Goal: Task Accomplishment & Management: Use online tool/utility

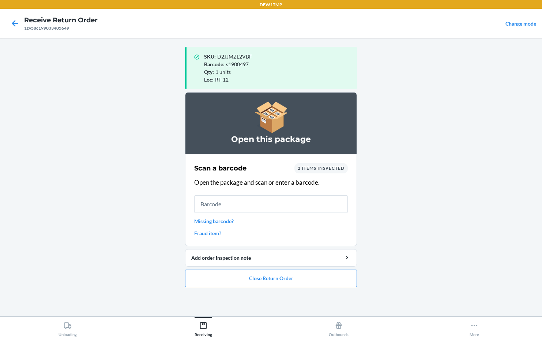
click at [438, 213] on main "SKU : D2JJMZL2VBF Barcode : s1900497 Qty : 1 units Loc : RT-12 Open this packag…" at bounding box center [271, 177] width 542 height 278
drag, startPoint x: 498, startPoint y: 20, endPoint x: 500, endPoint y: 57, distance: 37.7
click at [500, 58] on div "DFW1TMP Receive Return Order 1zv58c199033405649 Change mode SKU : D2JJMZL2VBF B…" at bounding box center [271, 169] width 542 height 338
drag, startPoint x: 500, startPoint y: 57, endPoint x: 502, endPoint y: 61, distance: 4.1
click at [502, 61] on main "SKU : D2JJMZL2VBF Barcode : s1900497 Qty : 1 units Loc : RT-12 Open this packag…" at bounding box center [271, 177] width 542 height 278
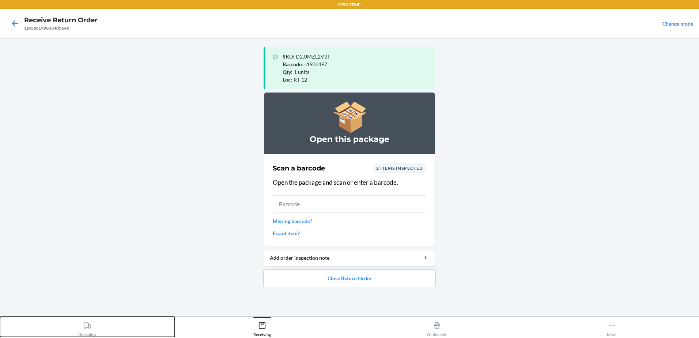
click at [89, 335] on div "Unloading" at bounding box center [87, 327] width 18 height 18
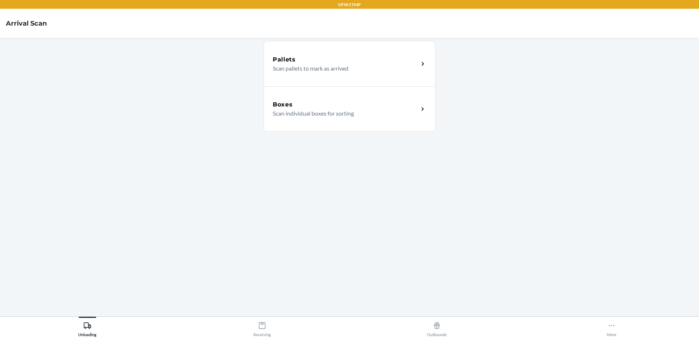
click at [353, 114] on p "Scan individual boxes for sorting" at bounding box center [343, 113] width 140 height 9
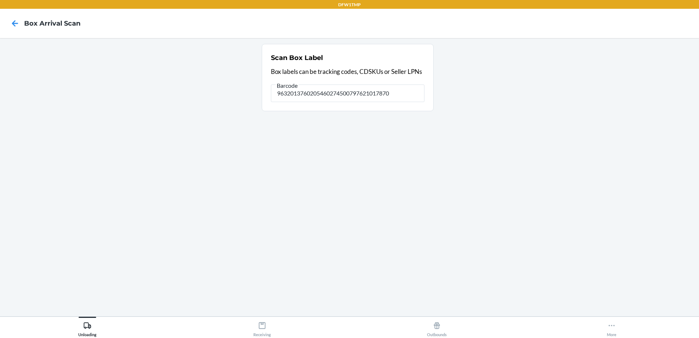
type input "9632013760205460274500797621017870"
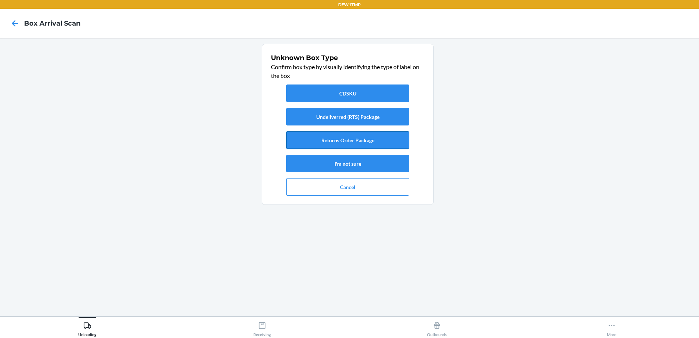
click at [317, 136] on button "Returns Order Package" at bounding box center [347, 140] width 123 height 18
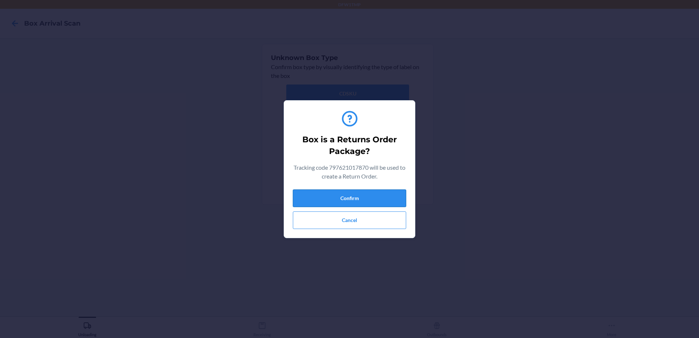
click at [359, 200] on button "Confirm" at bounding box center [349, 198] width 113 height 18
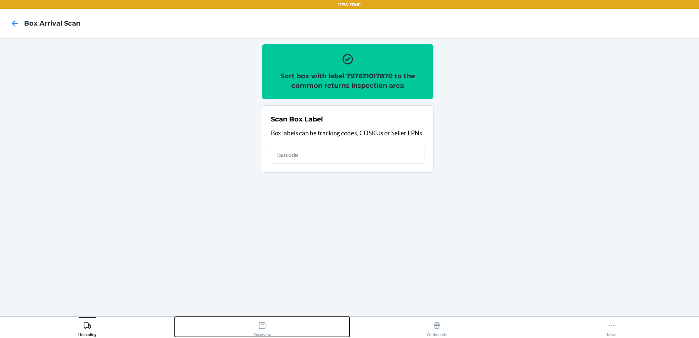
click at [262, 331] on div "Receiving" at bounding box center [262, 327] width 18 height 18
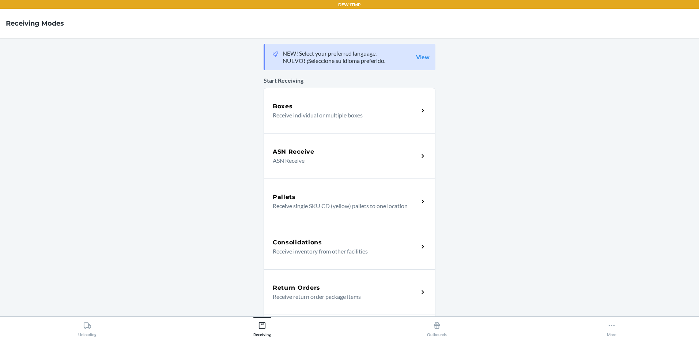
click at [290, 276] on div "Return Orders Receive return order package items" at bounding box center [350, 291] width 172 height 45
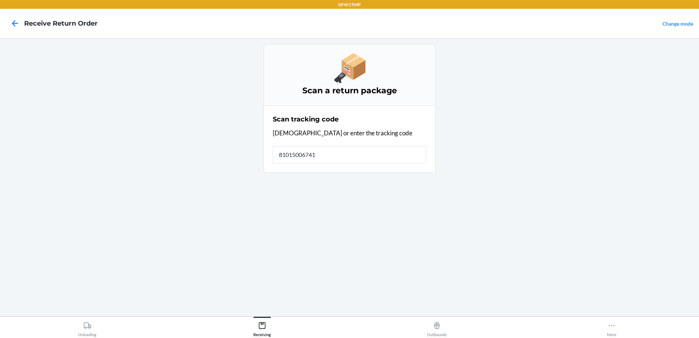
type input "810150067415"
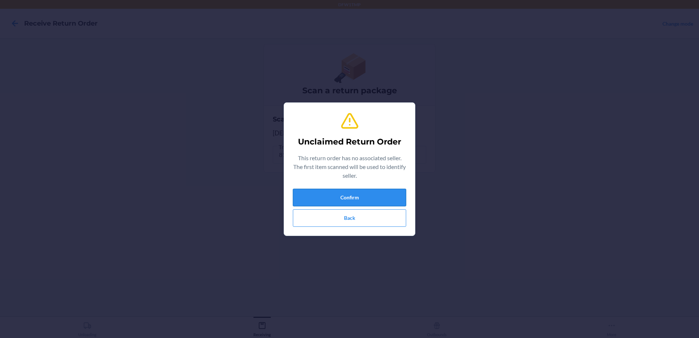
click at [360, 193] on button "Confirm" at bounding box center [349, 198] width 113 height 18
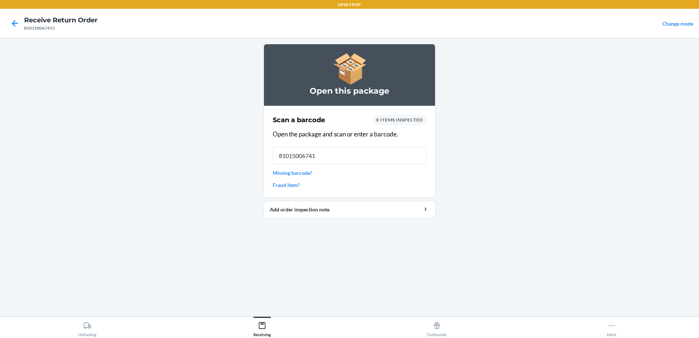
type input "810150067415"
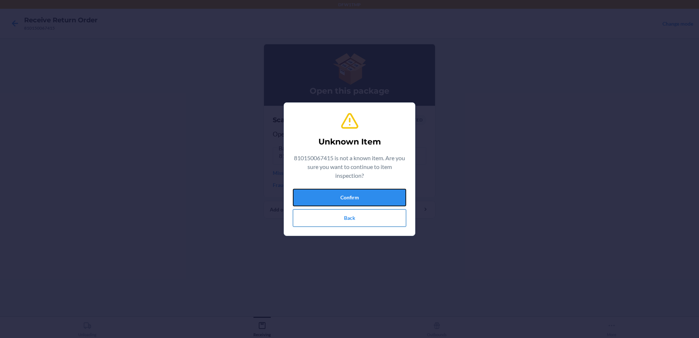
drag, startPoint x: 360, startPoint y: 204, endPoint x: 361, endPoint y: 209, distance: 4.4
click at [361, 207] on div "Confirm Back" at bounding box center [349, 208] width 113 height 38
click at [349, 196] on button "Confirm" at bounding box center [349, 198] width 113 height 18
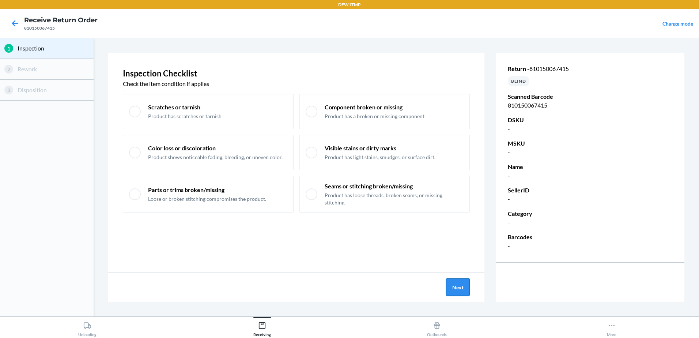
click at [465, 290] on button "Next" at bounding box center [458, 287] width 24 height 18
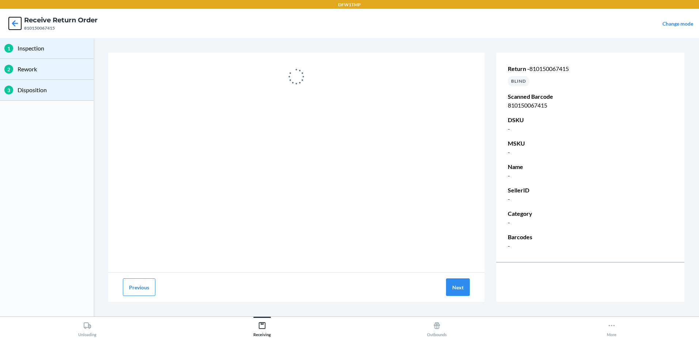
click at [17, 21] on icon at bounding box center [15, 23] width 12 height 12
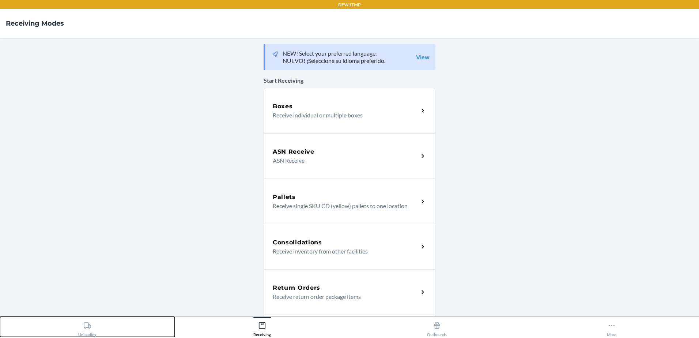
click at [93, 331] on div "Unloading" at bounding box center [87, 327] width 18 height 18
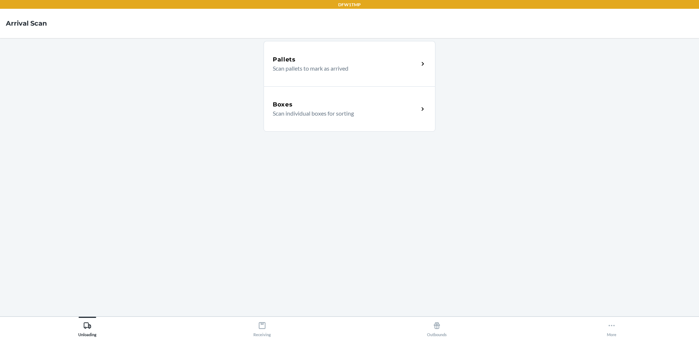
click at [298, 94] on div "Boxes Scan individual boxes for sorting" at bounding box center [350, 108] width 172 height 45
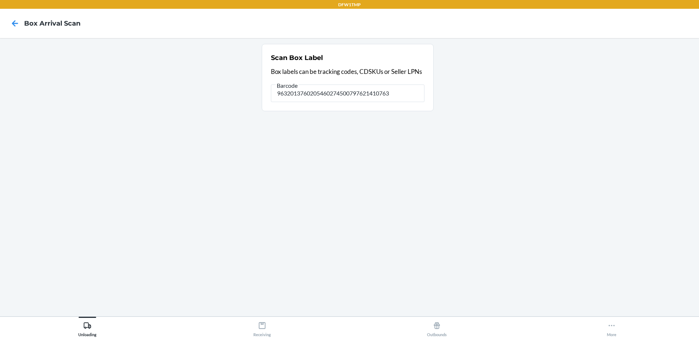
type input "9632013760205460274500797621410763"
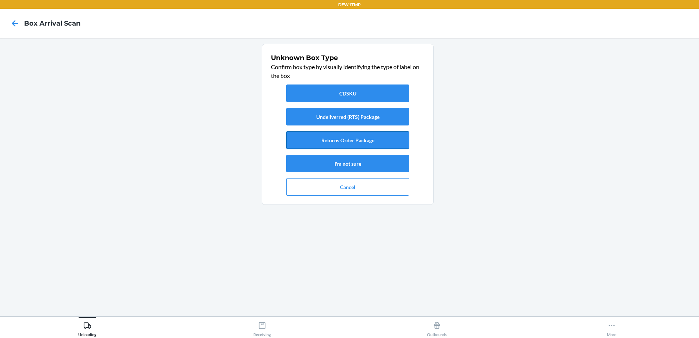
click at [365, 143] on button "Returns Order Package" at bounding box center [347, 140] width 123 height 18
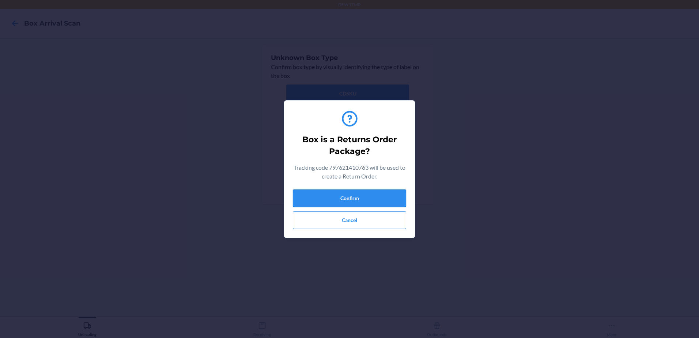
click at [363, 192] on button "Confirm" at bounding box center [349, 198] width 113 height 18
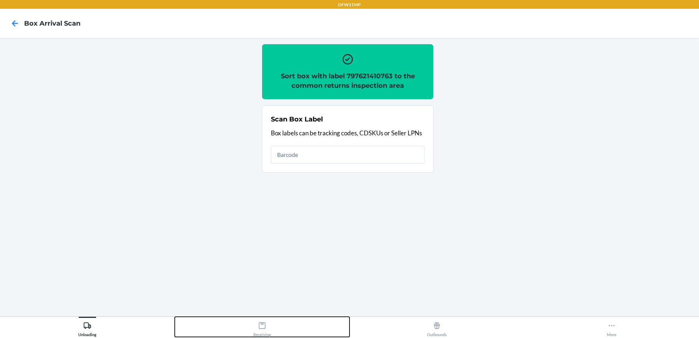
click at [261, 330] on div "Receiving" at bounding box center [262, 327] width 18 height 18
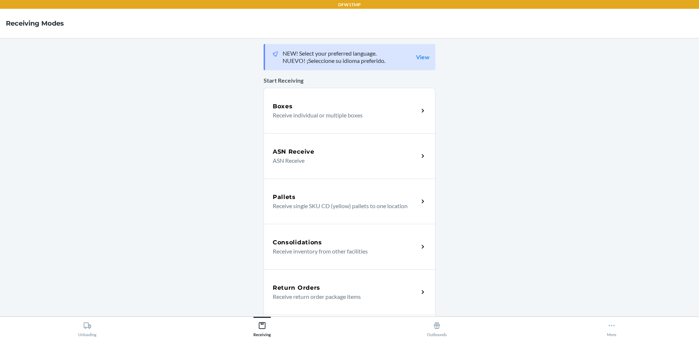
click at [333, 291] on div "Return Orders" at bounding box center [346, 287] width 146 height 9
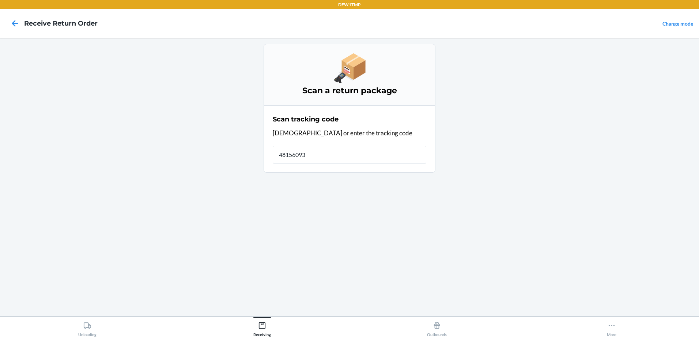
type input "481560930"
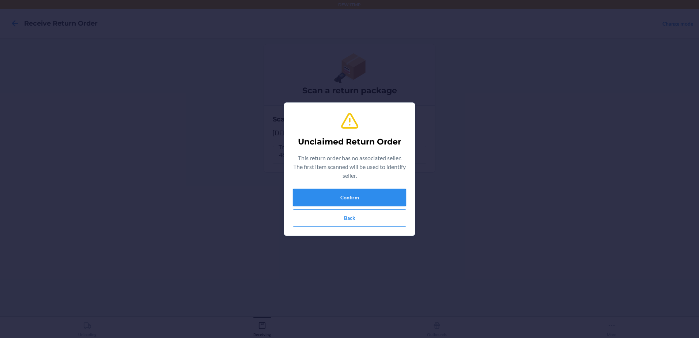
click at [314, 190] on button "Confirm" at bounding box center [349, 198] width 113 height 18
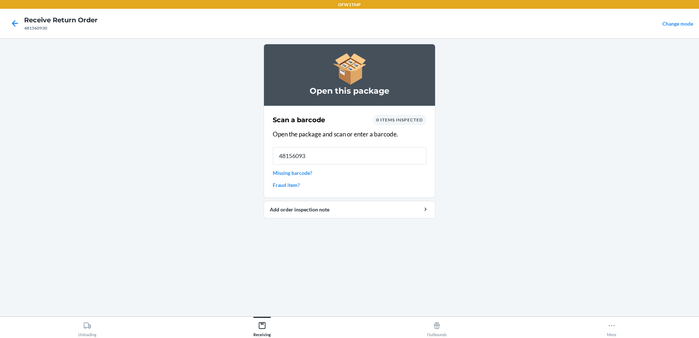
type input "481560930"
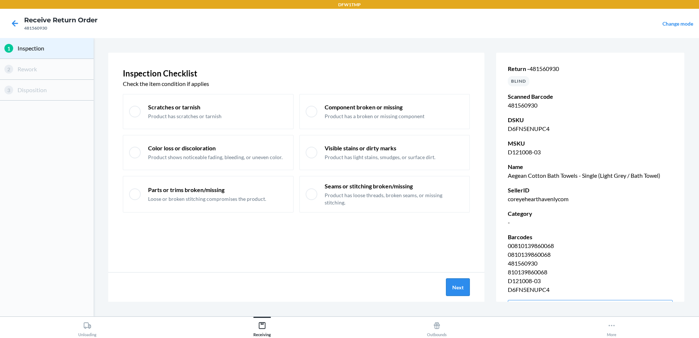
click at [460, 294] on button "Next" at bounding box center [458, 287] width 24 height 18
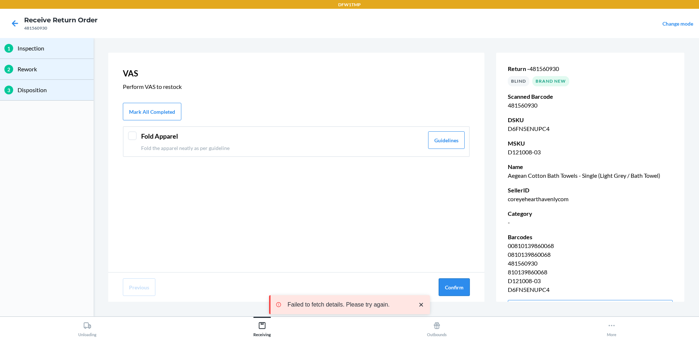
click at [451, 291] on button "Confirm" at bounding box center [454, 287] width 31 height 18
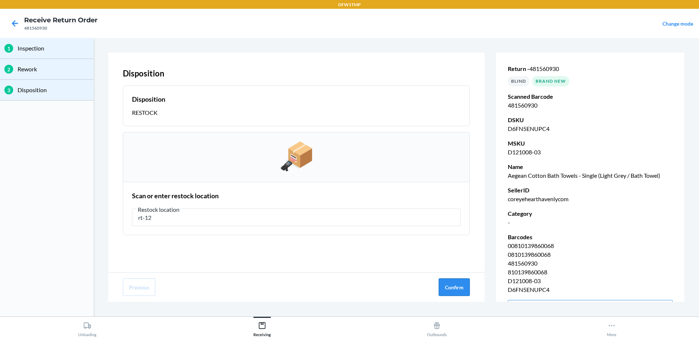
type input "rt-12"
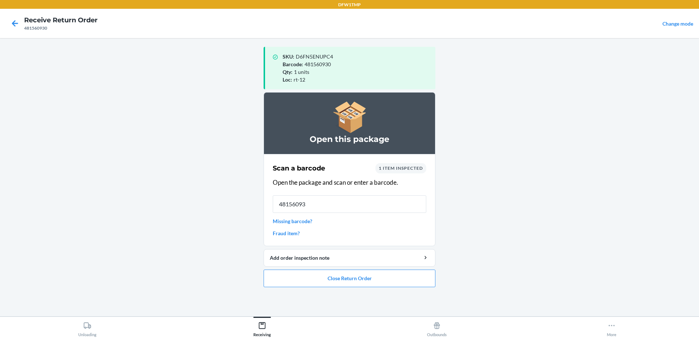
type input "481560930"
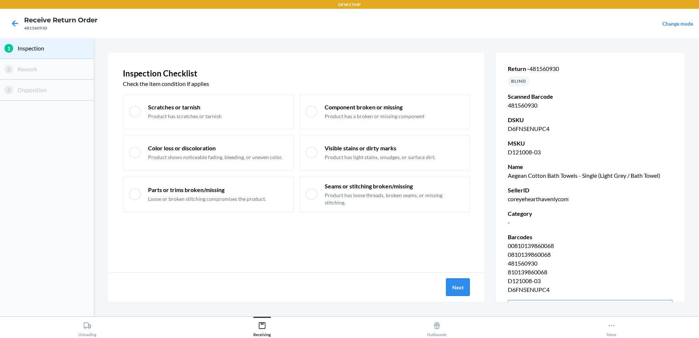
click at [449, 292] on button "Next" at bounding box center [458, 287] width 24 height 18
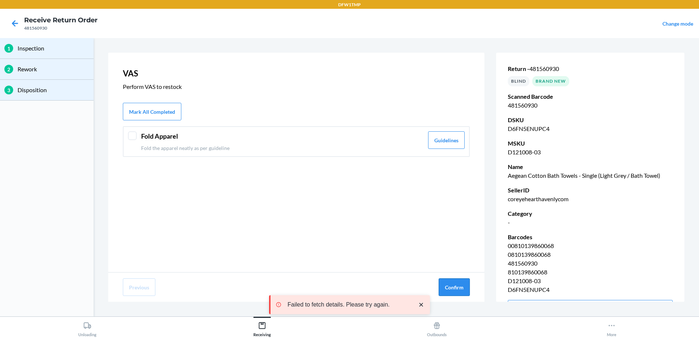
click at [452, 292] on button "Confirm" at bounding box center [454, 287] width 31 height 18
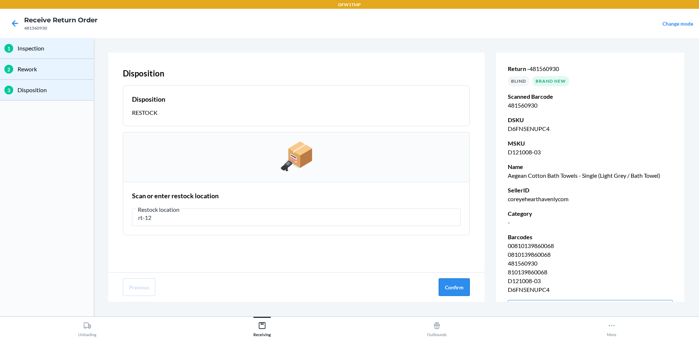
type input "rt-12"
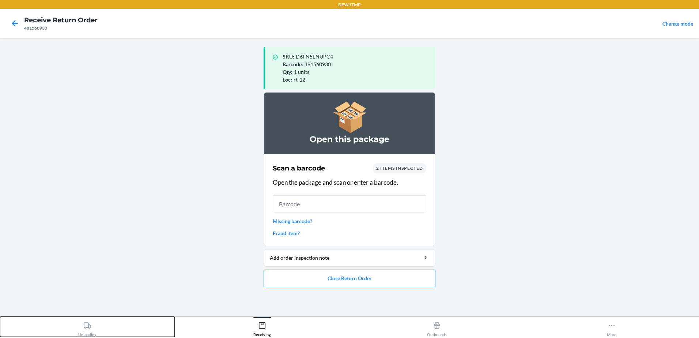
click at [87, 322] on icon at bounding box center [87, 325] width 8 height 8
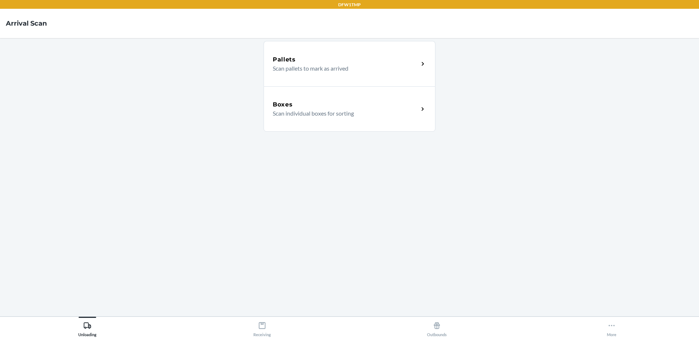
click at [313, 107] on div "Boxes" at bounding box center [346, 104] width 146 height 9
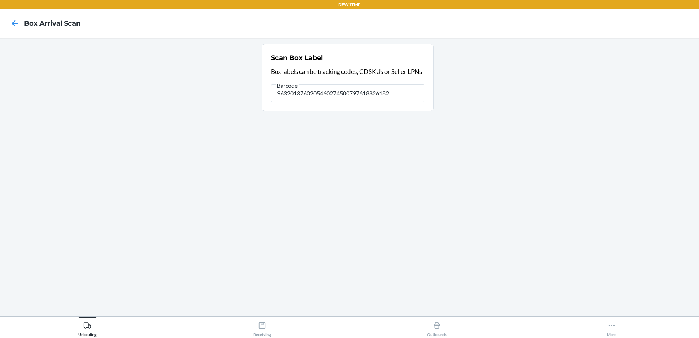
type input "9632013760205460274500797618826182"
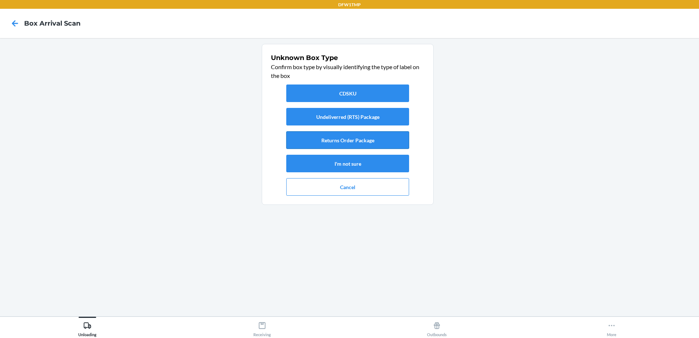
click at [301, 134] on button "Returns Order Package" at bounding box center [347, 140] width 123 height 18
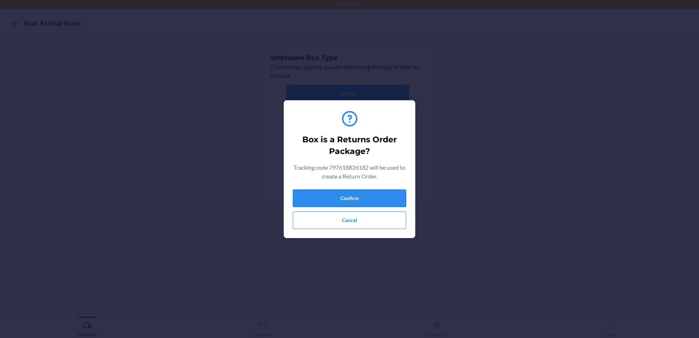
click at [352, 200] on button "Confirm" at bounding box center [349, 198] width 113 height 18
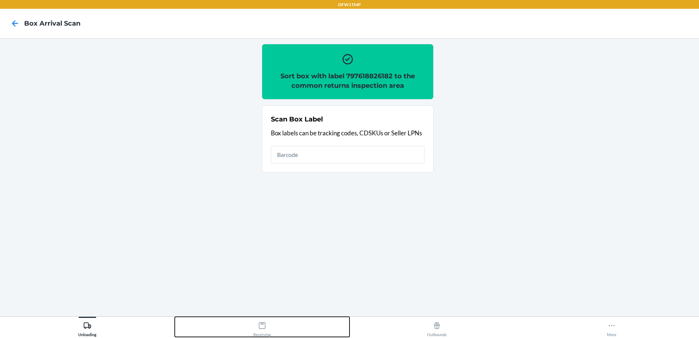
click at [263, 330] on div "Receiving" at bounding box center [262, 327] width 18 height 18
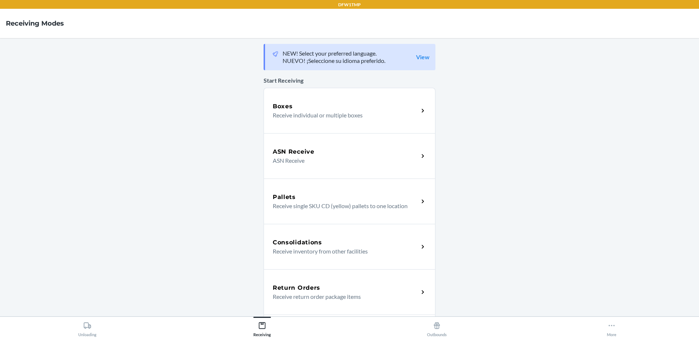
click at [316, 289] on h5 "Return Orders" at bounding box center [297, 287] width 48 height 9
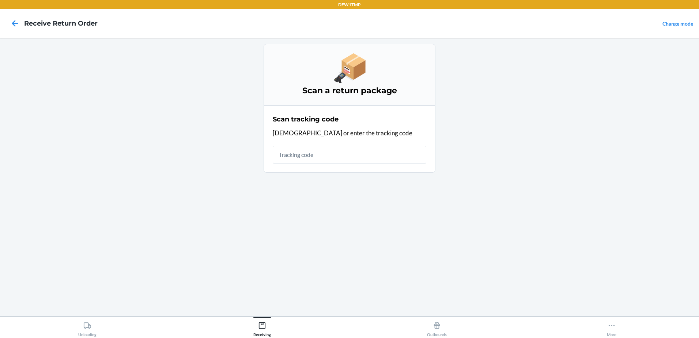
click at [541, 75] on html "DFW1TMP Receive Return Order Change mode Scan a return package Scan tracking co…" at bounding box center [349, 169] width 699 height 338
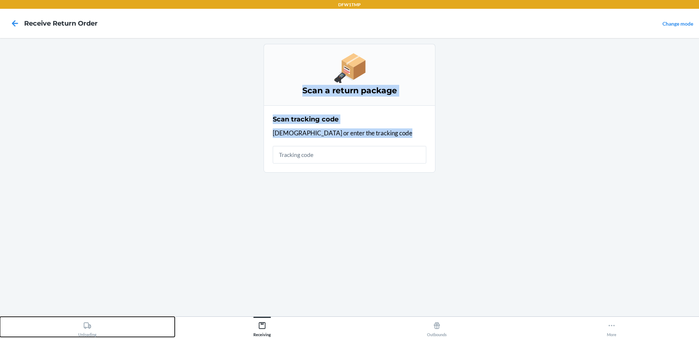
click at [90, 325] on icon at bounding box center [87, 325] width 7 height 6
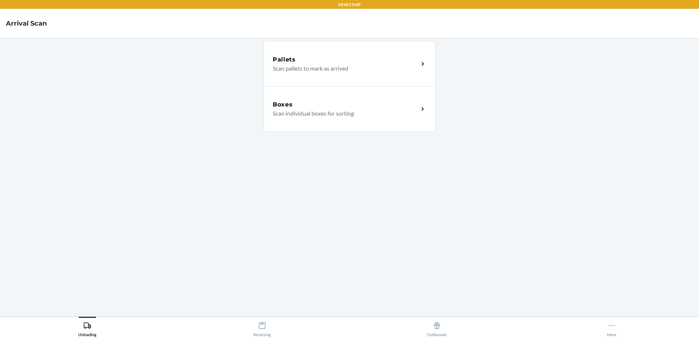
click at [298, 117] on p "Scan individual boxes for sorting" at bounding box center [343, 113] width 140 height 9
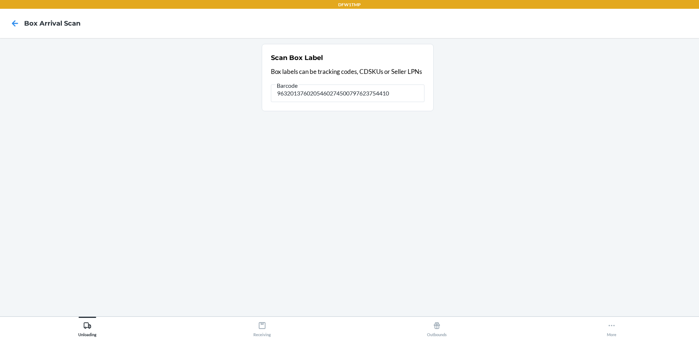
type input "9632013760205460274500797623754410"
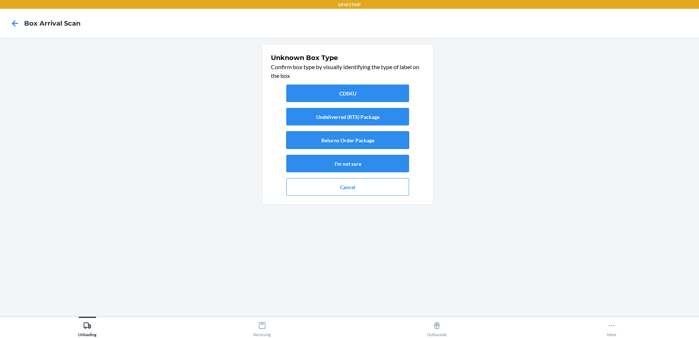
click at [355, 138] on button "Returns Order Package" at bounding box center [347, 140] width 123 height 18
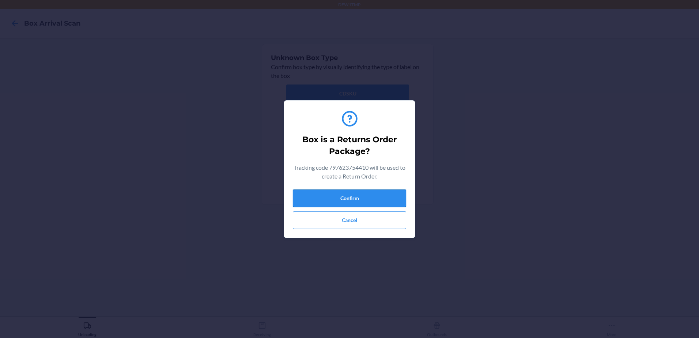
click at [347, 196] on button "Confirm" at bounding box center [349, 198] width 113 height 18
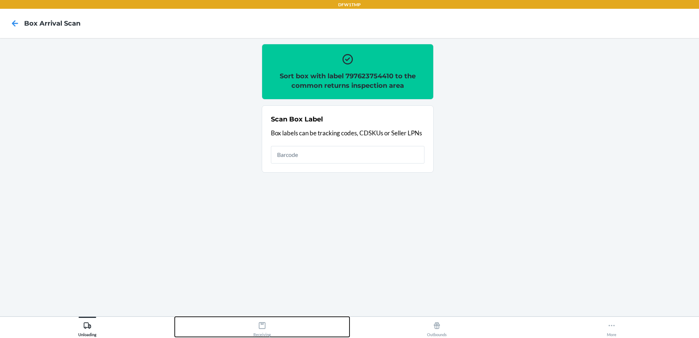
click at [262, 332] on div "Receiving" at bounding box center [262, 327] width 18 height 18
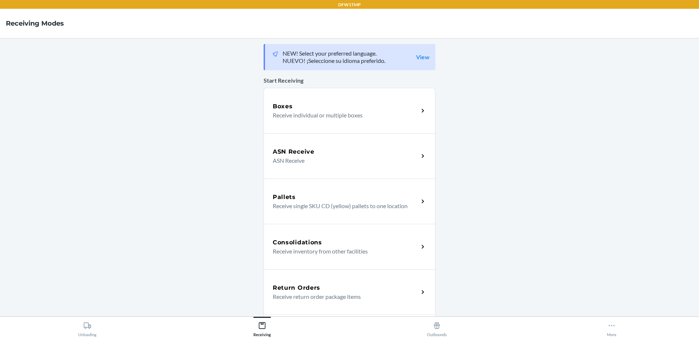
click at [303, 290] on h5 "Return Orders" at bounding box center [297, 287] width 48 height 9
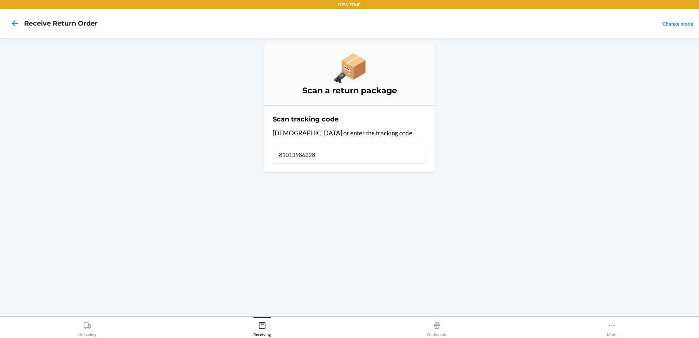
type input "810139862284"
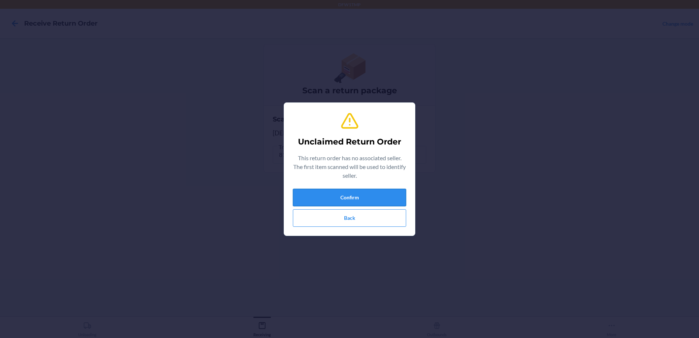
click at [332, 196] on button "Confirm" at bounding box center [349, 198] width 113 height 18
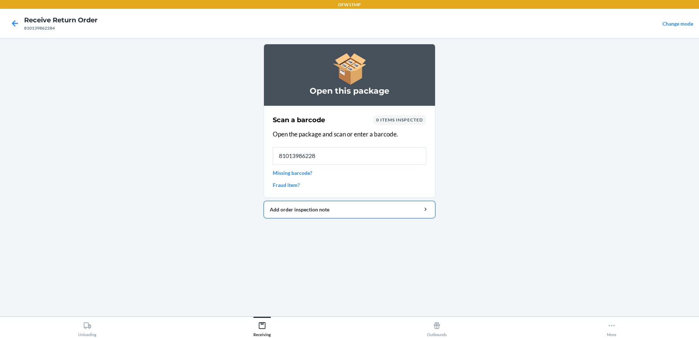
type input "810139862284"
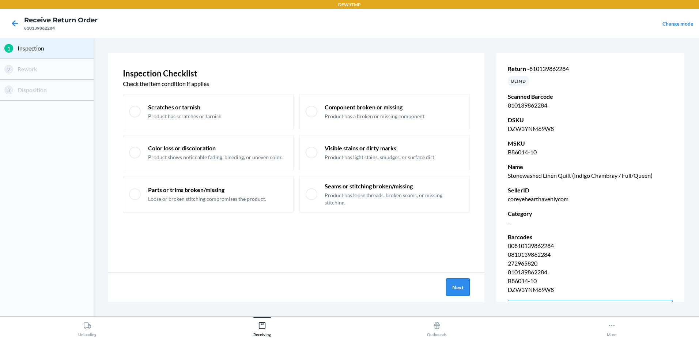
click at [449, 279] on button "Next" at bounding box center [458, 287] width 24 height 18
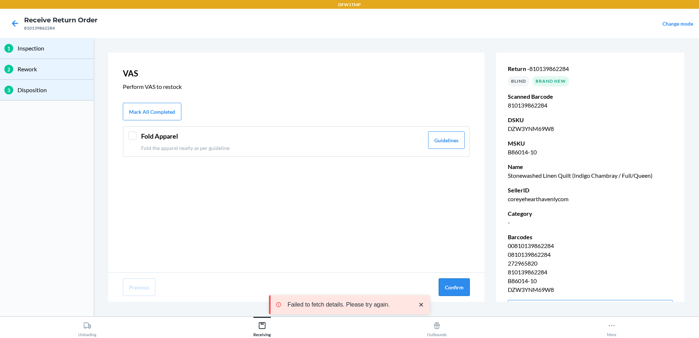
click at [458, 283] on button "Confirm" at bounding box center [454, 287] width 31 height 18
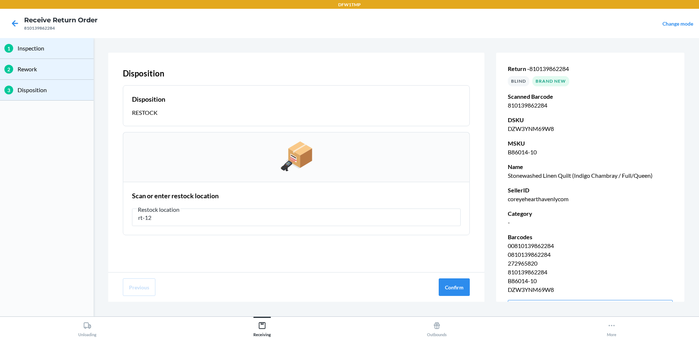
type input "rt-12"
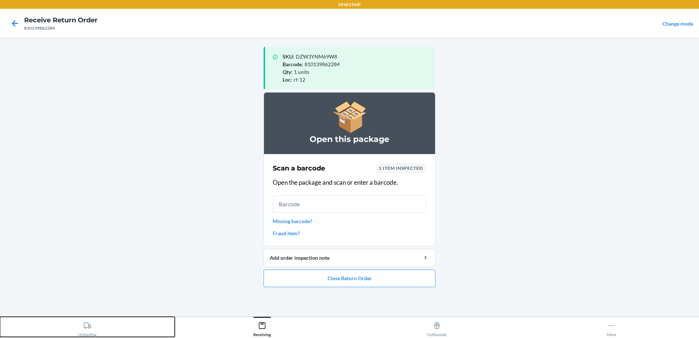
click at [92, 324] on div "Unloading" at bounding box center [87, 327] width 18 height 18
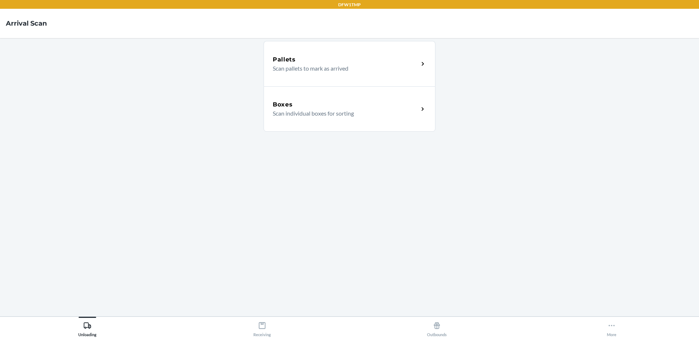
click at [294, 121] on div "Boxes Scan individual boxes for sorting" at bounding box center [350, 108] width 172 height 45
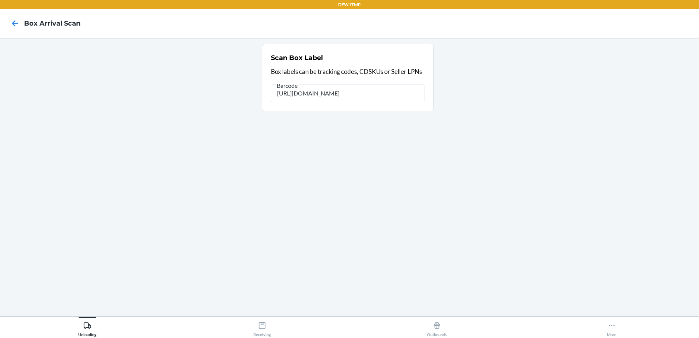
type input "[URL][DOMAIN_NAME]"
click at [314, 108] on div "Unexpected error" at bounding box center [348, 108] width 154 height 6
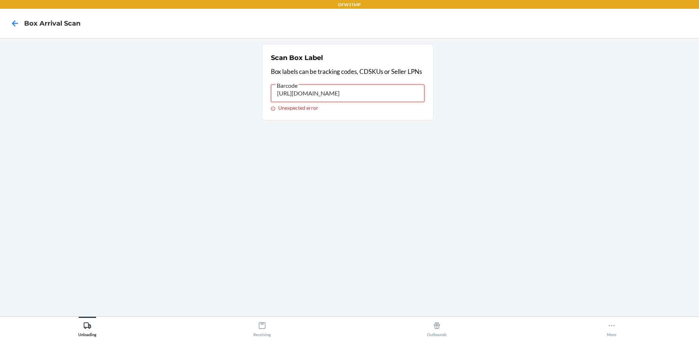
click at [314, 102] on input "[URL][DOMAIN_NAME]" at bounding box center [348, 93] width 154 height 18
click at [275, 109] on icon at bounding box center [272, 108] width 7 height 5
click at [275, 102] on input "[URL][DOMAIN_NAME]" at bounding box center [348, 93] width 154 height 18
click at [275, 107] on icon at bounding box center [272, 108] width 7 height 5
click at [275, 102] on input "[URL][DOMAIN_NAME]" at bounding box center [348, 93] width 154 height 18
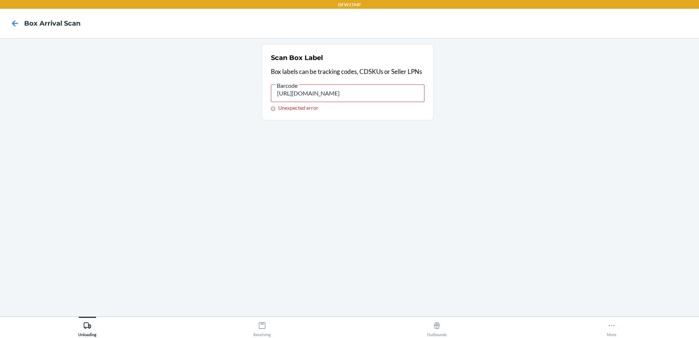
click at [290, 107] on div "Unexpected error" at bounding box center [348, 108] width 154 height 6
click at [290, 102] on input "[URL][DOMAIN_NAME]" at bounding box center [348, 93] width 154 height 18
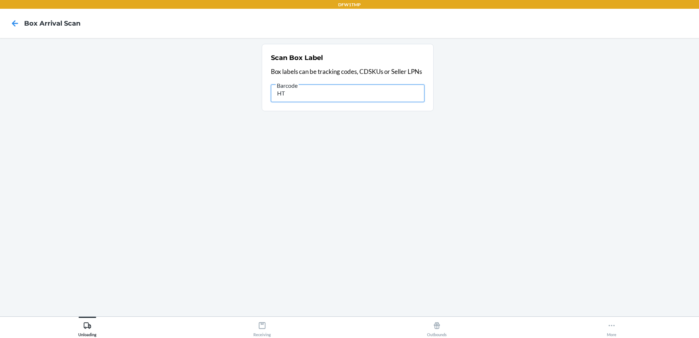
type input "H"
type input "d10016713190916"
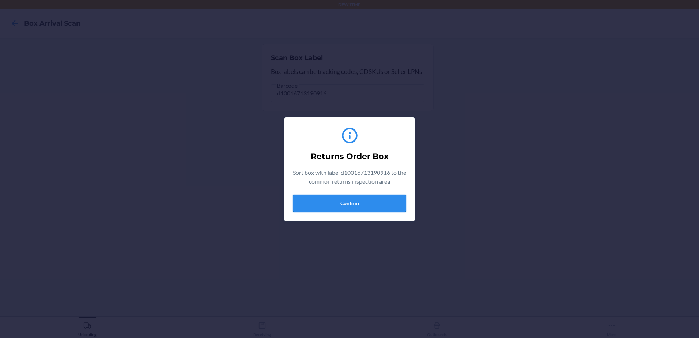
click at [346, 200] on button "Confirm" at bounding box center [349, 203] width 113 height 18
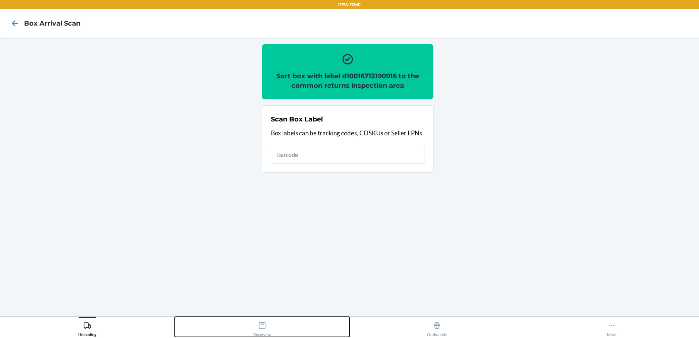
click at [253, 325] on button "Receiving" at bounding box center [262, 327] width 175 height 20
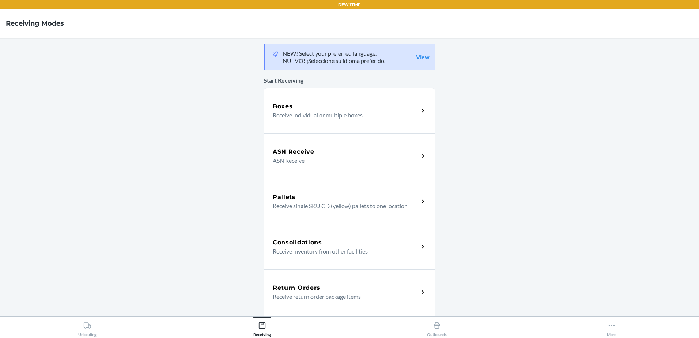
click at [316, 294] on p "Receive return order package items" at bounding box center [343, 296] width 140 height 9
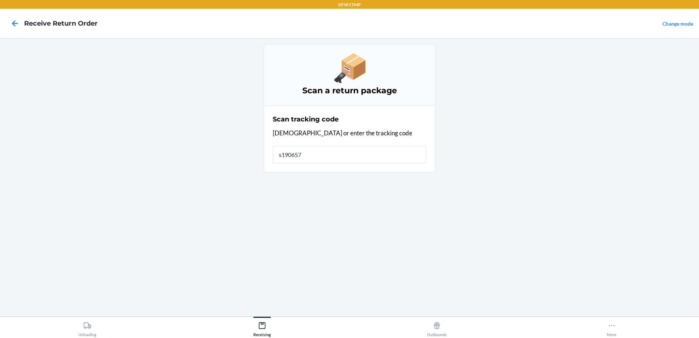
type input "s1906575"
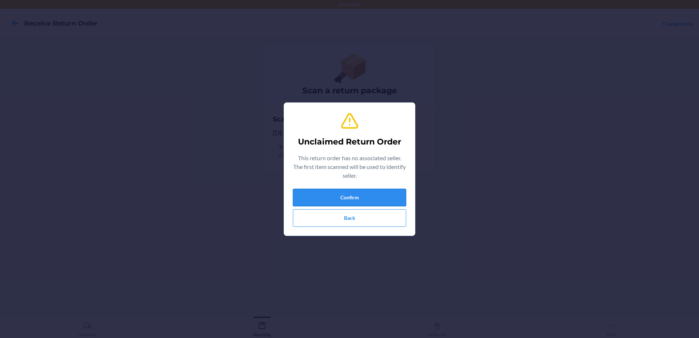
click at [348, 194] on button "Confirm" at bounding box center [349, 198] width 113 height 18
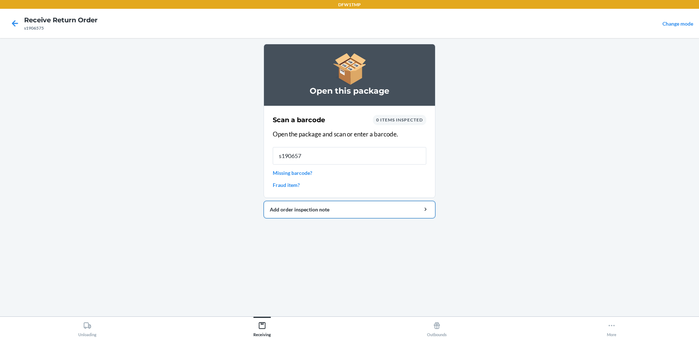
type input "s1906575"
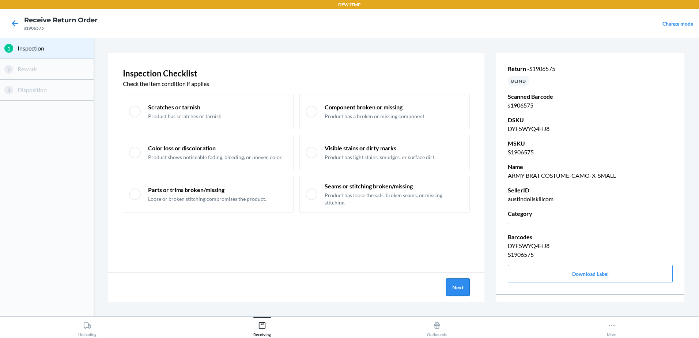
click at [461, 290] on button "Next" at bounding box center [458, 287] width 24 height 18
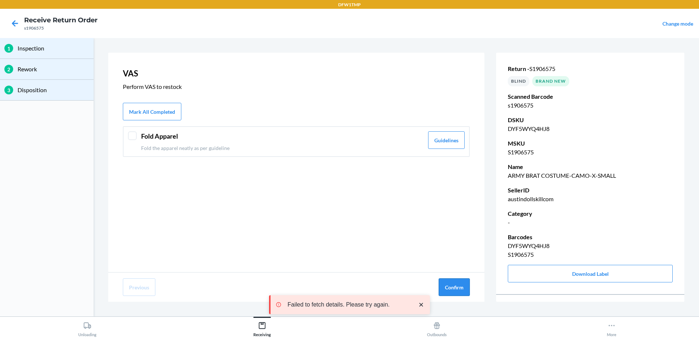
click at [457, 286] on button "Confirm" at bounding box center [454, 287] width 31 height 18
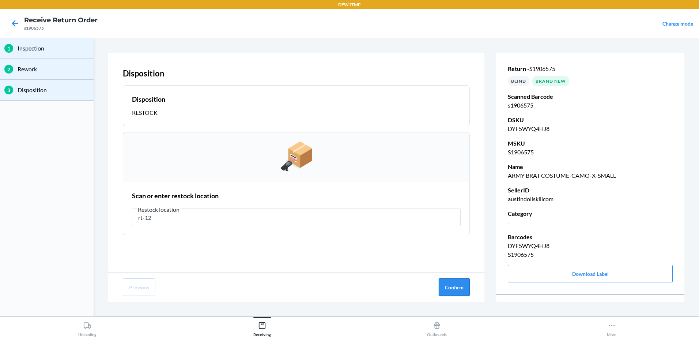
type input "rt-12"
click at [449, 289] on button "Confirm" at bounding box center [454, 287] width 31 height 18
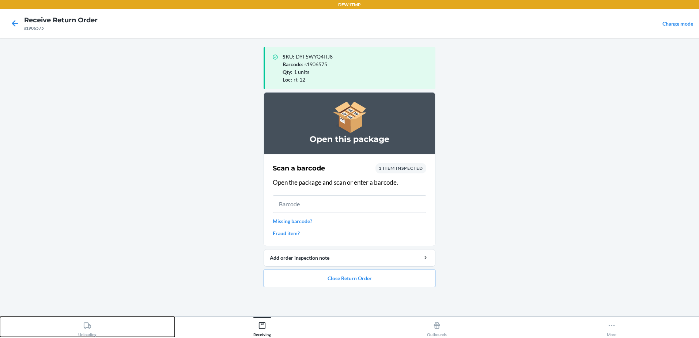
click at [84, 328] on icon at bounding box center [87, 325] width 7 height 6
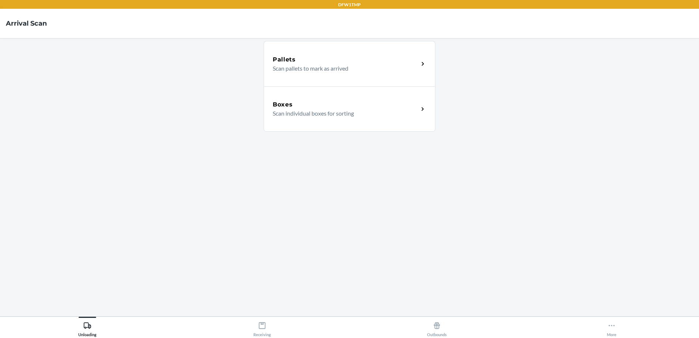
click at [287, 115] on p "Scan individual boxes for sorting" at bounding box center [343, 113] width 140 height 9
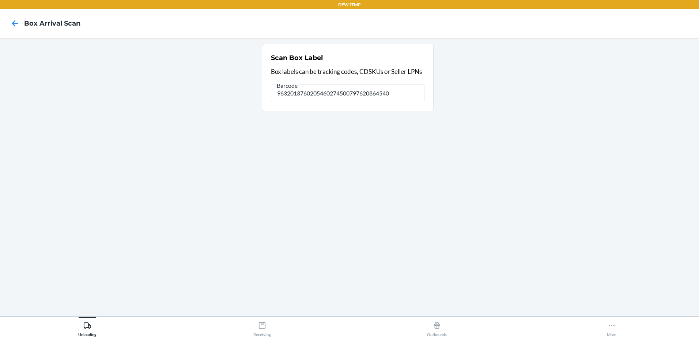
type input "9632013760205460274500797620864540"
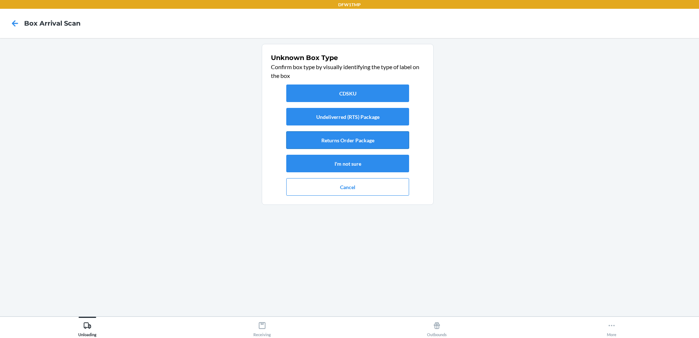
click at [348, 137] on button "Returns Order Package" at bounding box center [347, 140] width 123 height 18
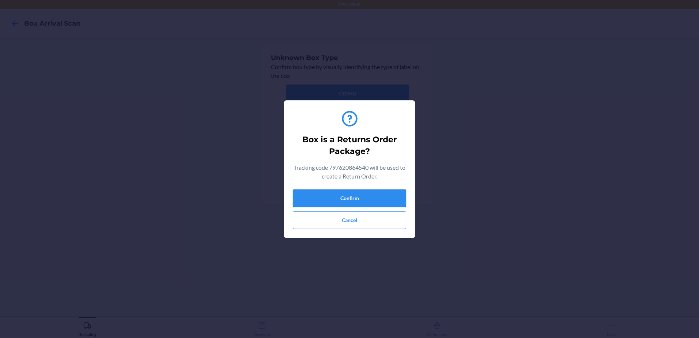
click at [328, 197] on button "Confirm" at bounding box center [349, 198] width 113 height 18
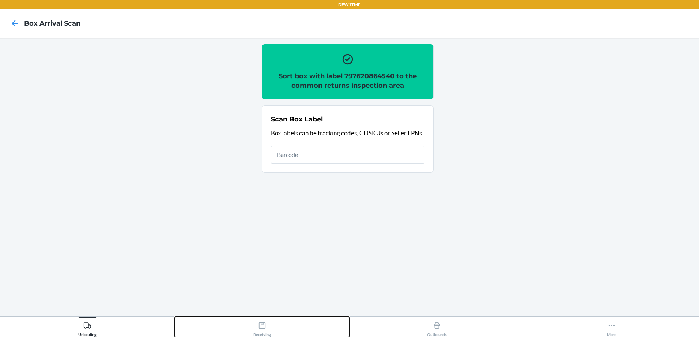
click at [267, 328] on div "Receiving" at bounding box center [262, 327] width 18 height 18
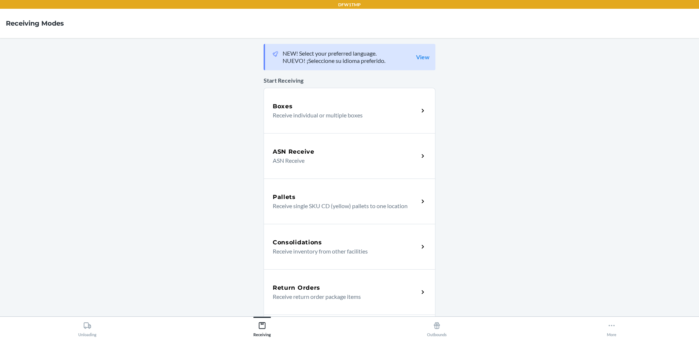
click at [333, 285] on div "Return Orders" at bounding box center [346, 287] width 146 height 9
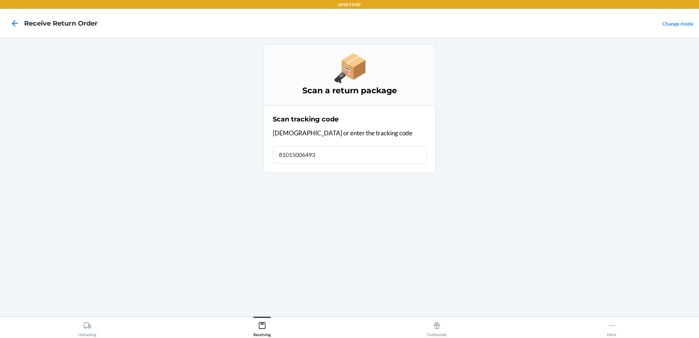
type input "810150064933"
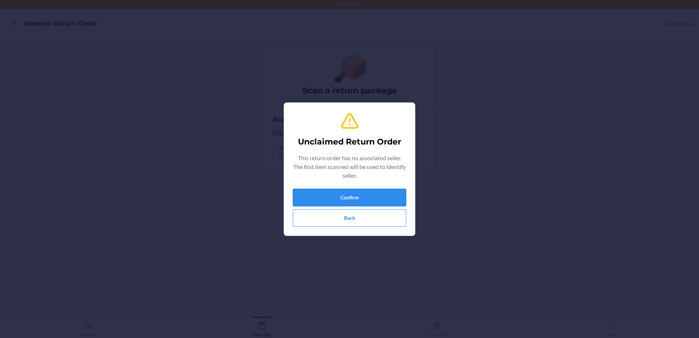
click at [339, 198] on button "Confirm" at bounding box center [349, 198] width 113 height 18
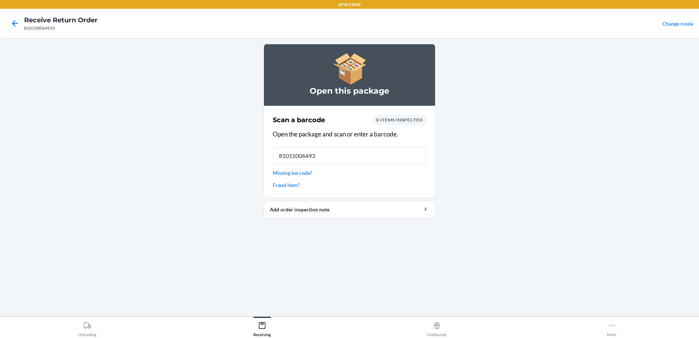
type input "810150064933"
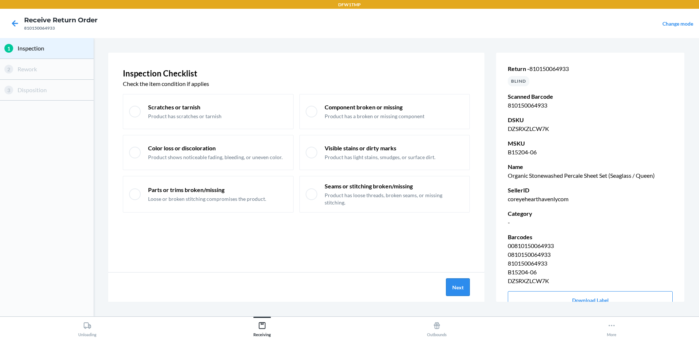
click at [461, 290] on button "Next" at bounding box center [458, 287] width 24 height 18
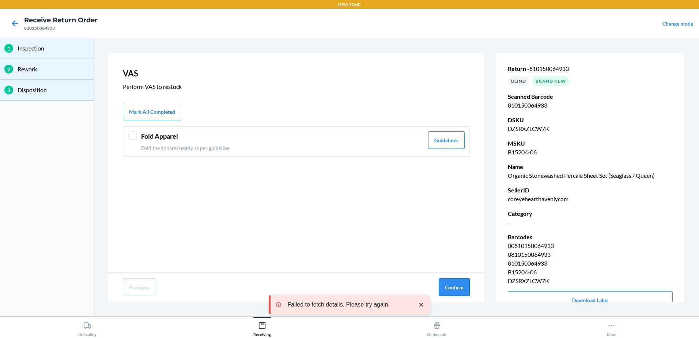
click at [456, 286] on button "Confirm" at bounding box center [454, 287] width 31 height 18
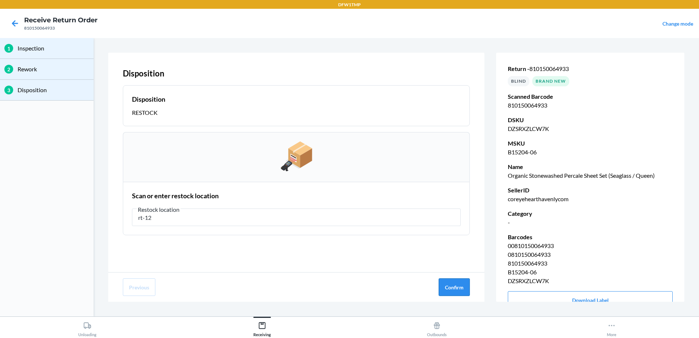
type input "rt-12"
click at [458, 286] on button "Confirm" at bounding box center [454, 287] width 31 height 18
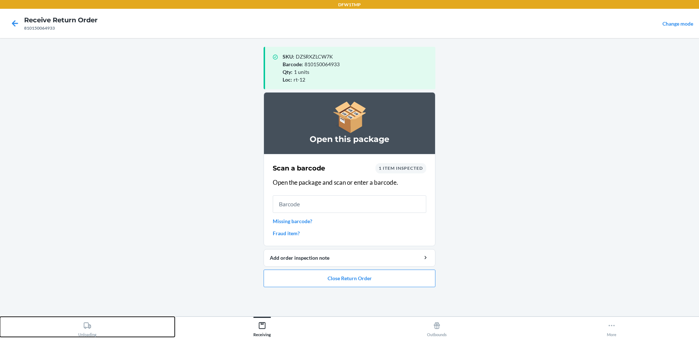
click at [81, 333] on div "Unloading" at bounding box center [87, 327] width 18 height 18
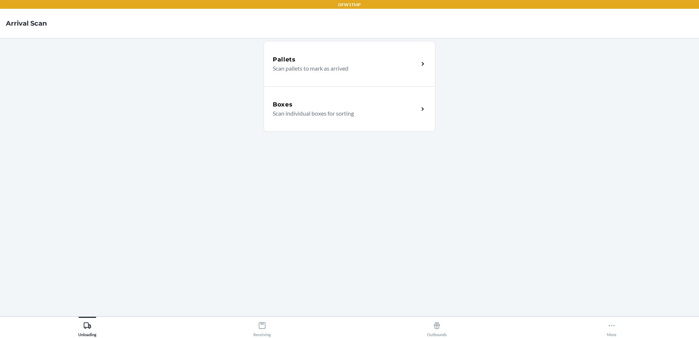
click at [322, 98] on div "Boxes Scan individual boxes for sorting" at bounding box center [350, 108] width 172 height 45
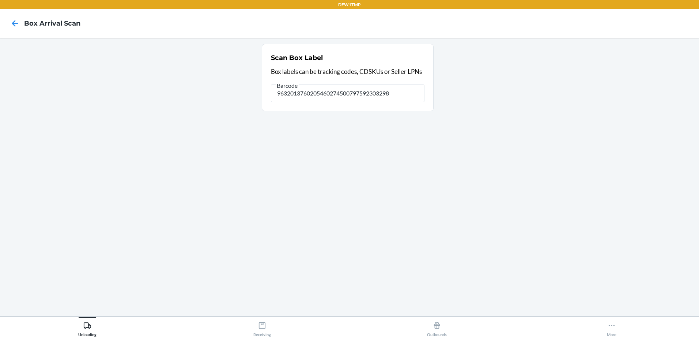
type input "9632013760205460274500797592303298"
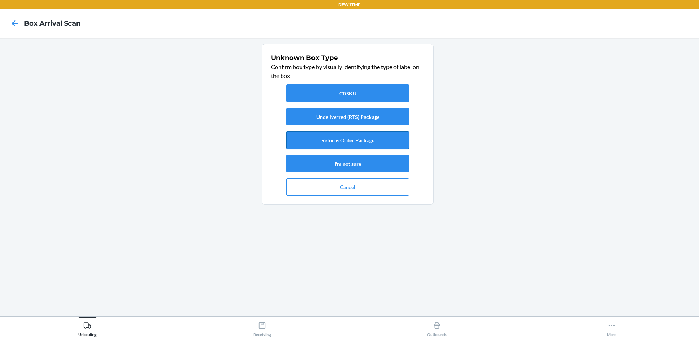
click at [361, 137] on button "Returns Order Package" at bounding box center [347, 140] width 123 height 18
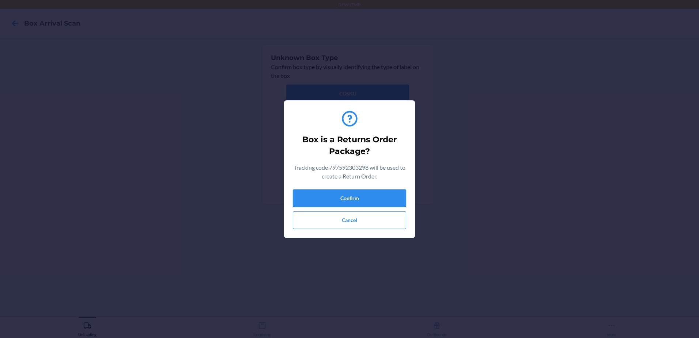
click at [375, 193] on button "Confirm" at bounding box center [349, 198] width 113 height 18
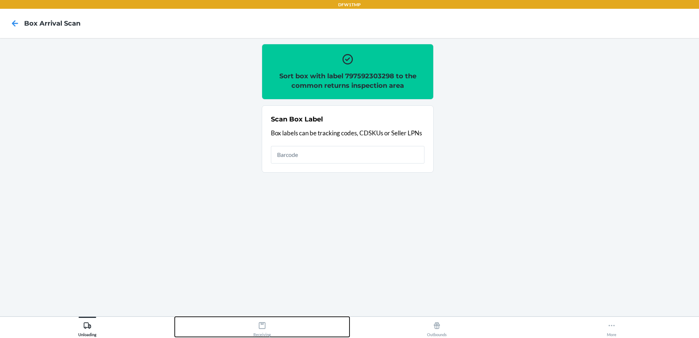
click at [261, 322] on icon at bounding box center [262, 325] width 8 height 8
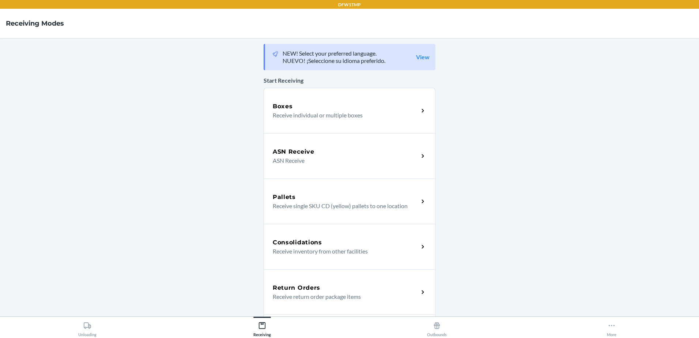
click at [279, 292] on div "Return Orders Receive return order package items" at bounding box center [346, 292] width 146 height 18
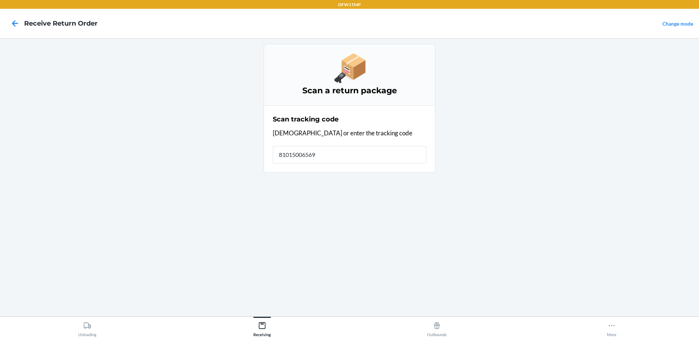
type input "810150065695"
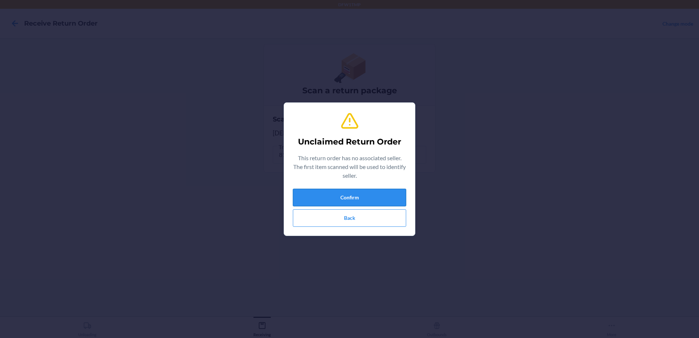
click at [321, 199] on button "Confirm" at bounding box center [349, 198] width 113 height 18
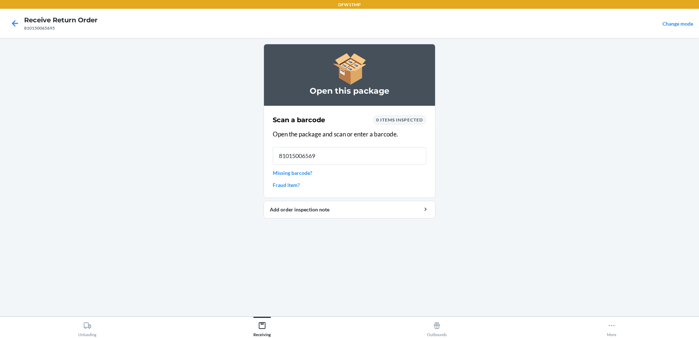
type input "810150065695"
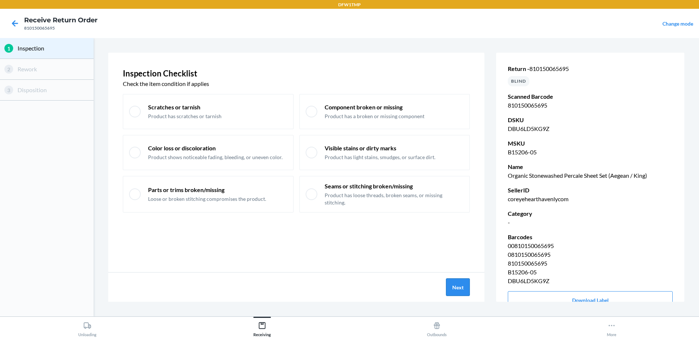
click at [452, 285] on button "Next" at bounding box center [458, 287] width 24 height 18
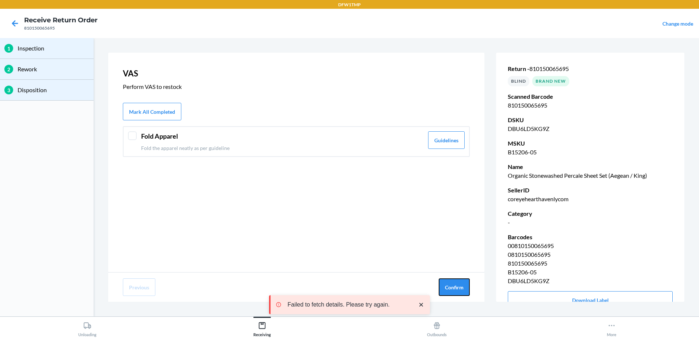
click at [452, 285] on button "Confirm" at bounding box center [454, 287] width 31 height 18
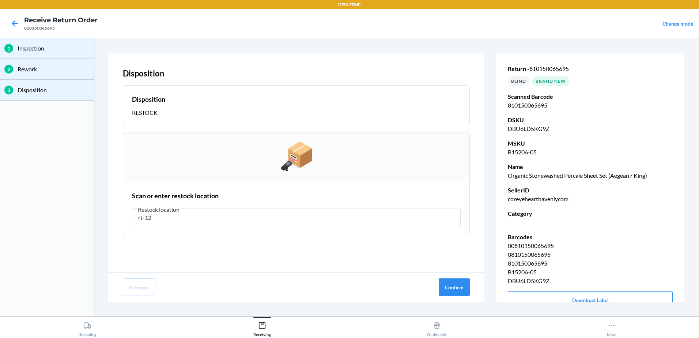
type input "rt-12"
click at [452, 285] on button "Confirm" at bounding box center [454, 287] width 31 height 18
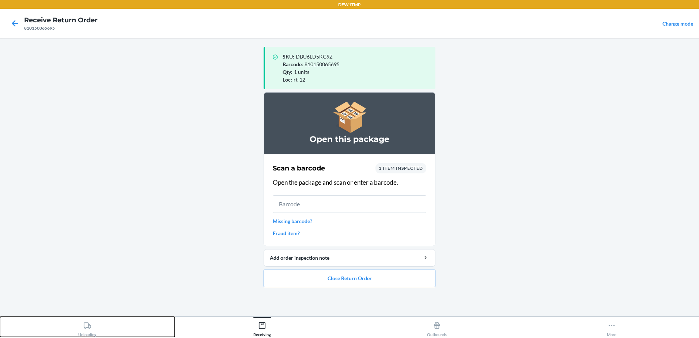
click at [88, 321] on div "Unloading" at bounding box center [87, 327] width 18 height 18
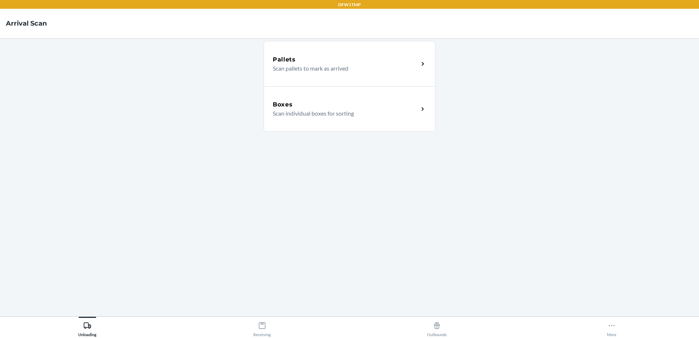
click at [412, 120] on div "Boxes Scan individual boxes for sorting" at bounding box center [350, 108] width 172 height 45
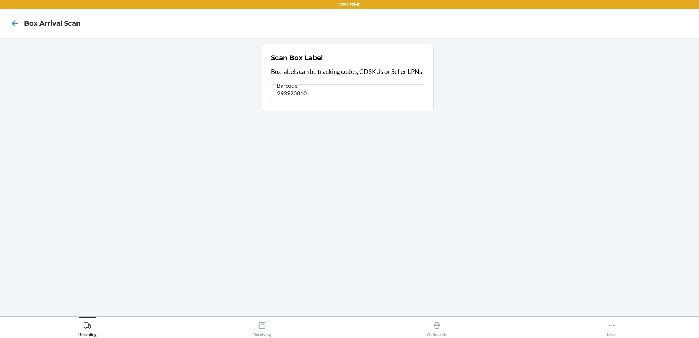
type input "293920810"
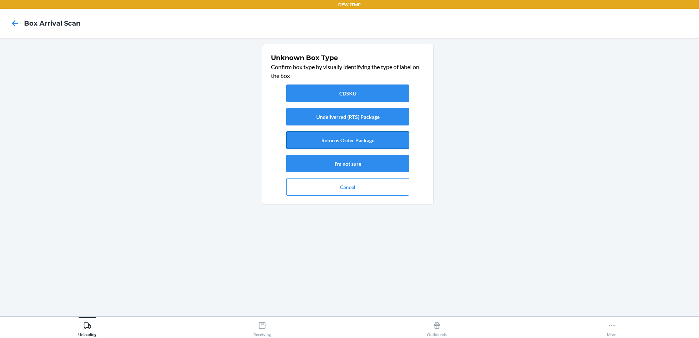
click at [344, 136] on button "Returns Order Package" at bounding box center [347, 140] width 123 height 18
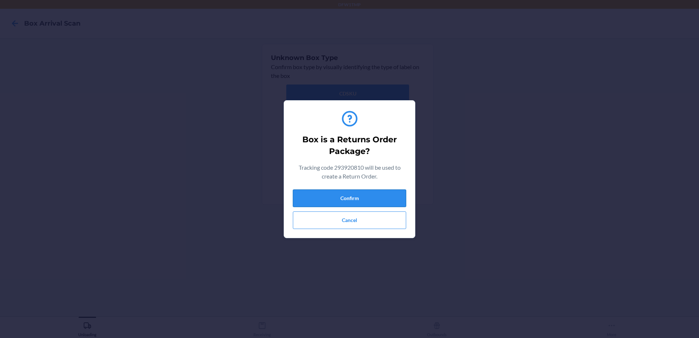
click at [355, 194] on button "Confirm" at bounding box center [349, 198] width 113 height 18
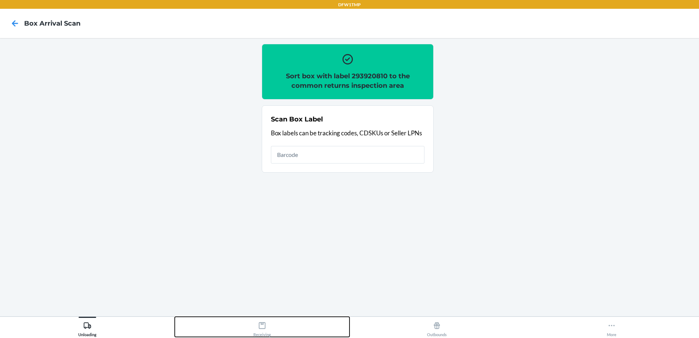
click at [252, 325] on button "Receiving" at bounding box center [262, 327] width 175 height 20
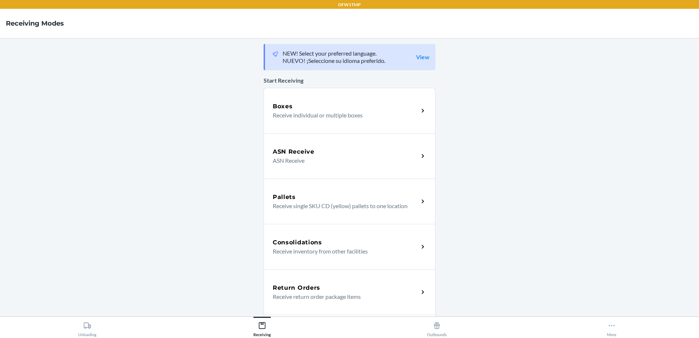
click at [351, 283] on div "Return Orders" at bounding box center [346, 287] width 146 height 9
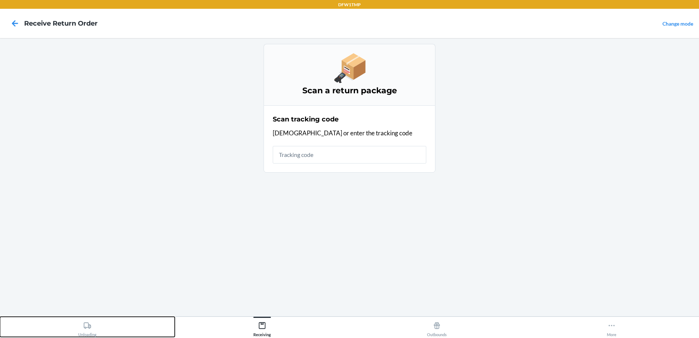
click at [90, 325] on icon at bounding box center [87, 325] width 7 height 6
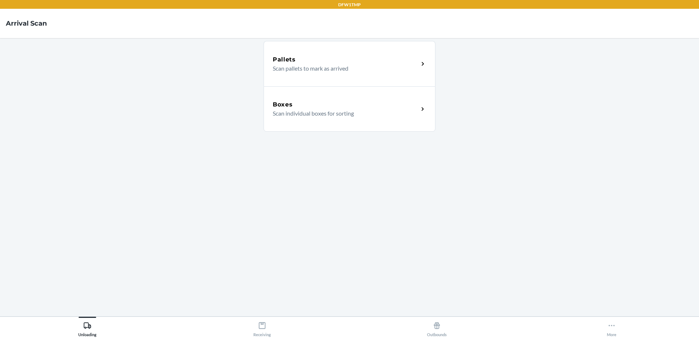
click at [352, 118] on div "Boxes Scan individual boxes for sorting" at bounding box center [350, 108] width 172 height 45
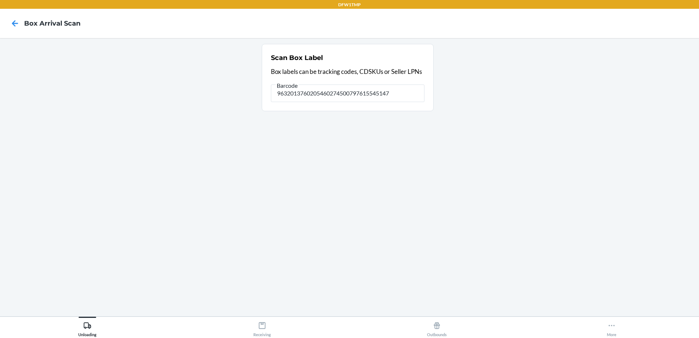
type input "9632013760205460274500797615545147"
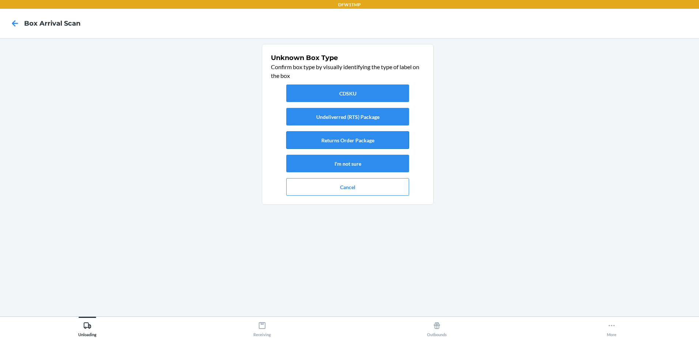
click at [349, 140] on button "Returns Order Package" at bounding box center [347, 140] width 123 height 18
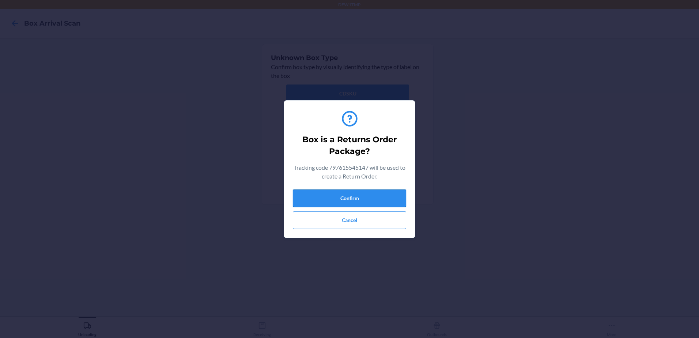
click at [340, 202] on button "Confirm" at bounding box center [349, 198] width 113 height 18
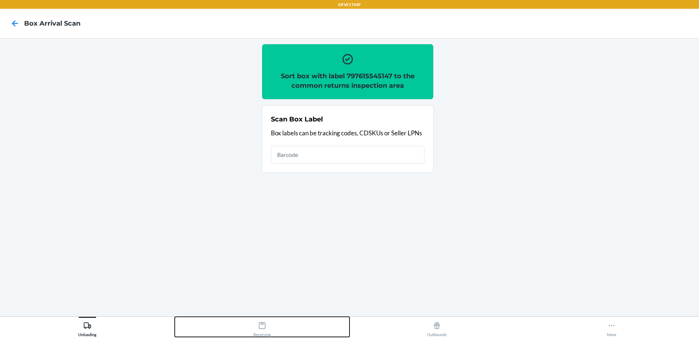
click at [264, 323] on icon at bounding box center [262, 325] width 8 height 8
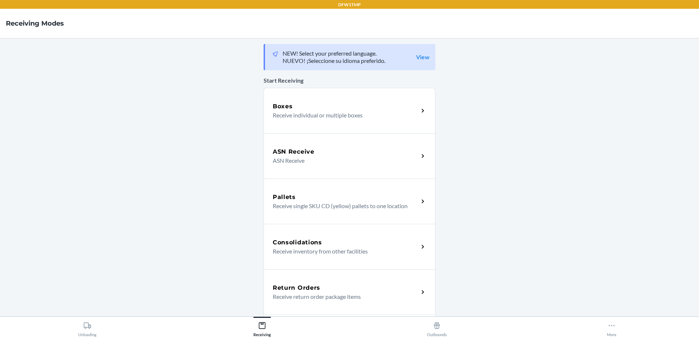
click at [303, 290] on h5 "Return Orders" at bounding box center [297, 287] width 48 height 9
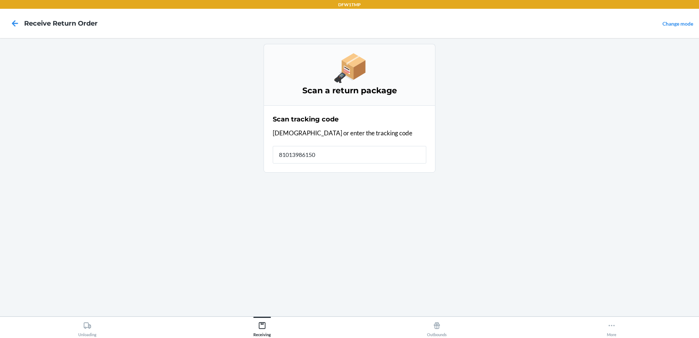
type input "810139861508"
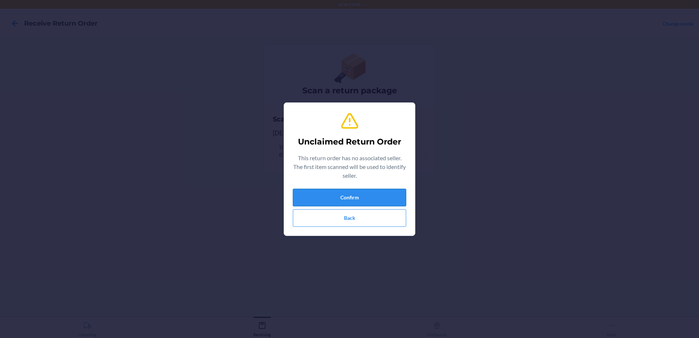
click at [334, 194] on button "Confirm" at bounding box center [349, 198] width 113 height 18
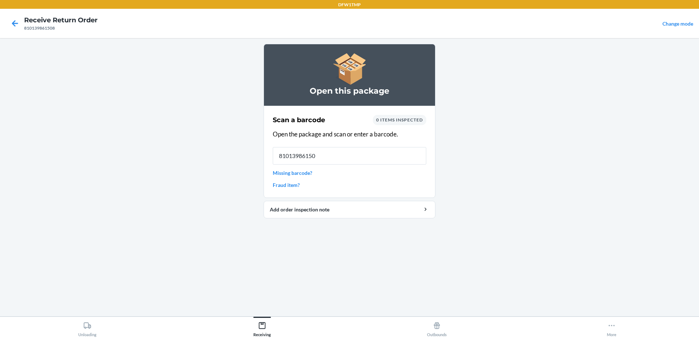
type input "810139861508"
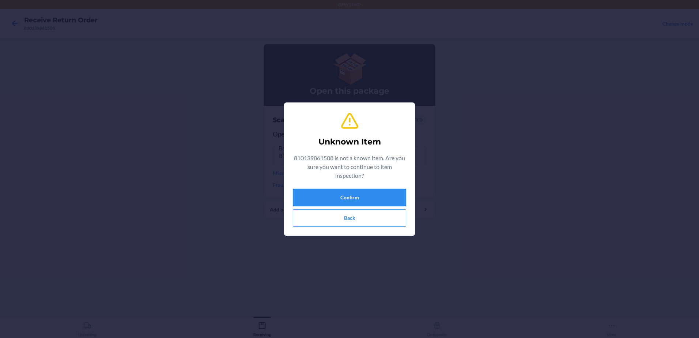
click at [362, 198] on button "Confirm" at bounding box center [349, 198] width 113 height 18
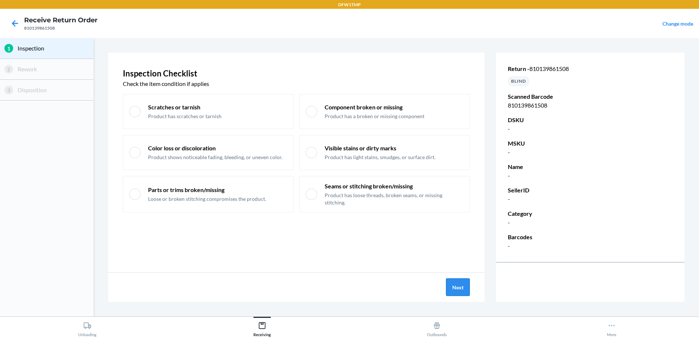
click at [462, 279] on button "Next" at bounding box center [458, 287] width 24 height 18
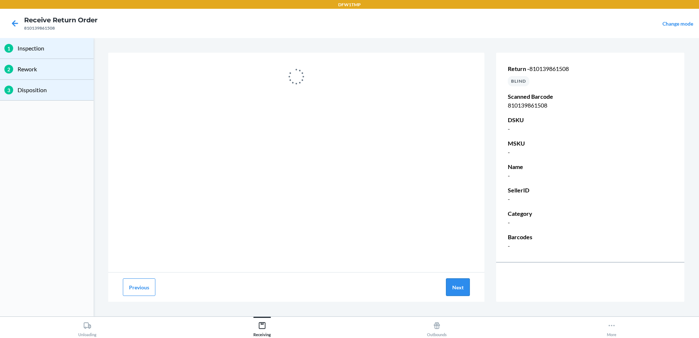
click at [457, 283] on button "Next" at bounding box center [458, 287] width 24 height 18
click at [460, 281] on button "Next" at bounding box center [458, 287] width 24 height 18
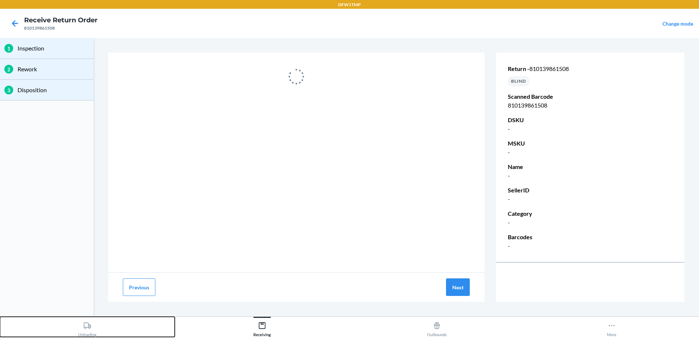
click at [86, 331] on div "Unloading" at bounding box center [87, 327] width 18 height 18
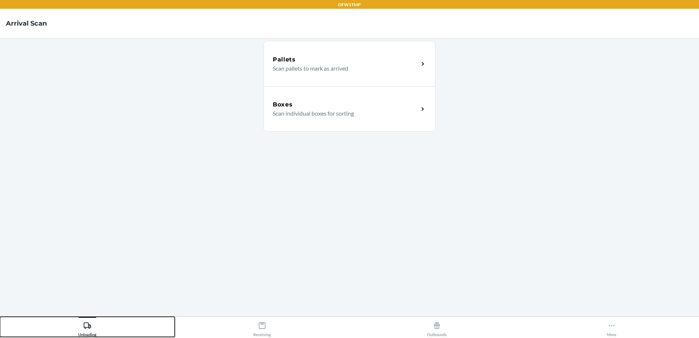
click at [0, 317] on button "Unloading" at bounding box center [87, 327] width 175 height 20
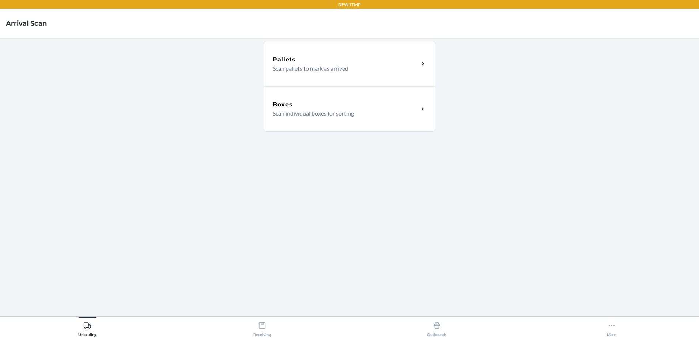
click at [413, 101] on div "Boxes" at bounding box center [346, 104] width 146 height 9
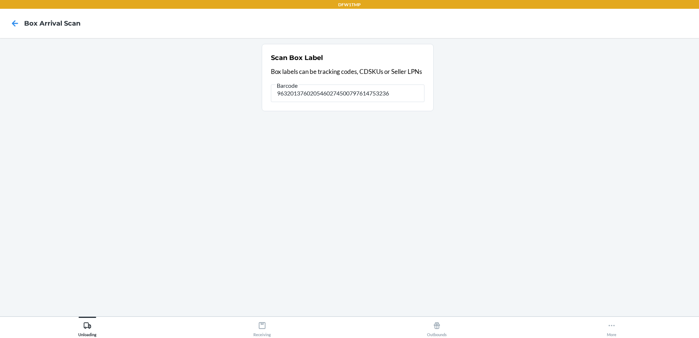
type input "9632013760205460274500797614753236"
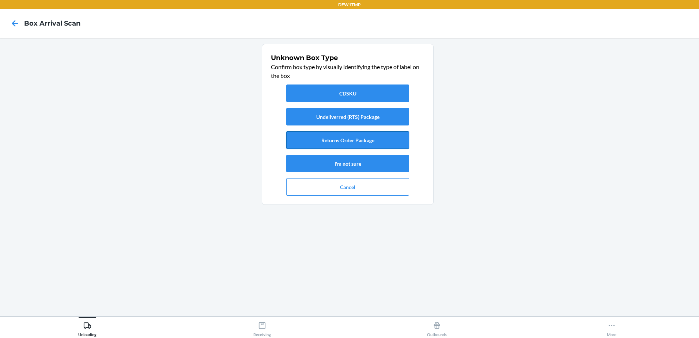
drag, startPoint x: 385, startPoint y: 82, endPoint x: 351, endPoint y: 147, distance: 73.3
click at [351, 147] on button "Returns Order Package" at bounding box center [347, 140] width 123 height 18
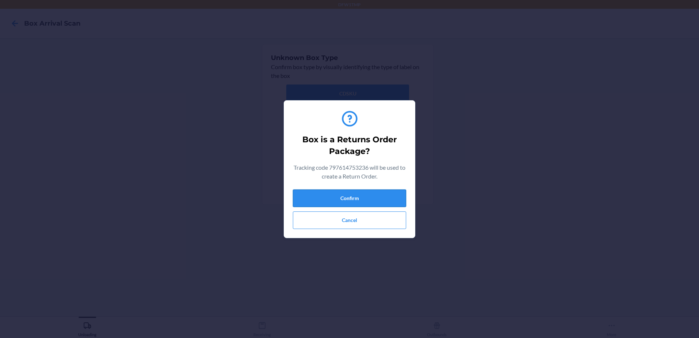
click at [374, 196] on button "Confirm" at bounding box center [349, 198] width 113 height 18
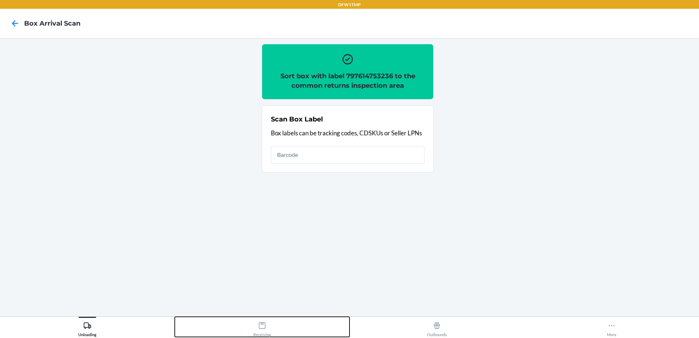
click at [261, 325] on icon at bounding box center [262, 325] width 8 height 8
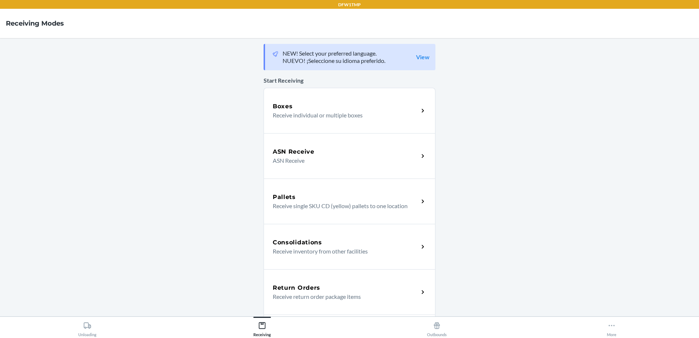
click at [302, 282] on div "Return Orders Receive return order package items" at bounding box center [350, 291] width 172 height 45
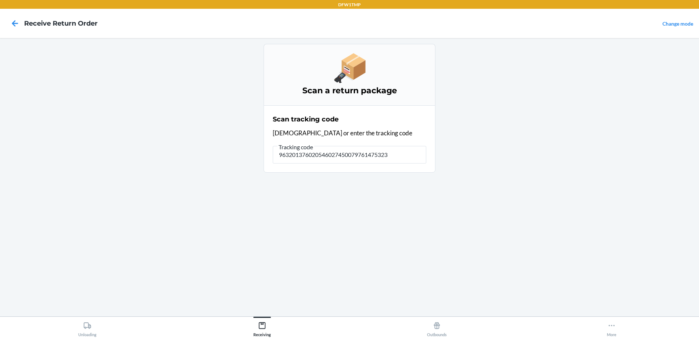
type input "9632013760205460274500797614753236"
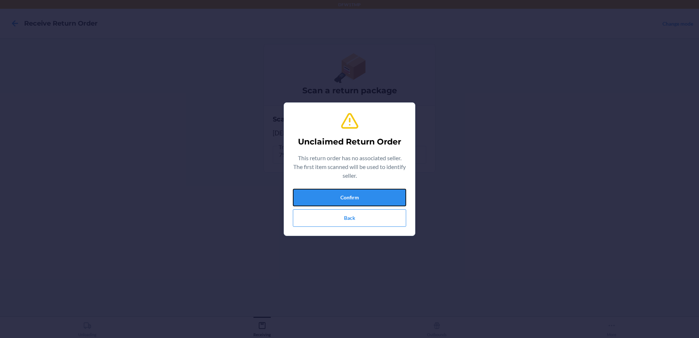
click at [314, 195] on button "Confirm" at bounding box center [349, 198] width 113 height 18
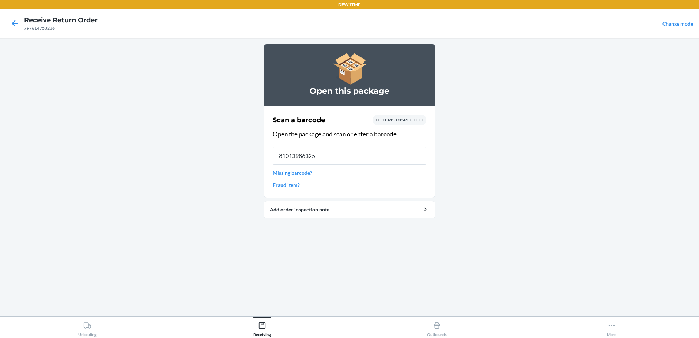
type input "810139863250"
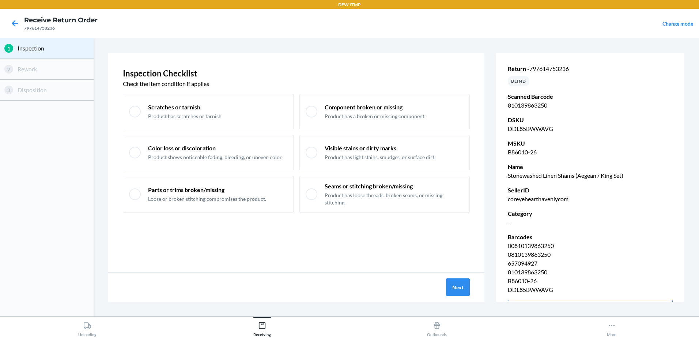
drag, startPoint x: 649, startPoint y: 116, endPoint x: 700, endPoint y: 161, distance: 68.2
drag, startPoint x: 700, startPoint y: 161, endPoint x: 458, endPoint y: 290, distance: 274.0
click at [458, 290] on button "Next" at bounding box center [458, 287] width 24 height 18
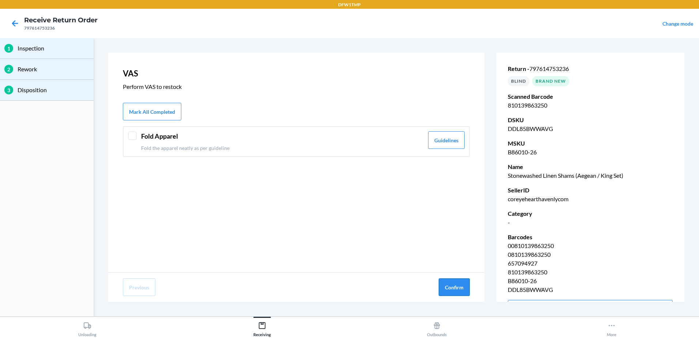
click at [459, 288] on button "Confirm" at bounding box center [454, 287] width 31 height 18
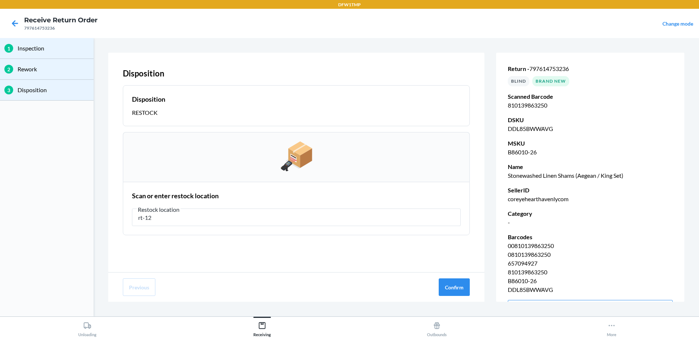
type input "rt-12"
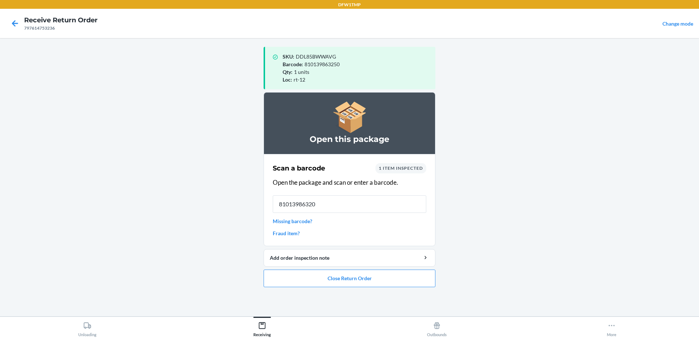
type input "810139863205"
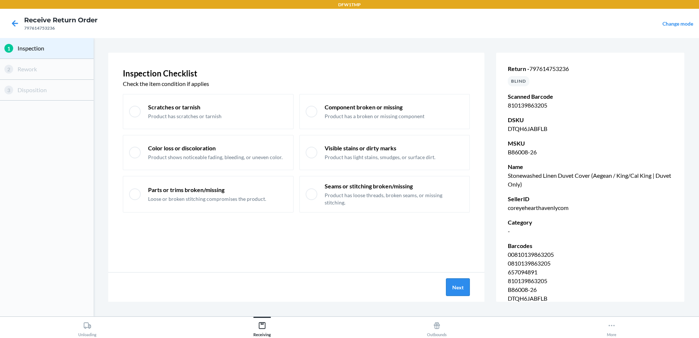
click at [454, 288] on button "Next" at bounding box center [458, 287] width 24 height 18
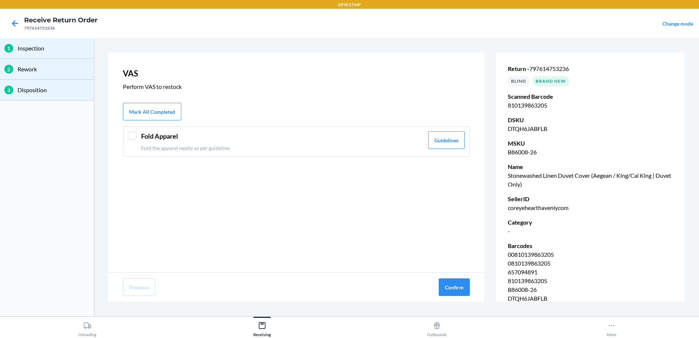
click at [134, 141] on div "Fold Apparel Fold the apparel neatly as per guideline Guidelines" at bounding box center [296, 141] width 347 height 31
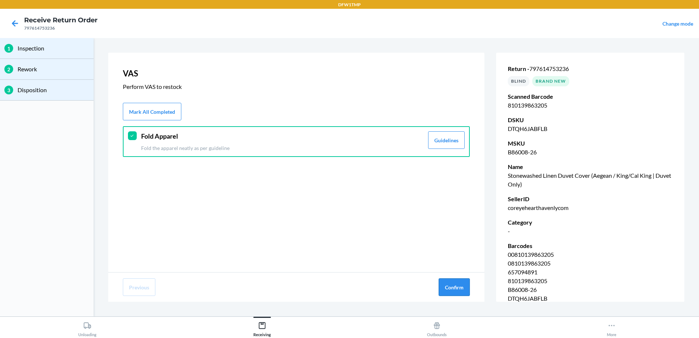
click at [446, 286] on button "Confirm" at bounding box center [454, 287] width 31 height 18
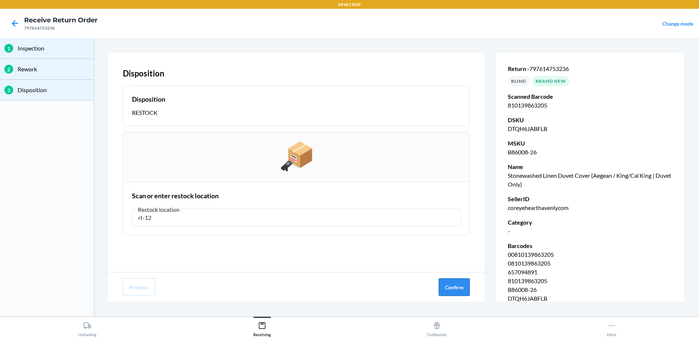
type input "rt-12"
click at [461, 282] on button "Confirm" at bounding box center [454, 287] width 31 height 18
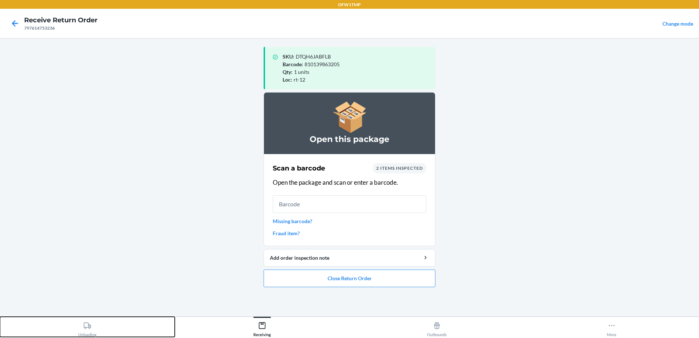
click at [86, 322] on icon at bounding box center [87, 325] width 8 height 8
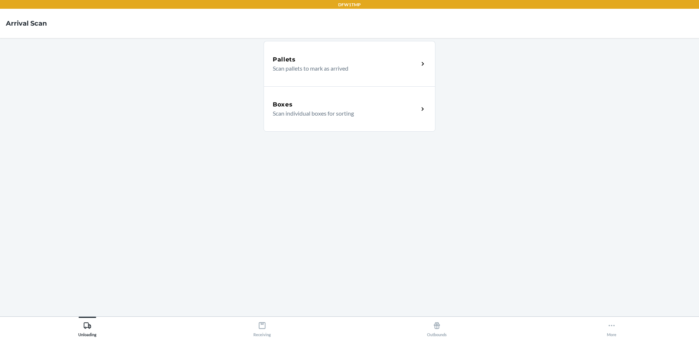
click at [378, 106] on div "Boxes" at bounding box center [346, 104] width 146 height 9
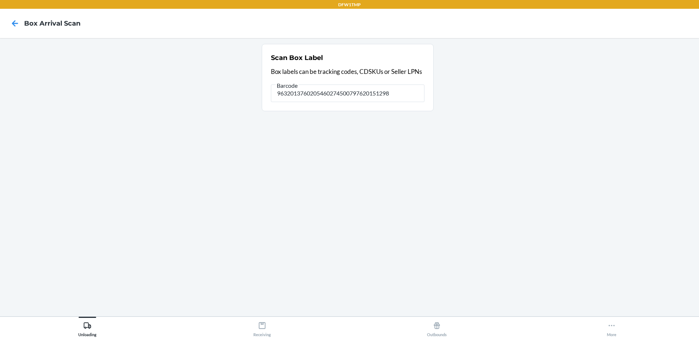
type input "9632013760205460274500797620151298"
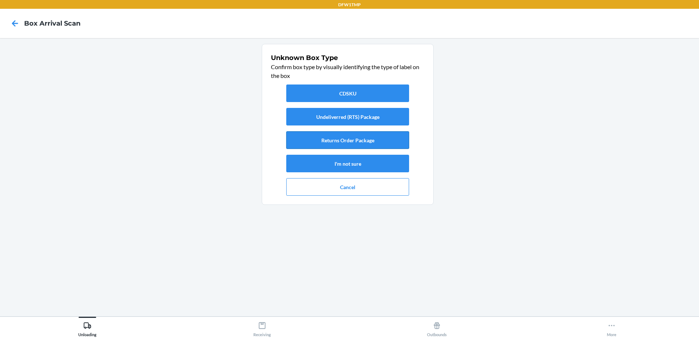
click at [382, 142] on button "Returns Order Package" at bounding box center [347, 140] width 123 height 18
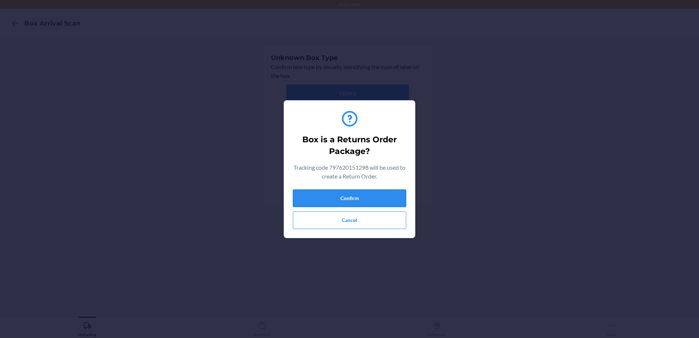
click at [355, 196] on button "Confirm" at bounding box center [349, 198] width 113 height 18
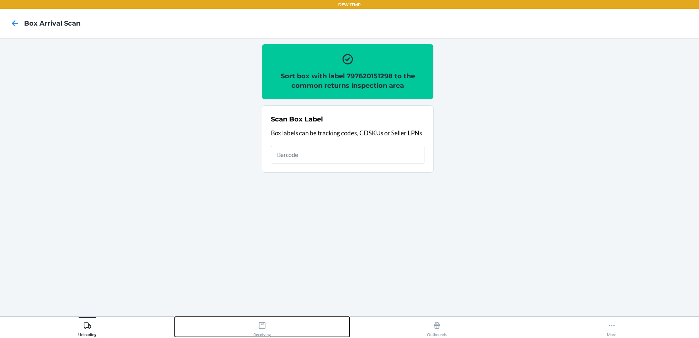
click at [263, 328] on icon at bounding box center [262, 325] width 7 height 7
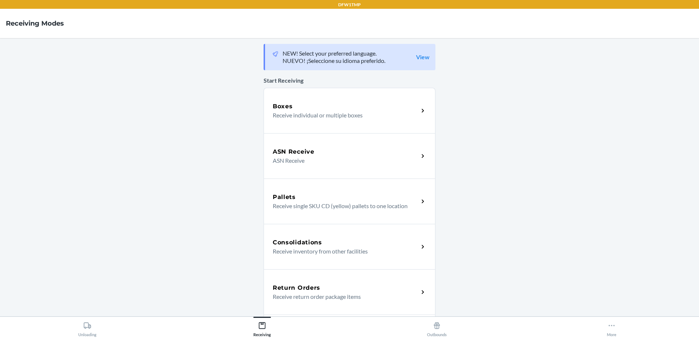
click at [315, 294] on p "Receive return order package items" at bounding box center [343, 296] width 140 height 9
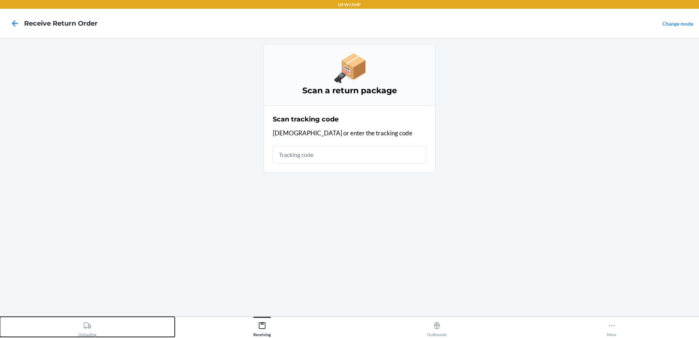
click at [80, 329] on div "Unloading" at bounding box center [87, 327] width 18 height 18
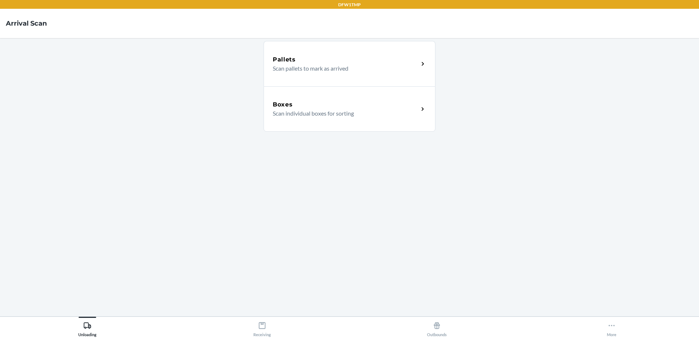
click at [394, 123] on div "Boxes Scan individual boxes for sorting" at bounding box center [350, 108] width 172 height 45
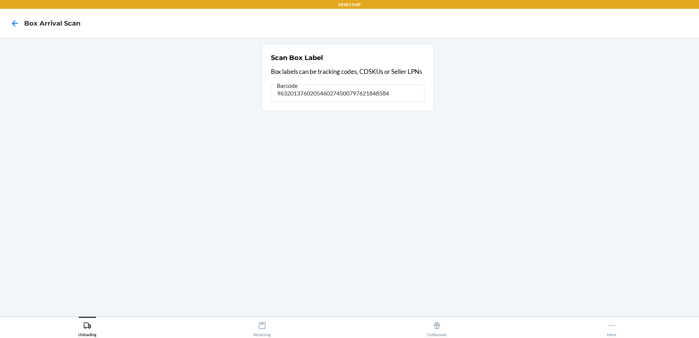
type input "9632013760205460274500797621848584"
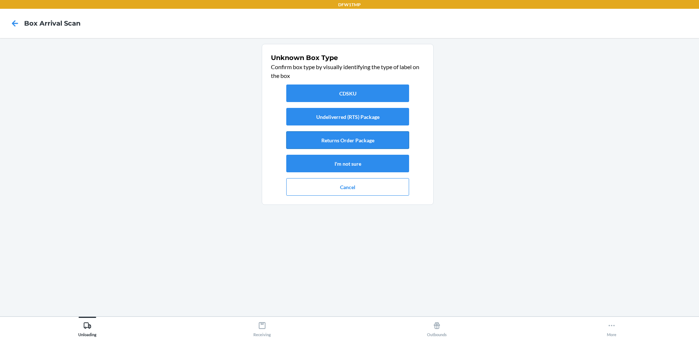
click at [344, 142] on button "Returns Order Package" at bounding box center [347, 140] width 123 height 18
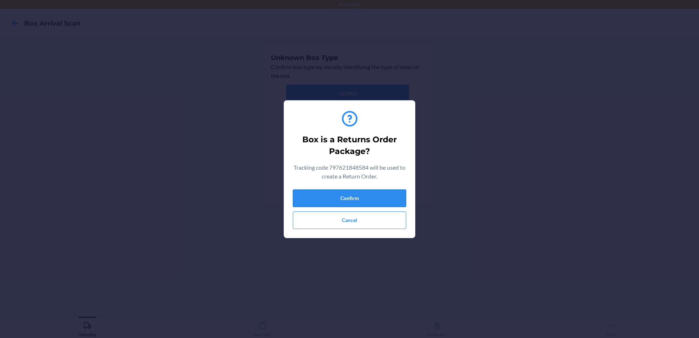
click at [338, 194] on button "Confirm" at bounding box center [349, 198] width 113 height 18
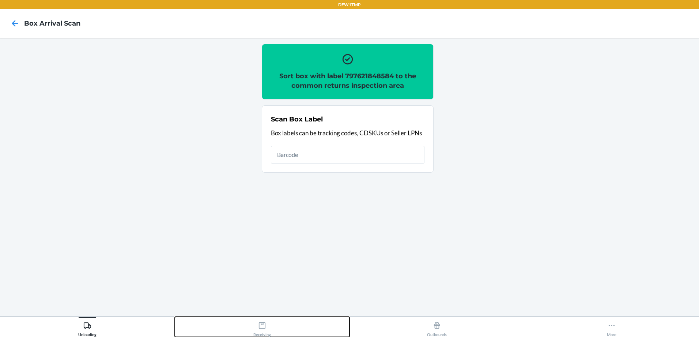
click at [266, 324] on div "Receiving" at bounding box center [262, 327] width 18 height 18
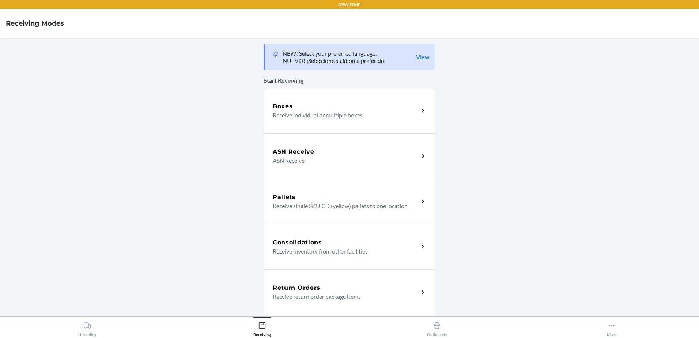
click at [313, 296] on p "Receive return order package items" at bounding box center [343, 296] width 140 height 9
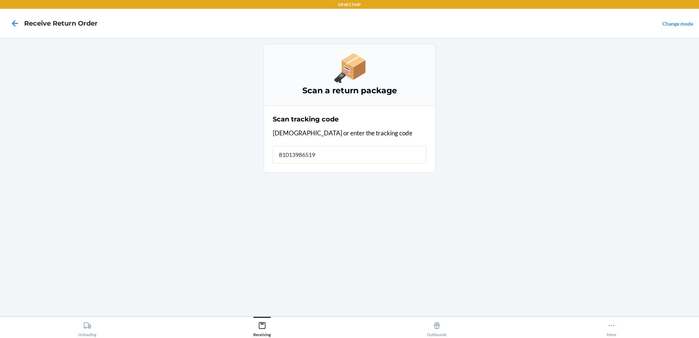
type input "810139865193"
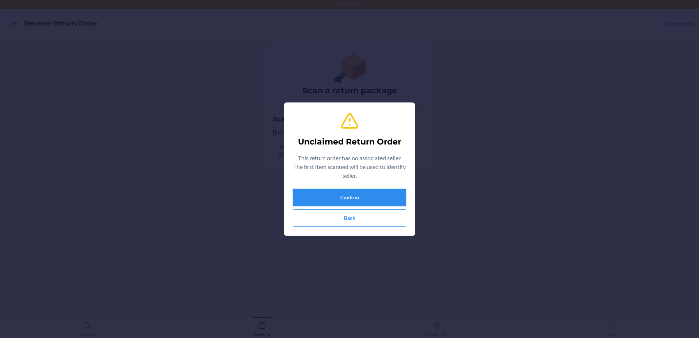
click at [330, 203] on button "Confirm" at bounding box center [349, 198] width 113 height 18
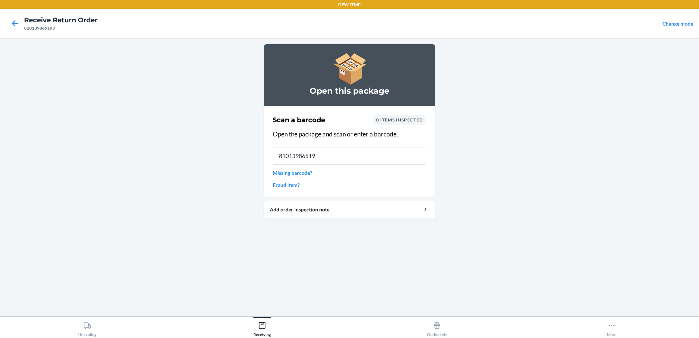
type input "810139865193"
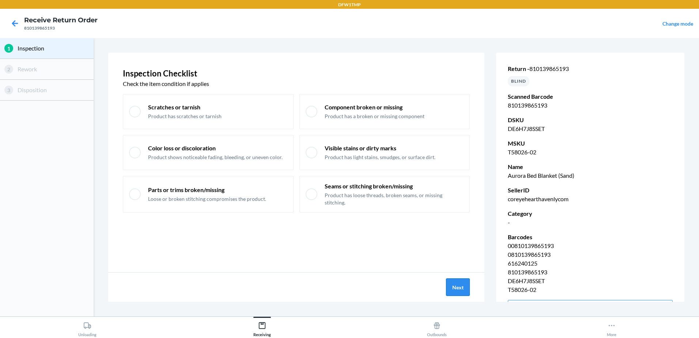
click at [450, 288] on button "Next" at bounding box center [458, 287] width 24 height 18
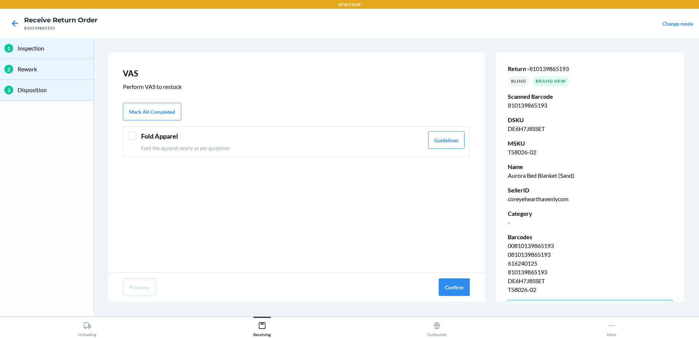
click at [129, 138] on div at bounding box center [132, 135] width 9 height 9
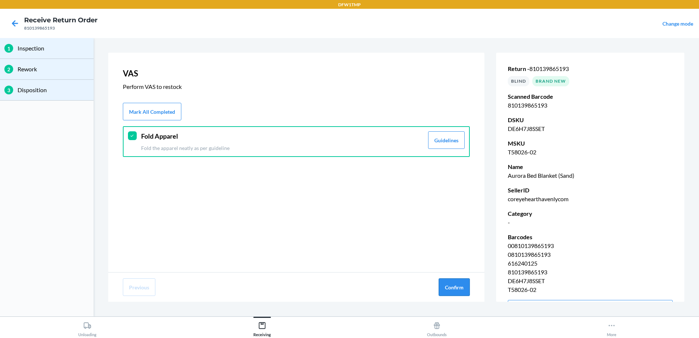
click at [466, 288] on button "Confirm" at bounding box center [454, 287] width 31 height 18
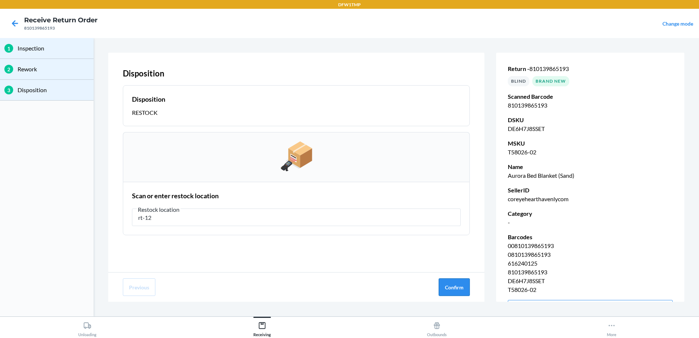
type input "rt-12"
click at [444, 289] on button "Confirm" at bounding box center [454, 287] width 31 height 18
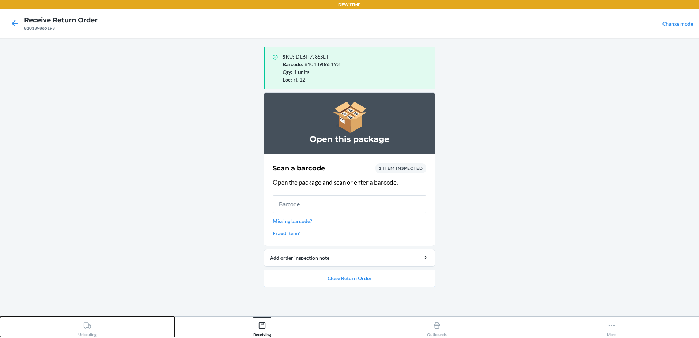
click at [94, 324] on div "Unloading" at bounding box center [87, 327] width 18 height 18
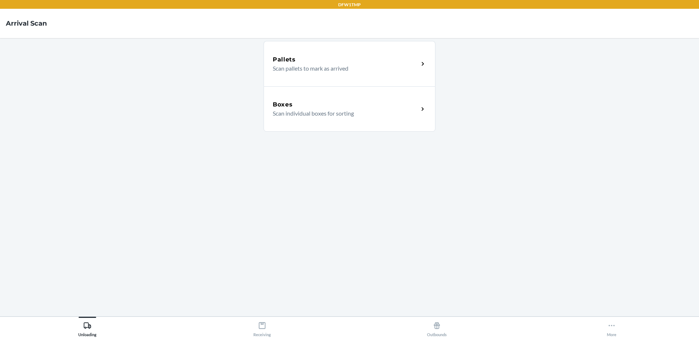
click at [344, 117] on p "Scan individual boxes for sorting" at bounding box center [343, 113] width 140 height 9
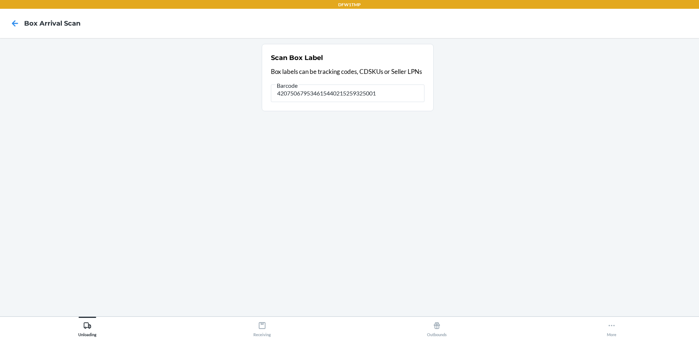
type input "420750679534615440215259325001"
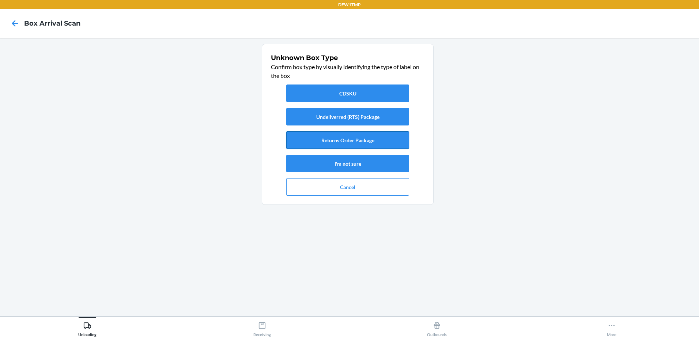
click at [343, 137] on button "Returns Order Package" at bounding box center [347, 140] width 123 height 18
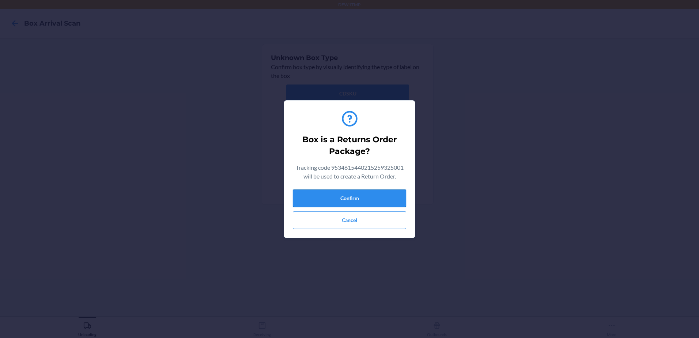
click at [350, 191] on button "Confirm" at bounding box center [349, 198] width 113 height 18
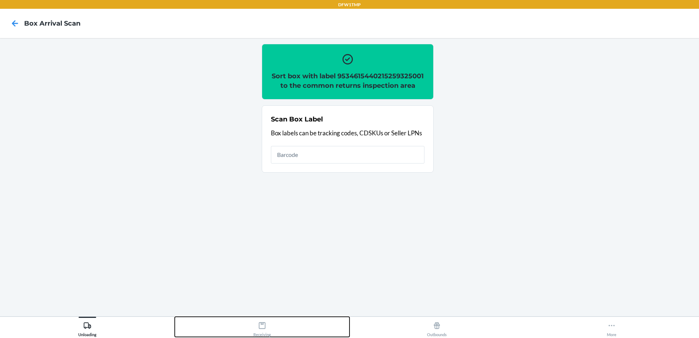
click at [260, 332] on div "Receiving" at bounding box center [262, 327] width 18 height 18
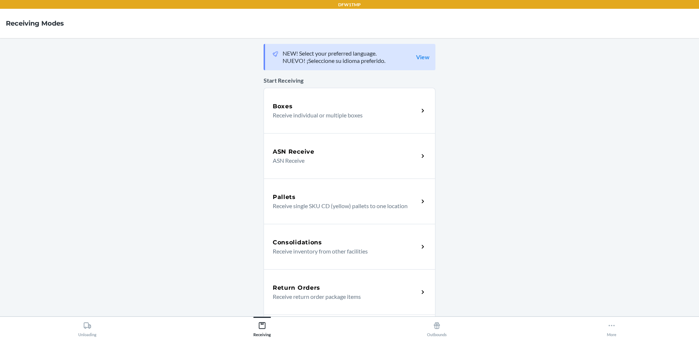
click at [370, 305] on div "Return Orders Receive return order package items" at bounding box center [350, 291] width 172 height 45
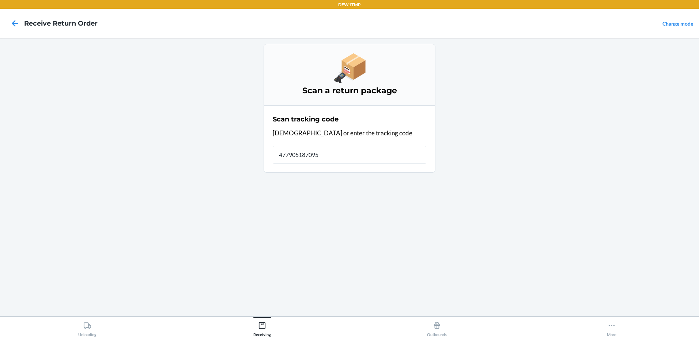
type input "4779051870950"
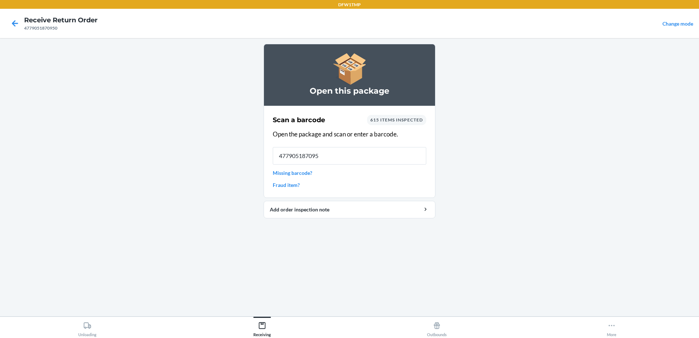
type input "4779051870950"
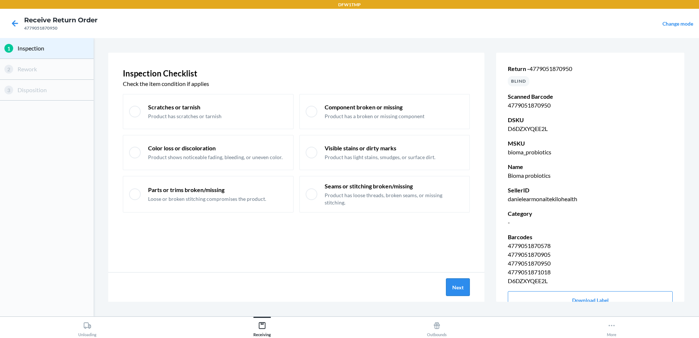
click at [461, 286] on button "Next" at bounding box center [458, 287] width 24 height 18
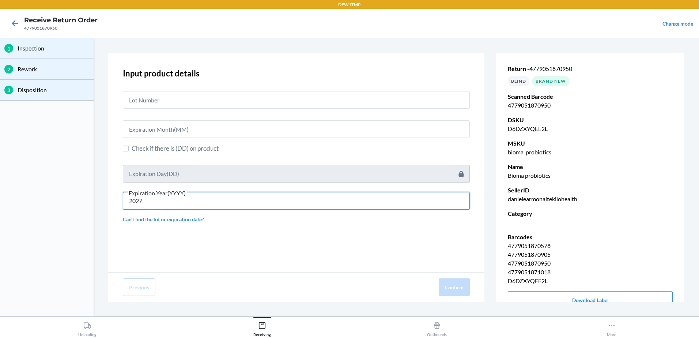
type input "2027"
click at [129, 150] on label "Check if there is (DD) on product" at bounding box center [296, 149] width 347 height 10
click at [129, 150] on input "Check if there is (DD) on product" at bounding box center [126, 149] width 6 height 6
checkbox input "true"
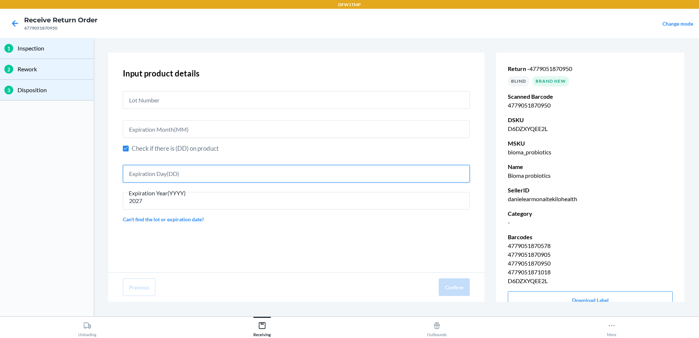
click at [188, 175] on input "text" at bounding box center [296, 174] width 347 height 18
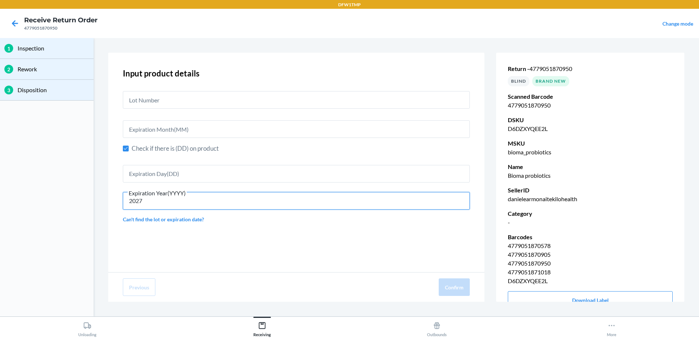
click at [190, 202] on input "2027" at bounding box center [296, 201] width 347 height 18
drag, startPoint x: 159, startPoint y: 213, endPoint x: 159, endPoint y: 220, distance: 7.3
click at [159, 219] on div "Input product details Check if there is (DD) on product Expiration Year(YYYY) 2…" at bounding box center [296, 145] width 347 height 162
click at [159, 220] on link "Can't find the lot or expiration date?" at bounding box center [296, 219] width 347 height 8
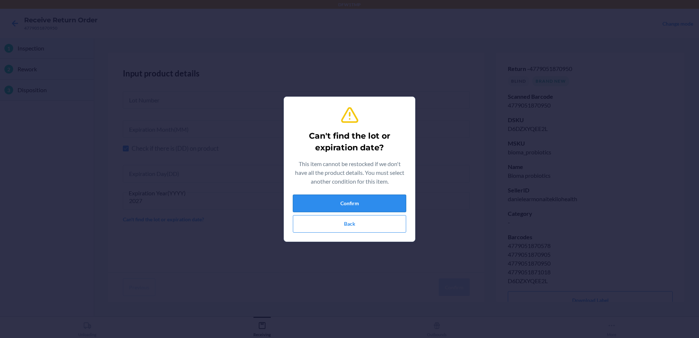
click at [312, 205] on button "Confirm" at bounding box center [349, 203] width 113 height 18
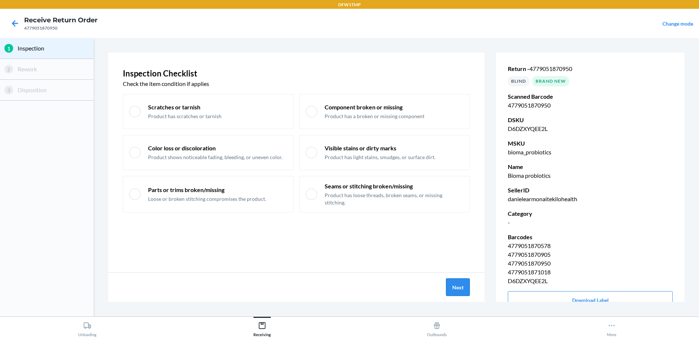
click at [464, 282] on button "Next" at bounding box center [458, 287] width 24 height 18
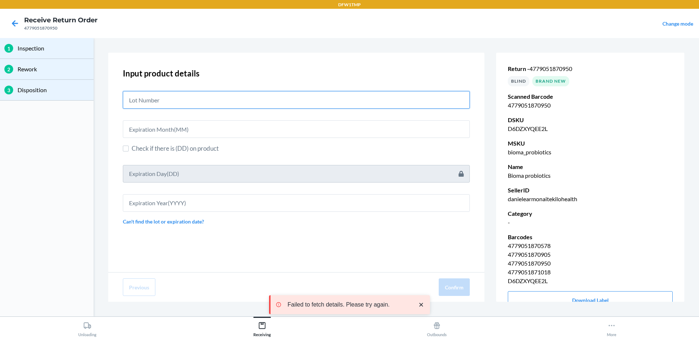
click at [161, 100] on input "text" at bounding box center [296, 100] width 347 height 18
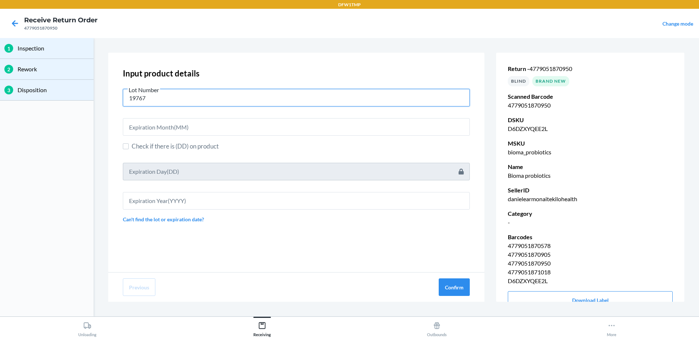
type input "19767"
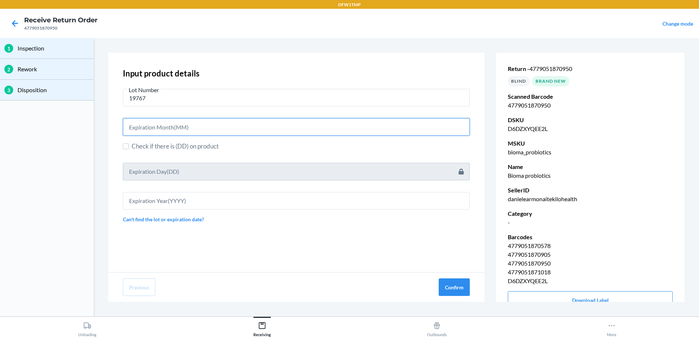
click at [132, 129] on input "text" at bounding box center [296, 127] width 347 height 18
type input "6"
type input "06"
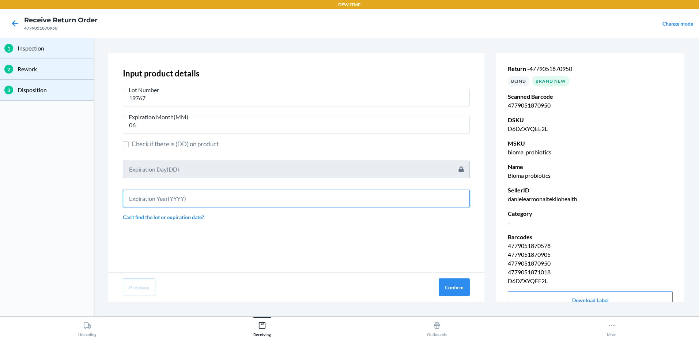
click at [130, 200] on input "text" at bounding box center [296, 199] width 347 height 18
type input "2027"
click at [455, 289] on button "Confirm" at bounding box center [454, 287] width 31 height 18
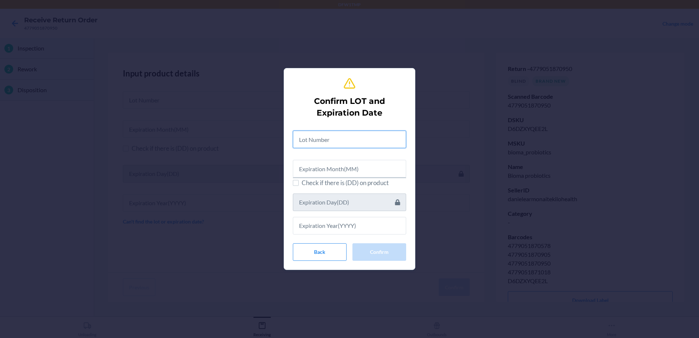
click at [305, 147] on input "text" at bounding box center [349, 140] width 113 height 18
type input "19967"
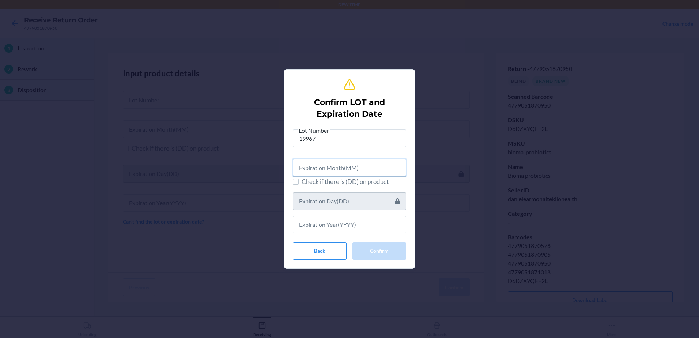
click at [303, 170] on input "text" at bounding box center [349, 168] width 113 height 18
type input "06"
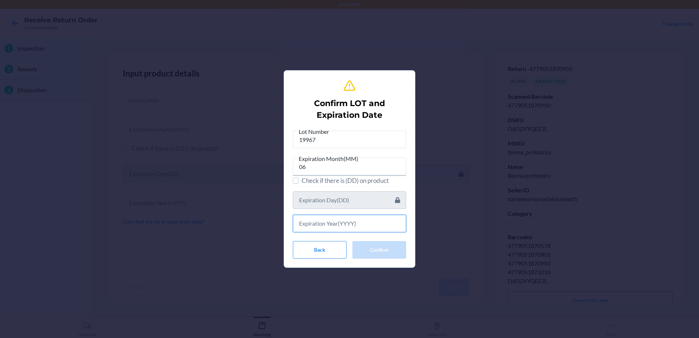
click at [300, 223] on input "text" at bounding box center [349, 224] width 113 height 18
type input "2027"
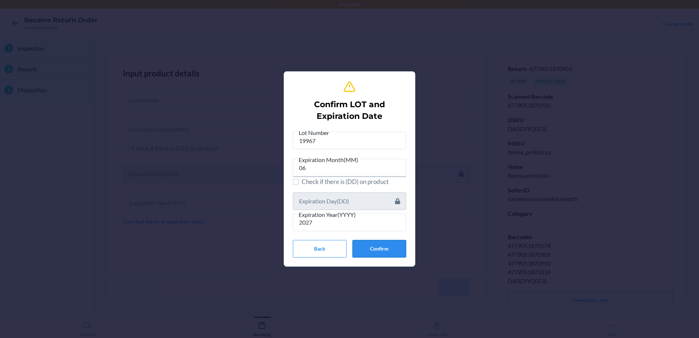
click at [385, 248] on button "Confirm" at bounding box center [379, 249] width 54 height 18
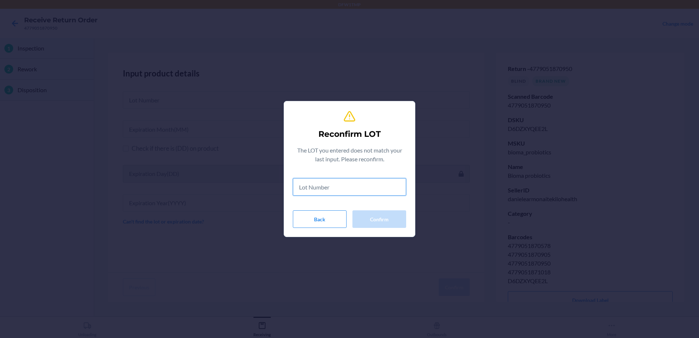
click at [319, 189] on input "text" at bounding box center [349, 187] width 113 height 18
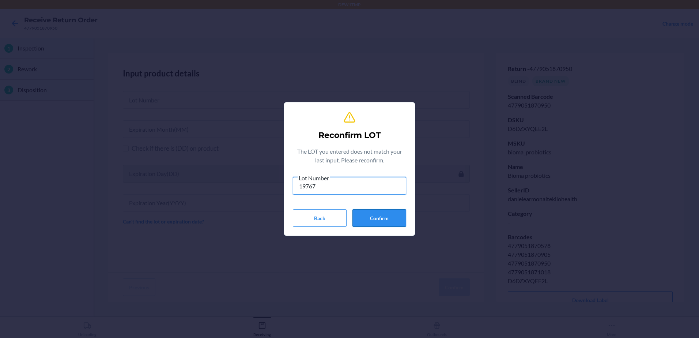
type input "19767"
click at [386, 219] on button "Confirm" at bounding box center [379, 218] width 54 height 18
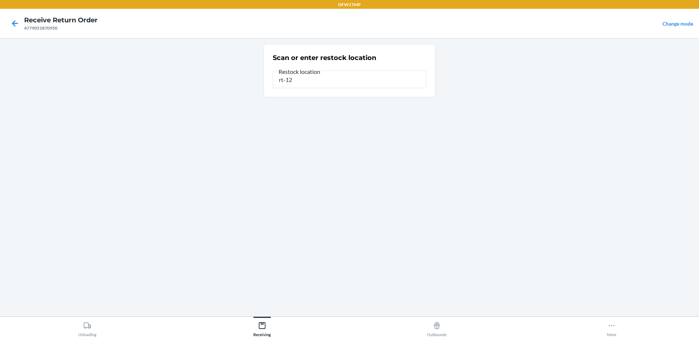
type input "rt-12"
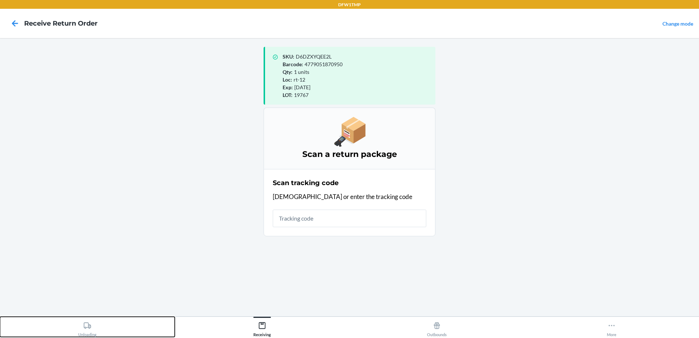
click at [110, 334] on button "Unloading" at bounding box center [87, 327] width 175 height 20
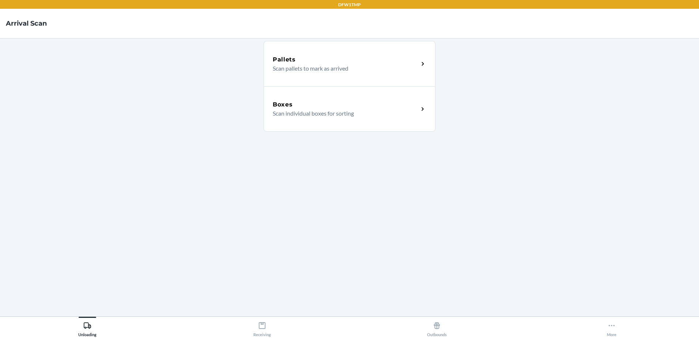
click at [289, 102] on h5 "Boxes" at bounding box center [283, 104] width 20 height 9
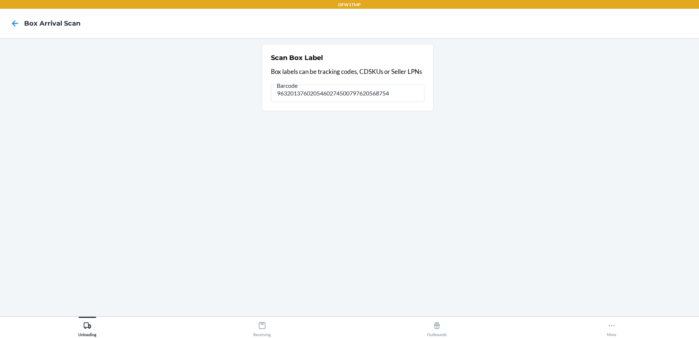
type input "9632013760205460274500797620568754"
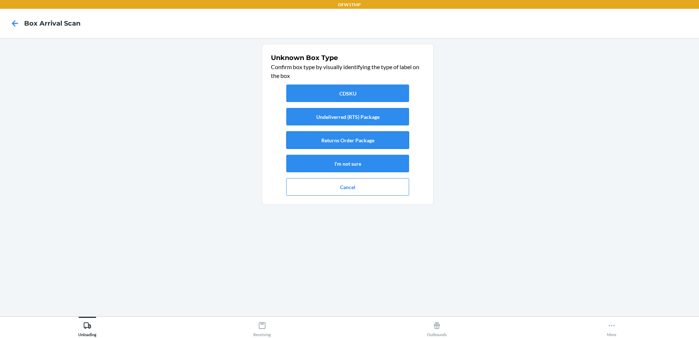
click at [342, 141] on button "Returns Order Package" at bounding box center [347, 140] width 123 height 18
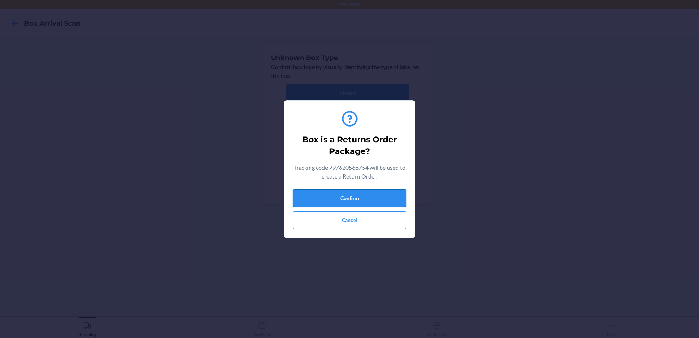
click at [366, 200] on button "Confirm" at bounding box center [349, 198] width 113 height 18
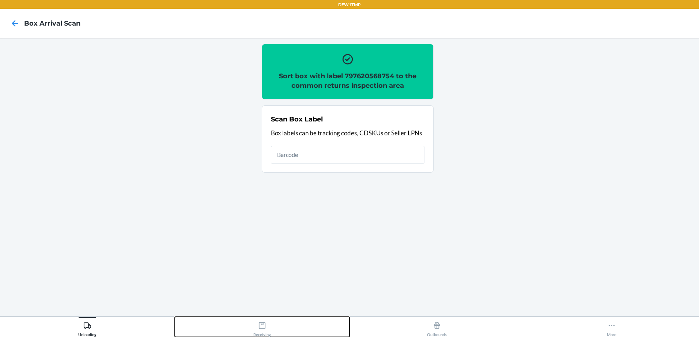
click at [273, 327] on button "Receiving" at bounding box center [262, 327] width 175 height 20
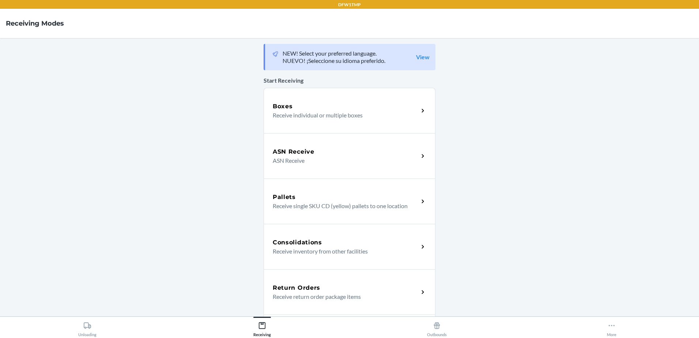
click at [323, 290] on div "Return Orders" at bounding box center [346, 287] width 146 height 9
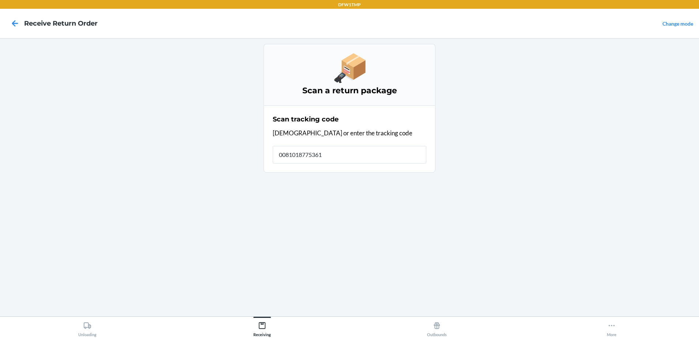
type input "00810187753619"
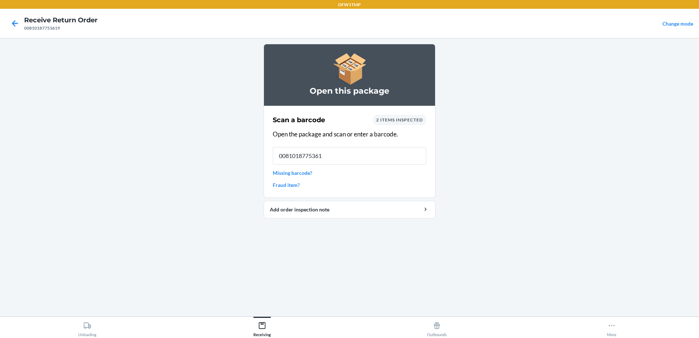
type input "00810187753619"
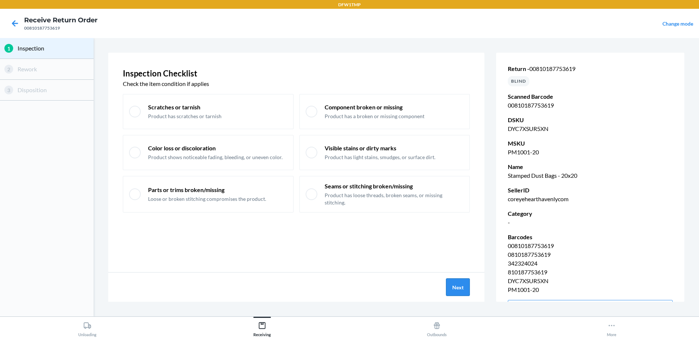
click at [463, 288] on button "Next" at bounding box center [458, 287] width 24 height 18
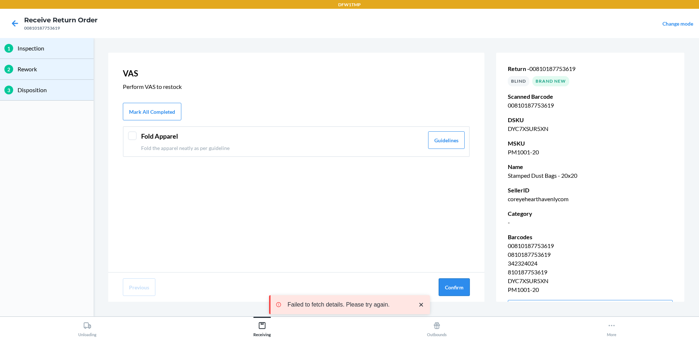
click at [450, 285] on button "Confirm" at bounding box center [454, 287] width 31 height 18
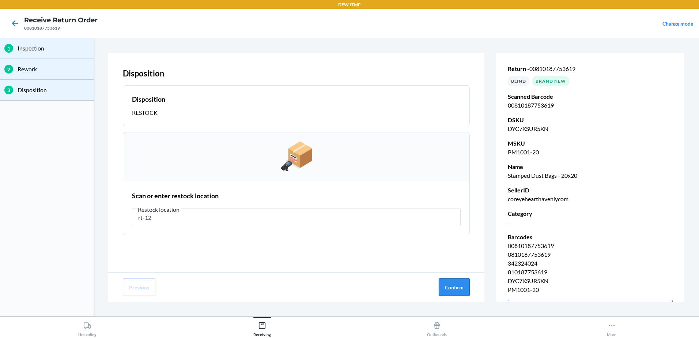
type input "rt-12"
click at [457, 286] on button "Confirm" at bounding box center [454, 287] width 31 height 18
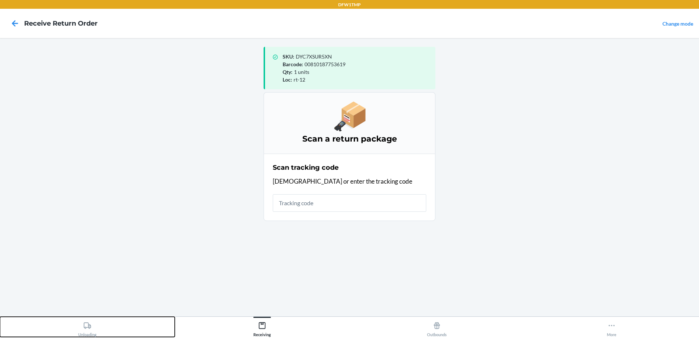
click at [97, 330] on button "Unloading" at bounding box center [87, 327] width 175 height 20
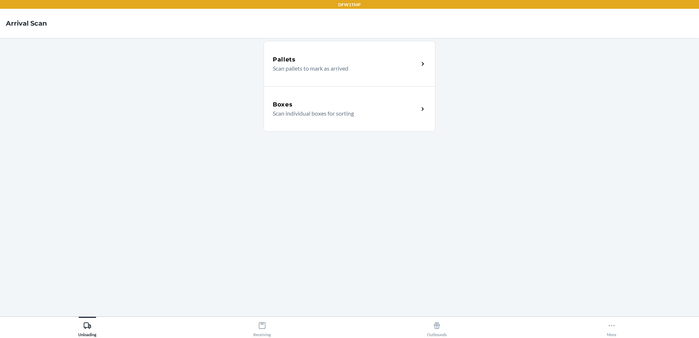
click at [310, 102] on div "Boxes" at bounding box center [346, 104] width 146 height 9
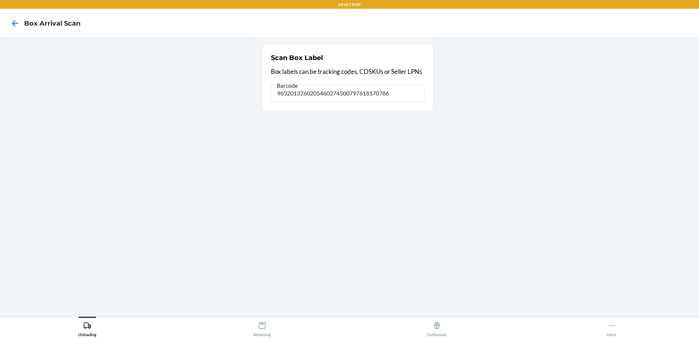
type input "9632013760205460274500797618170786"
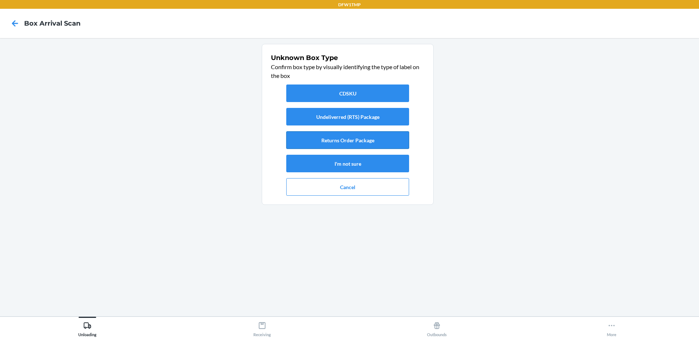
click at [354, 140] on button "Returns Order Package" at bounding box center [347, 140] width 123 height 18
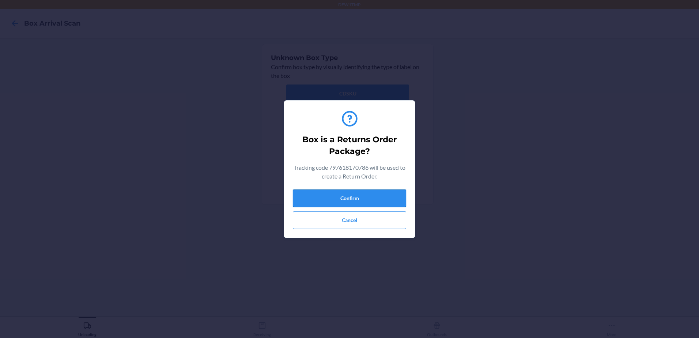
click at [357, 192] on button "Confirm" at bounding box center [349, 198] width 113 height 18
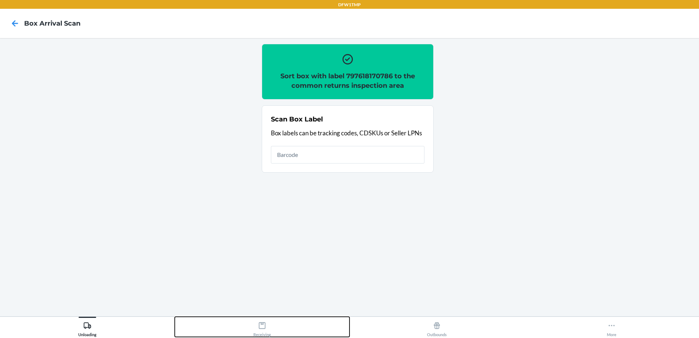
click at [261, 327] on icon at bounding box center [262, 325] width 8 height 8
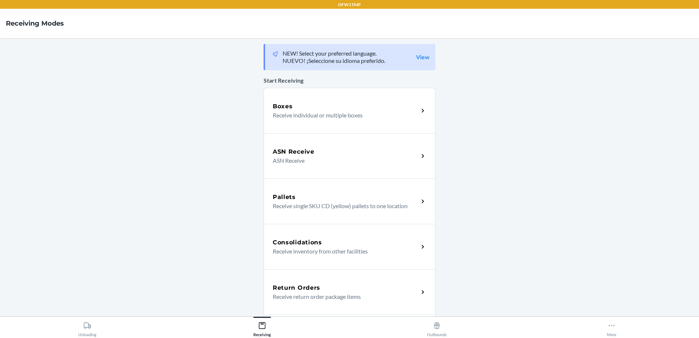
click at [339, 280] on div "Return Orders Receive return order package items" at bounding box center [350, 291] width 172 height 45
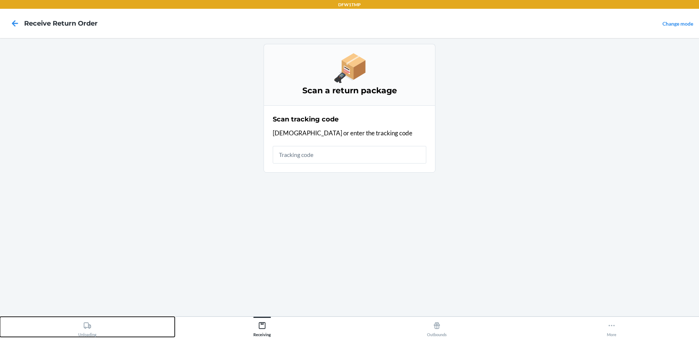
click at [88, 332] on div "Unloading" at bounding box center [87, 327] width 18 height 18
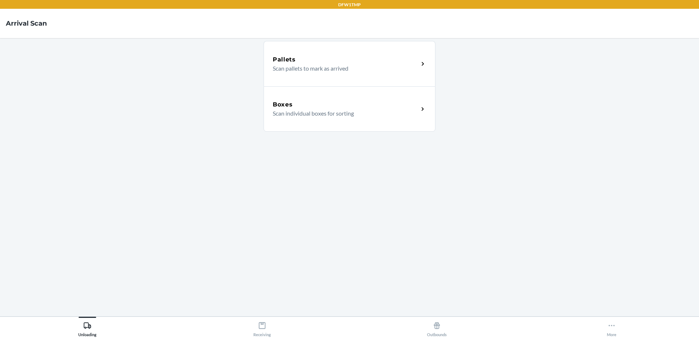
click at [293, 116] on p "Scan individual boxes for sorting" at bounding box center [343, 113] width 140 height 9
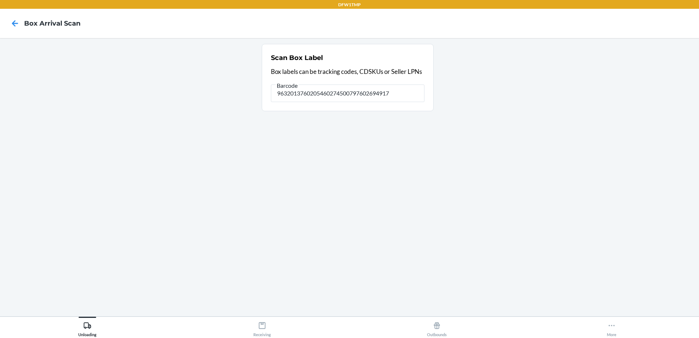
type input "9632013760205460274500797602694917"
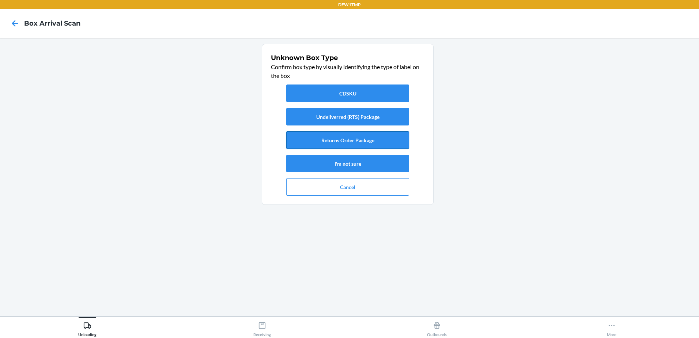
click at [354, 143] on button "Returns Order Package" at bounding box center [347, 140] width 123 height 18
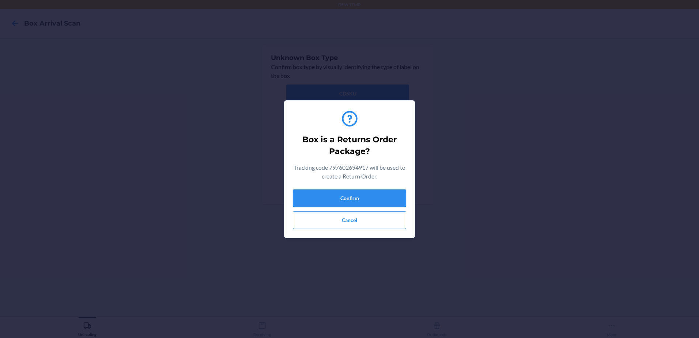
click at [351, 196] on button "Confirm" at bounding box center [349, 198] width 113 height 18
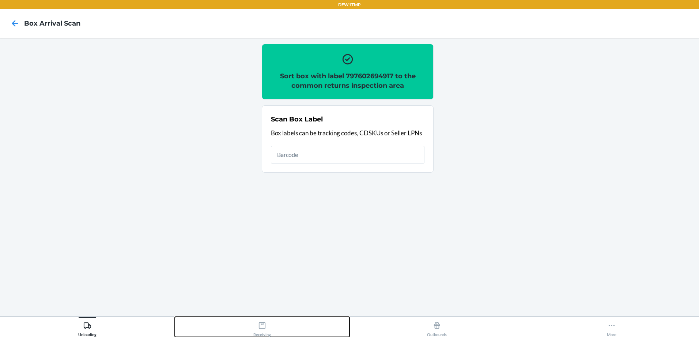
click at [259, 327] on icon at bounding box center [262, 325] width 8 height 8
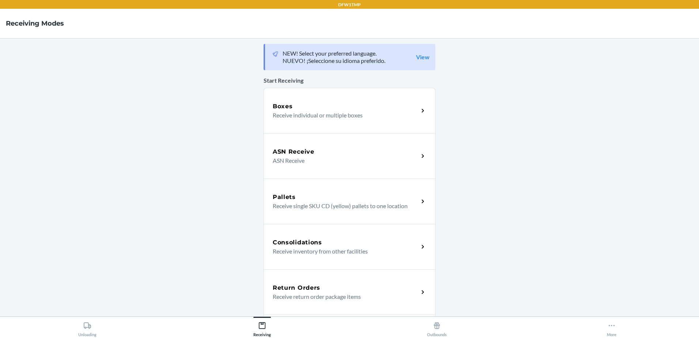
click at [289, 290] on h5 "Return Orders" at bounding box center [297, 287] width 48 height 9
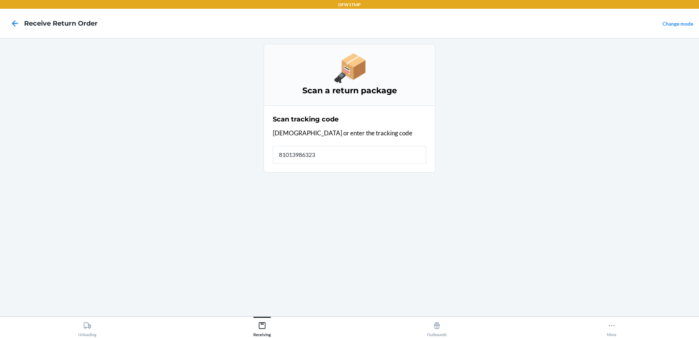
type input "810139863236"
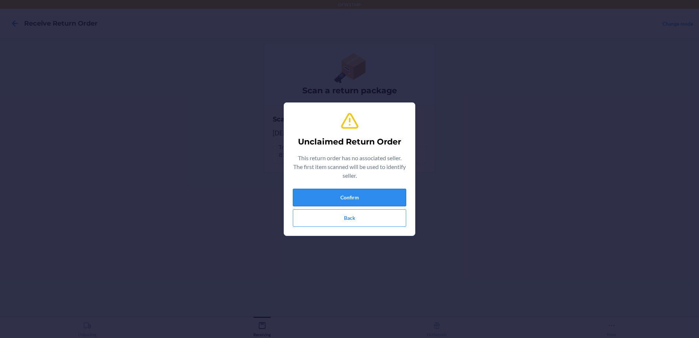
click at [350, 192] on button "Confirm" at bounding box center [349, 198] width 113 height 18
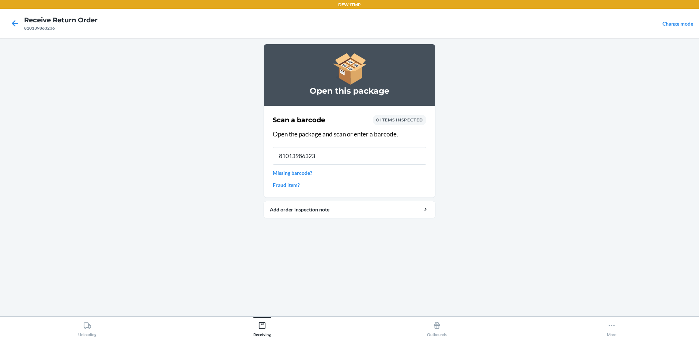
type input "810139863236"
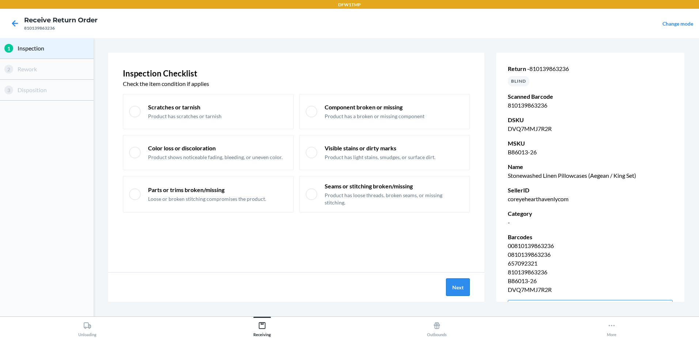
click at [464, 288] on button "Next" at bounding box center [458, 287] width 24 height 18
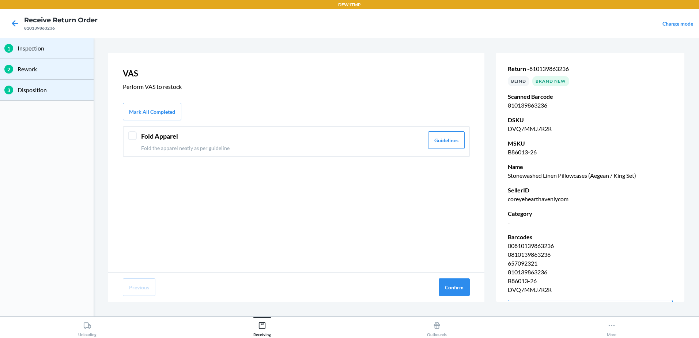
click at [133, 141] on div "Fold Apparel Fold the apparel neatly as per guideline Guidelines" at bounding box center [296, 141] width 347 height 31
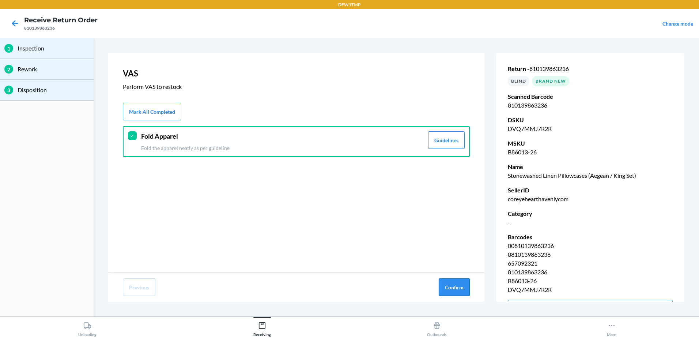
click at [445, 286] on button "Confirm" at bounding box center [454, 287] width 31 height 18
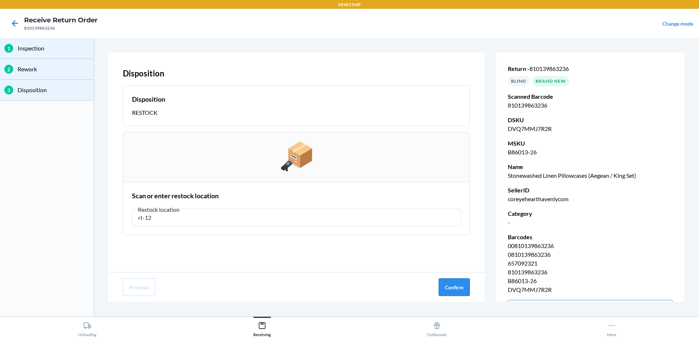
type input "rt-12"
click at [461, 290] on button "Confirm" at bounding box center [454, 287] width 31 height 18
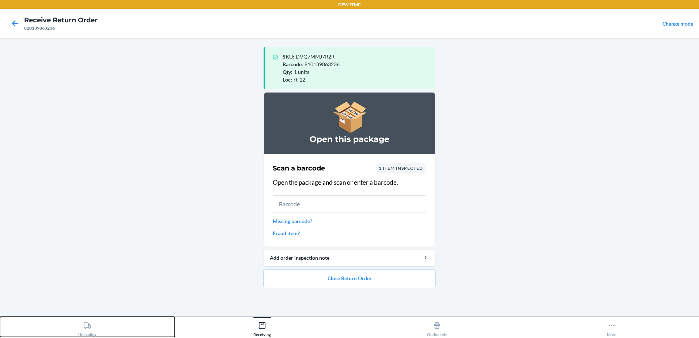
click at [80, 330] on div "Unloading" at bounding box center [87, 327] width 18 height 18
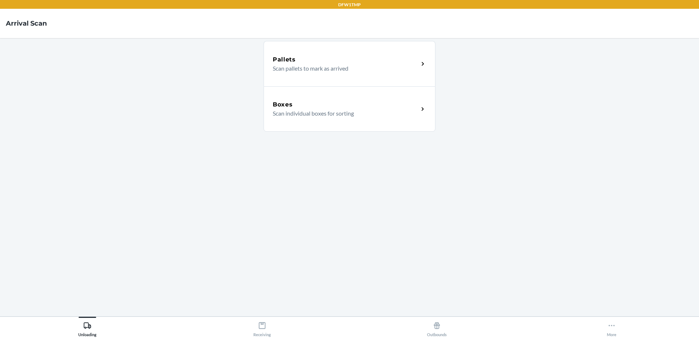
click at [322, 119] on div "Boxes Scan individual boxes for sorting" at bounding box center [350, 108] width 172 height 45
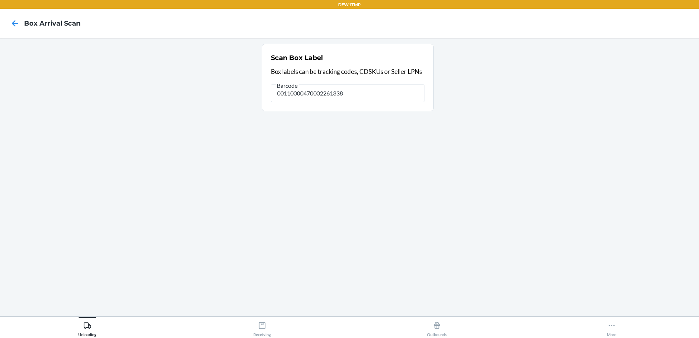
type input "00110000470002261338"
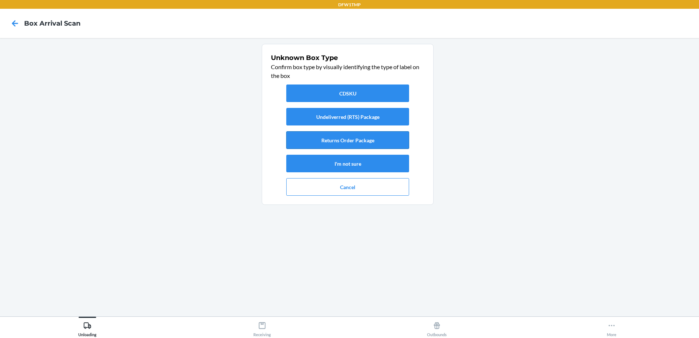
click at [378, 139] on button "Returns Order Package" at bounding box center [347, 140] width 123 height 18
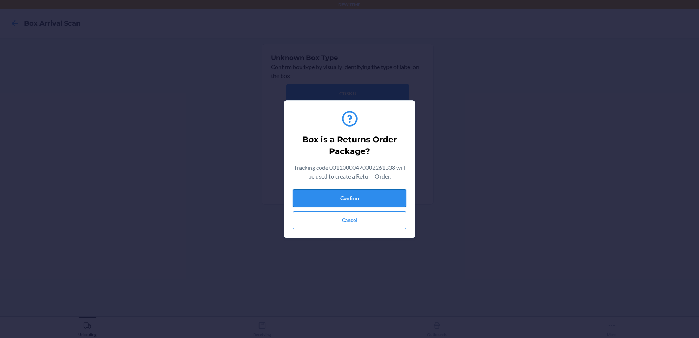
click at [356, 194] on button "Confirm" at bounding box center [349, 198] width 113 height 18
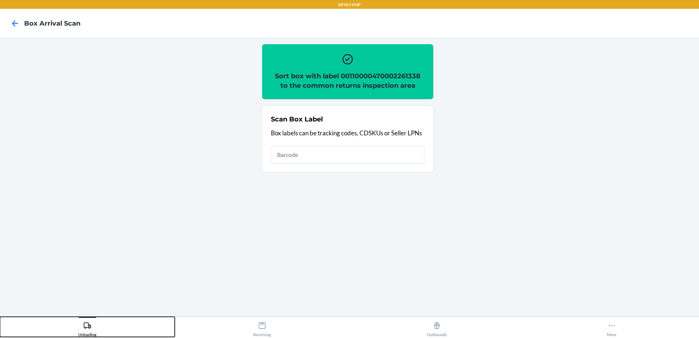
click at [84, 330] on div "Unloading" at bounding box center [87, 327] width 18 height 18
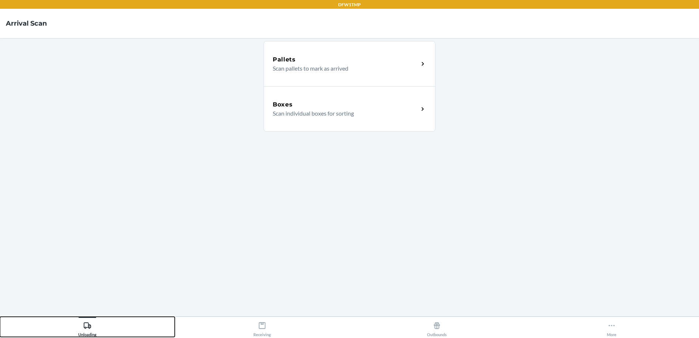
click at [84, 330] on div "Unloading" at bounding box center [87, 327] width 18 height 18
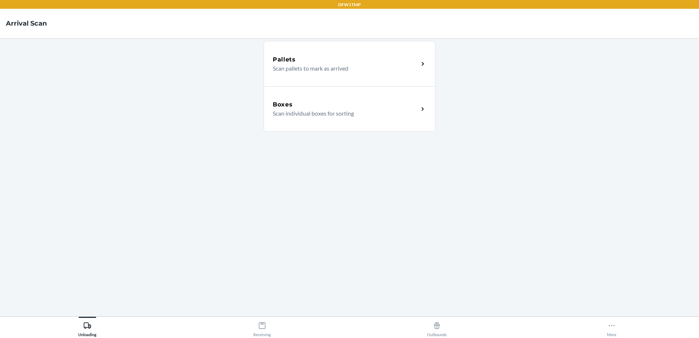
click at [290, 113] on p "Scan individual boxes for sorting" at bounding box center [343, 113] width 140 height 9
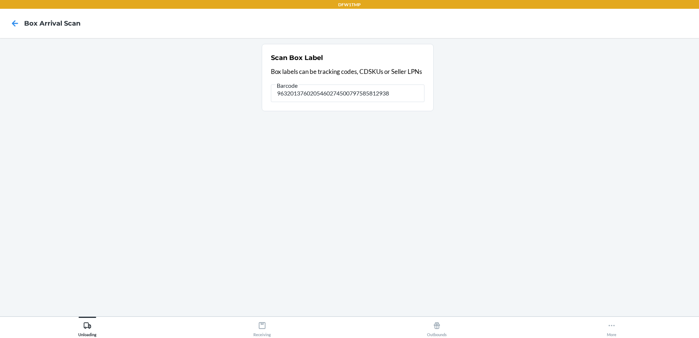
type input "9632013760205460274500797585812938"
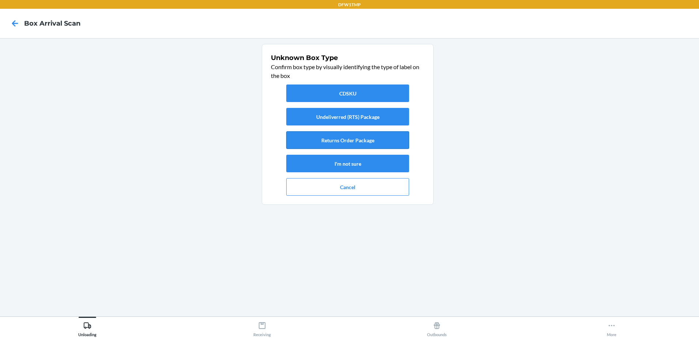
click at [296, 145] on button "Returns Order Package" at bounding box center [347, 140] width 123 height 18
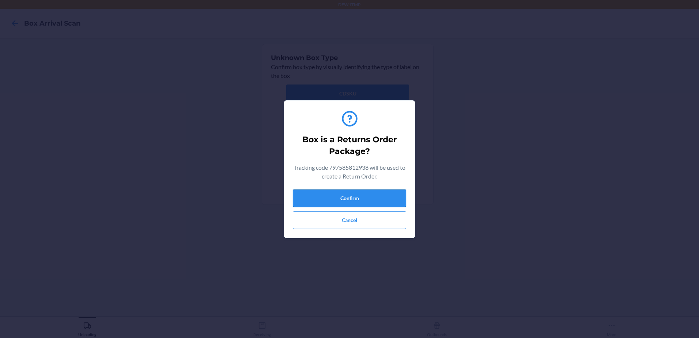
click at [312, 201] on button "Confirm" at bounding box center [349, 198] width 113 height 18
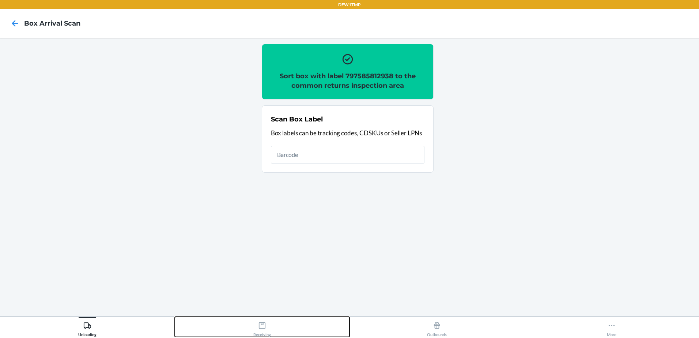
click at [271, 325] on button "Receiving" at bounding box center [262, 327] width 175 height 20
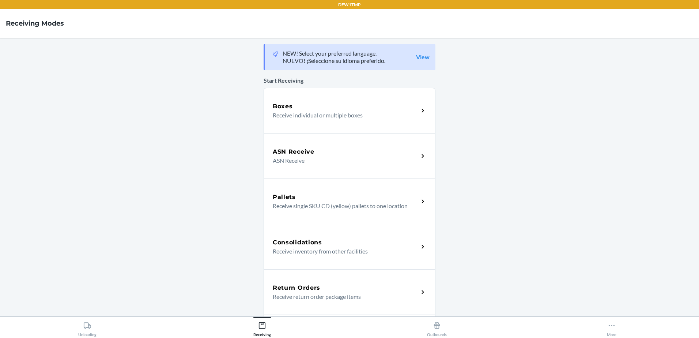
click at [308, 295] on p "Receive return order package items" at bounding box center [343, 296] width 140 height 9
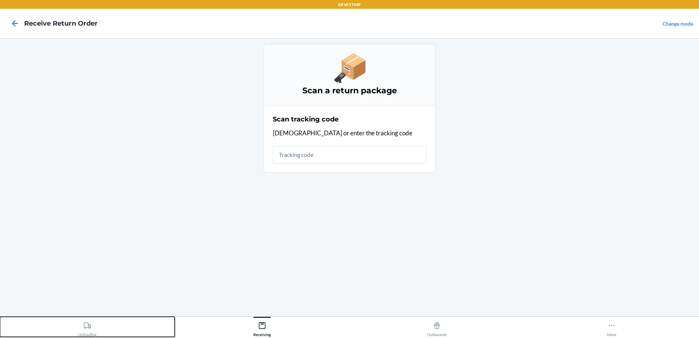
click at [83, 317] on button "Unloading" at bounding box center [87, 327] width 175 height 20
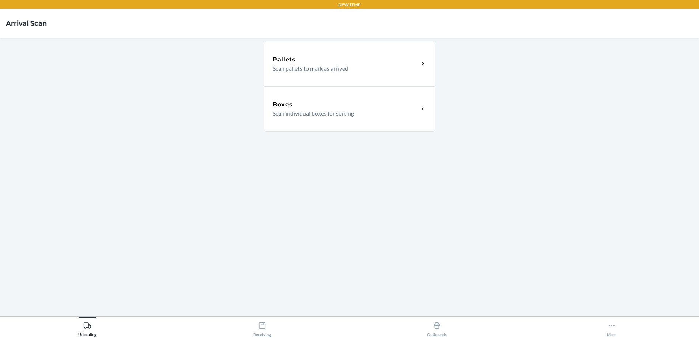
click at [417, 116] on div "Boxes Scan individual boxes for sorting" at bounding box center [346, 109] width 146 height 18
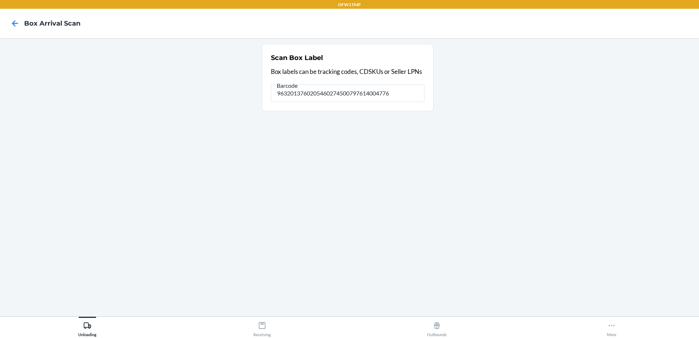
type input "9632013760205460274500797614004776"
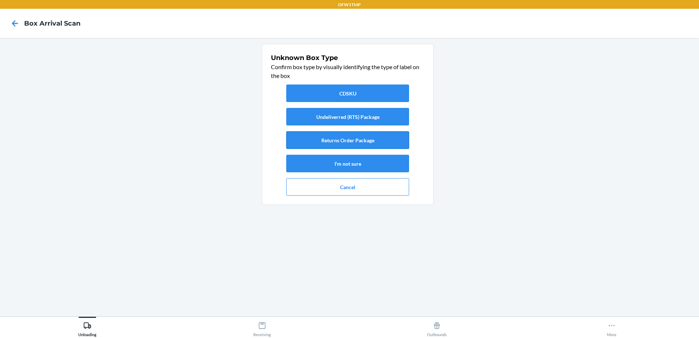
click at [373, 133] on button "Returns Order Package" at bounding box center [347, 140] width 123 height 18
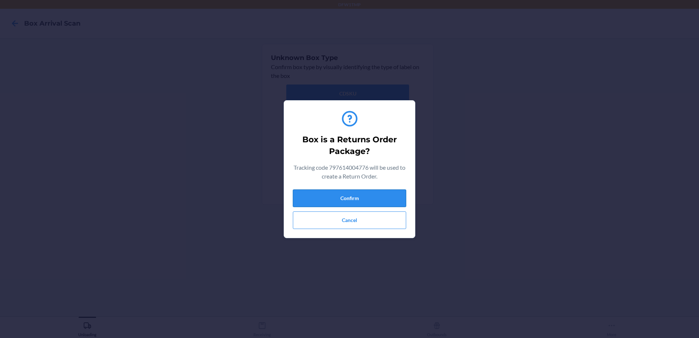
click at [368, 196] on button "Confirm" at bounding box center [349, 198] width 113 height 18
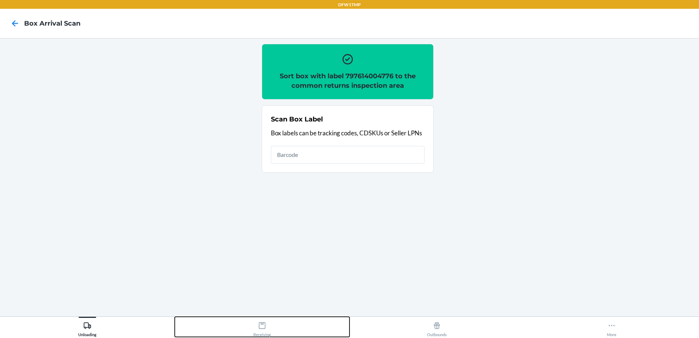
click at [257, 331] on div "Receiving" at bounding box center [262, 327] width 18 height 18
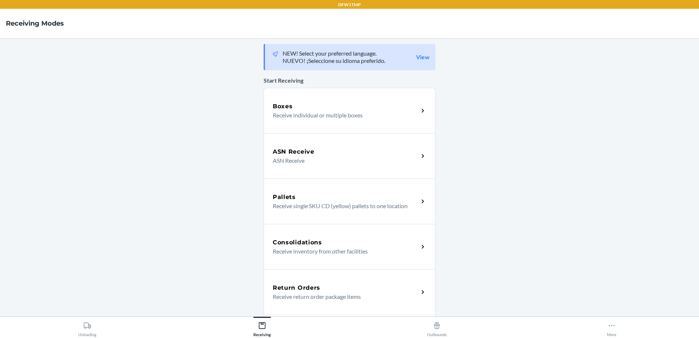
click at [313, 284] on h5 "Return Orders" at bounding box center [297, 287] width 48 height 9
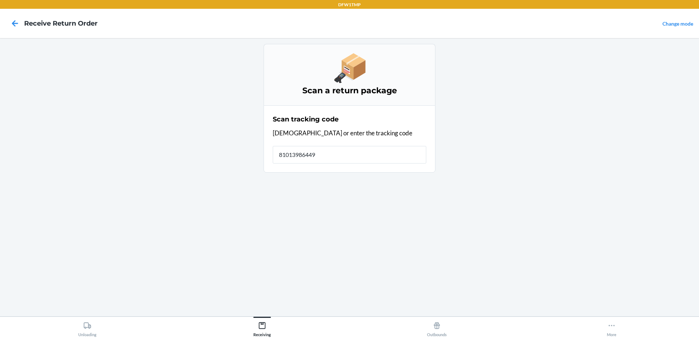
type input "810139864493"
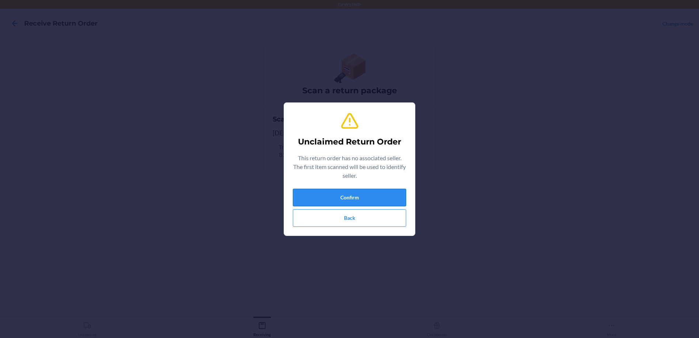
click at [338, 199] on button "Confirm" at bounding box center [349, 198] width 113 height 18
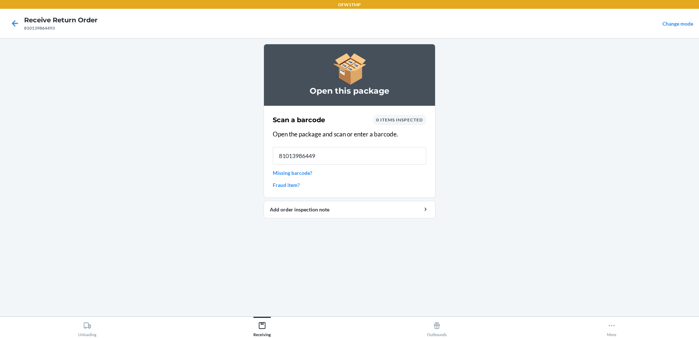
type input "810139864493"
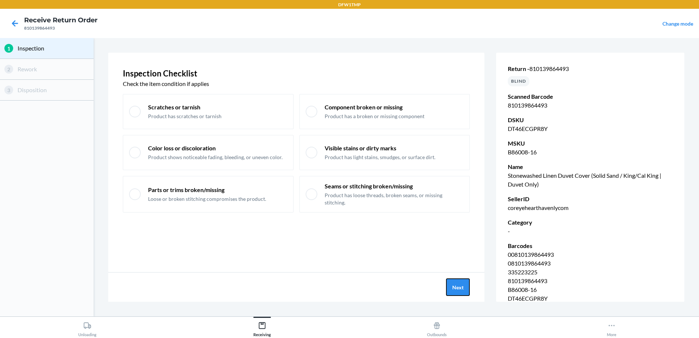
drag, startPoint x: 452, startPoint y: 280, endPoint x: 447, endPoint y: 277, distance: 6.0
click at [449, 277] on div "Next" at bounding box center [296, 286] width 376 height 29
click at [455, 283] on button "Next" at bounding box center [458, 287] width 24 height 18
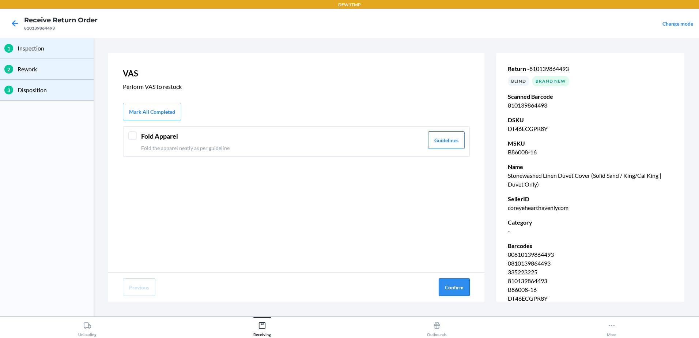
click at [454, 281] on button "Confirm" at bounding box center [454, 287] width 31 height 18
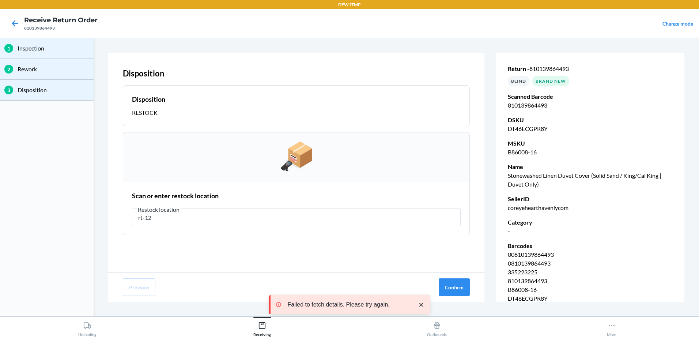
type input "rt-12"
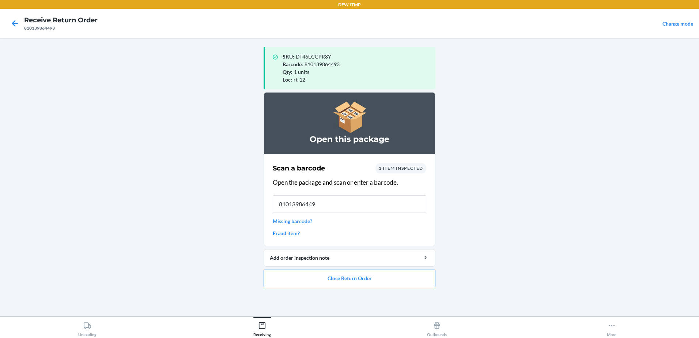
type input "810139864493"
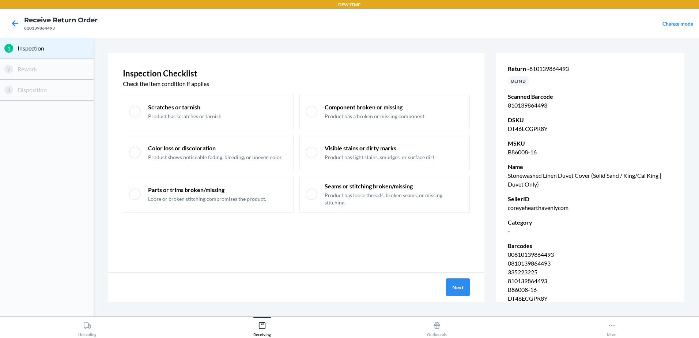
click at [450, 276] on div "Next" at bounding box center [296, 286] width 376 height 29
click at [461, 285] on button "Next" at bounding box center [458, 287] width 24 height 18
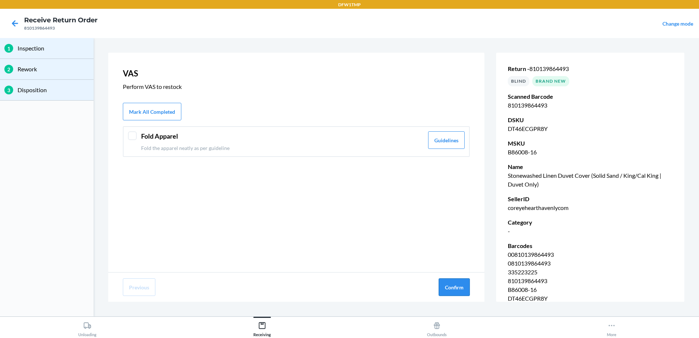
click at [462, 285] on button "Confirm" at bounding box center [454, 287] width 31 height 18
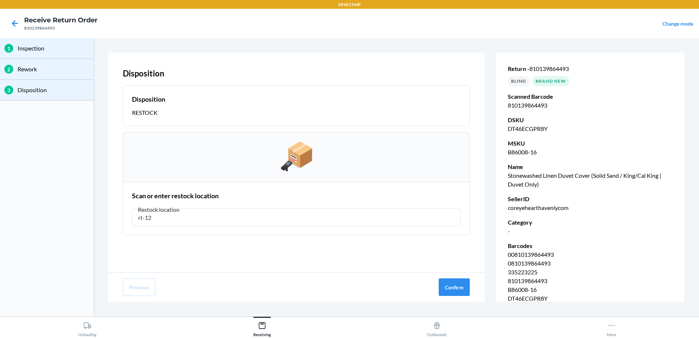
type input "rt-12"
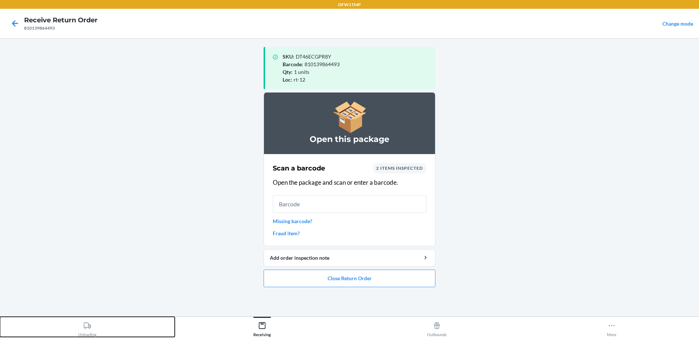
drag, startPoint x: 86, startPoint y: 332, endPoint x: 79, endPoint y: 329, distance: 7.9
click at [84, 331] on div "Unloading" at bounding box center [87, 327] width 18 height 18
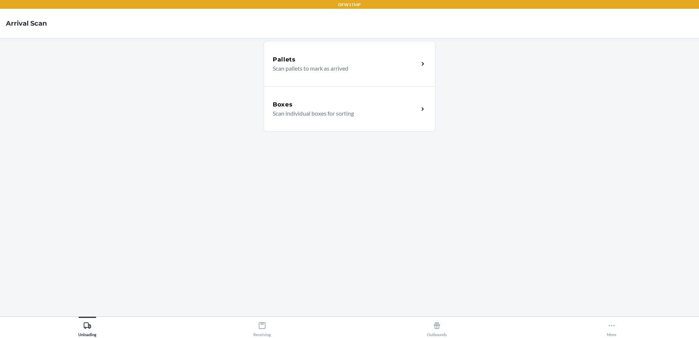
click at [354, 99] on div "Boxes Scan individual boxes for sorting" at bounding box center [350, 108] width 172 height 45
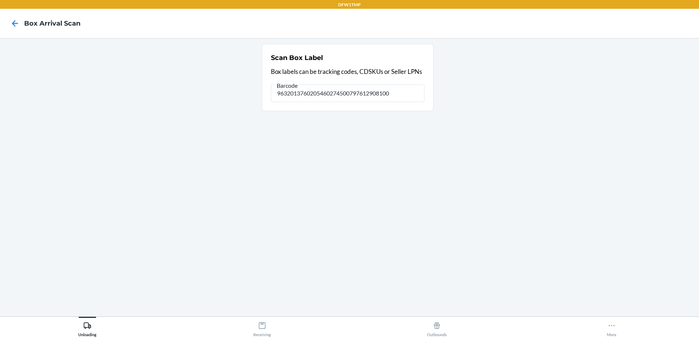
type input "9632013760205460274500797612908100"
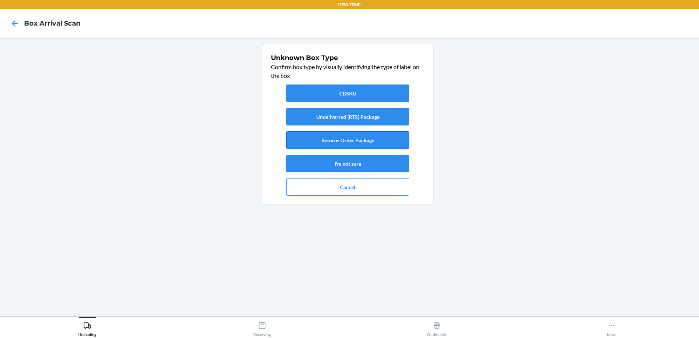
click at [352, 140] on button "Returns Order Package" at bounding box center [347, 140] width 123 height 18
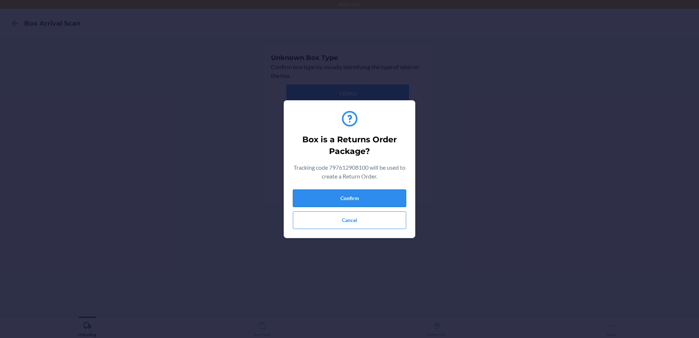
click at [355, 193] on button "Confirm" at bounding box center [349, 198] width 113 height 18
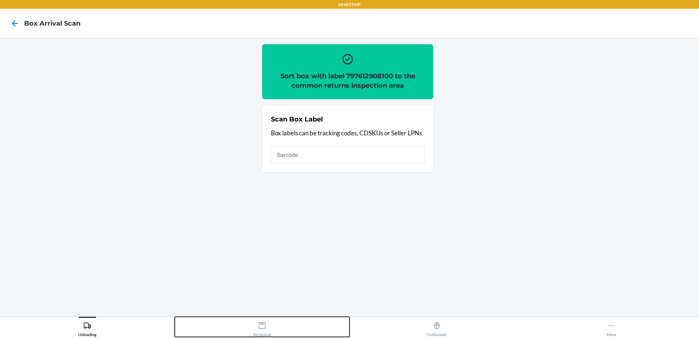
click at [264, 325] on icon at bounding box center [262, 325] width 8 height 8
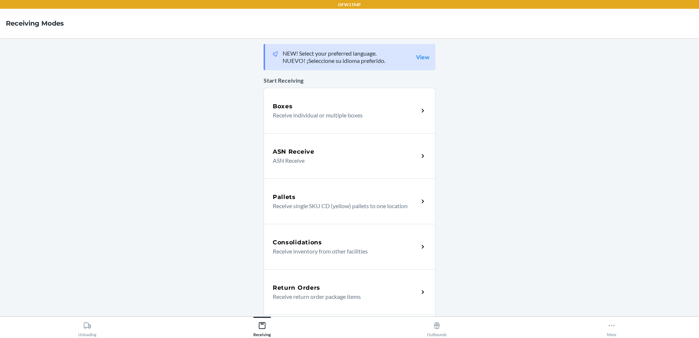
click at [342, 291] on div "Return Orders" at bounding box center [346, 287] width 146 height 9
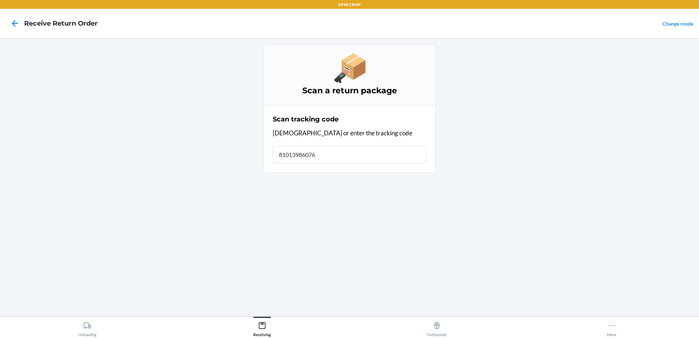
type input "810139860761"
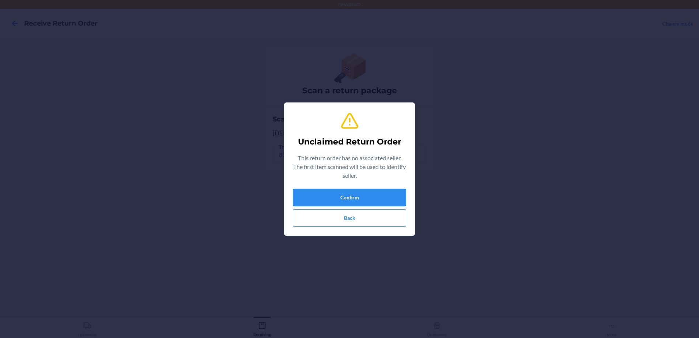
click at [355, 197] on button "Confirm" at bounding box center [349, 198] width 113 height 18
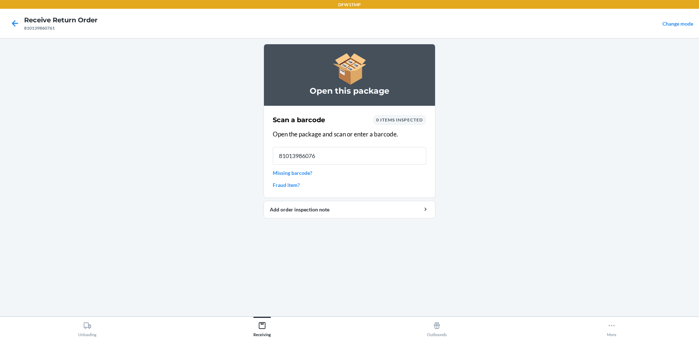
type input "810139860761"
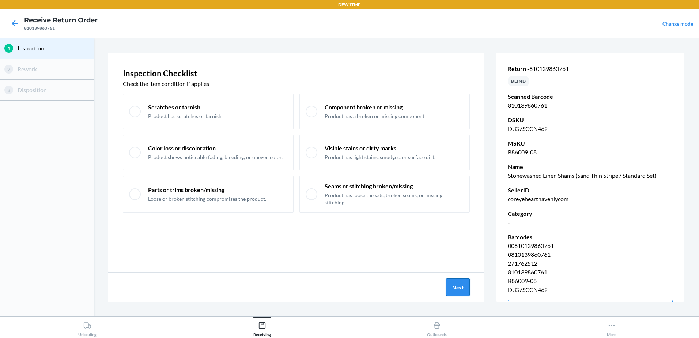
click at [461, 287] on button "Next" at bounding box center [458, 287] width 24 height 18
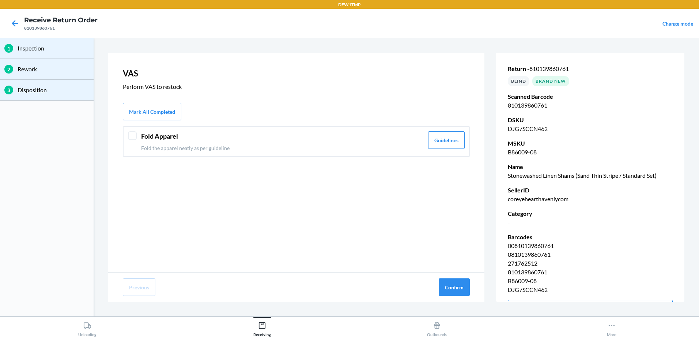
click at [132, 131] on div at bounding box center [132, 135] width 9 height 9
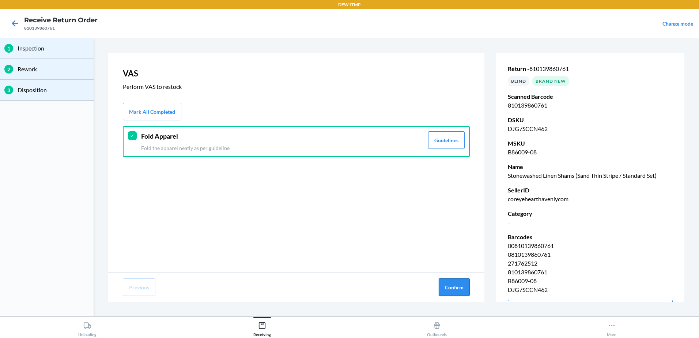
click at [447, 284] on button "Confirm" at bounding box center [454, 287] width 31 height 18
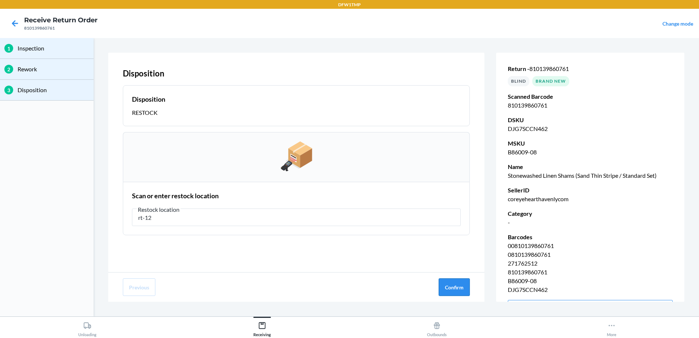
type input "rt-12"
click at [465, 289] on button "Confirm" at bounding box center [454, 287] width 31 height 18
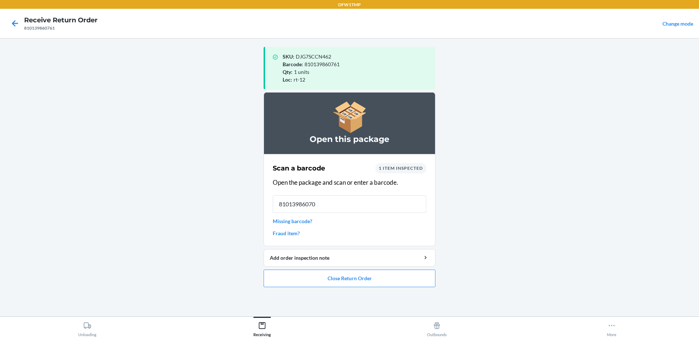
type input "810139860709"
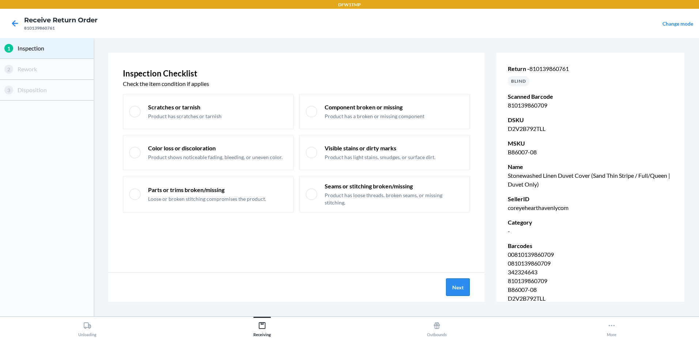
click at [461, 290] on button "Next" at bounding box center [458, 287] width 24 height 18
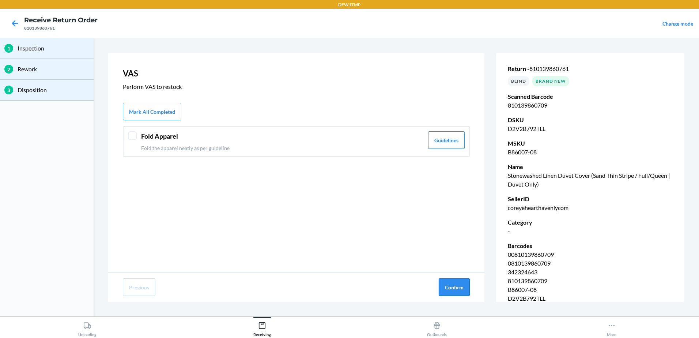
click at [446, 286] on button "Confirm" at bounding box center [454, 287] width 31 height 18
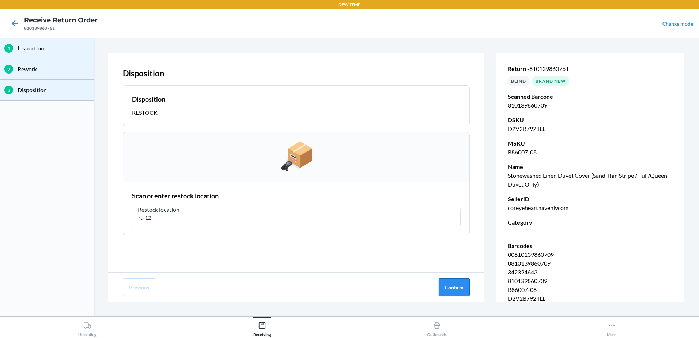
type input "rt-12"
click at [459, 285] on button "Confirm" at bounding box center [454, 287] width 31 height 18
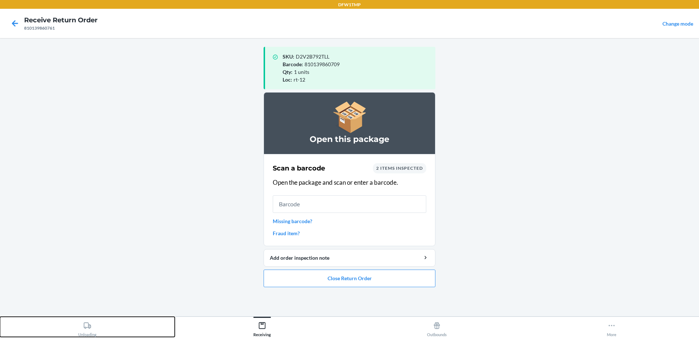
click at [93, 329] on div "Unloading" at bounding box center [87, 327] width 18 height 18
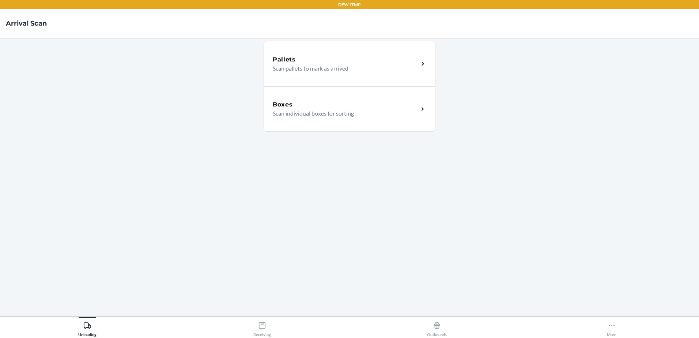
click at [345, 96] on div "Boxes Scan individual boxes for sorting" at bounding box center [350, 108] width 172 height 45
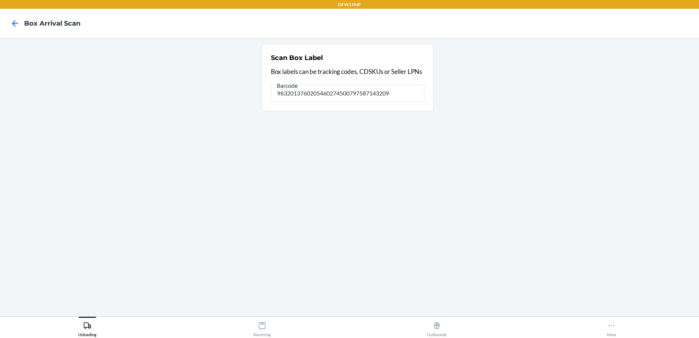
type input "9632013760205460274500797587143209"
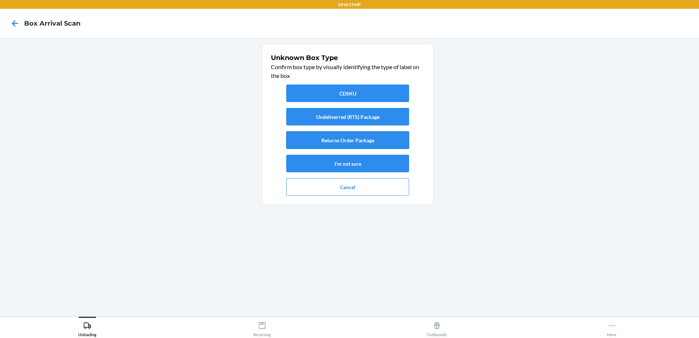
click at [364, 140] on button "Returns Order Package" at bounding box center [347, 140] width 123 height 18
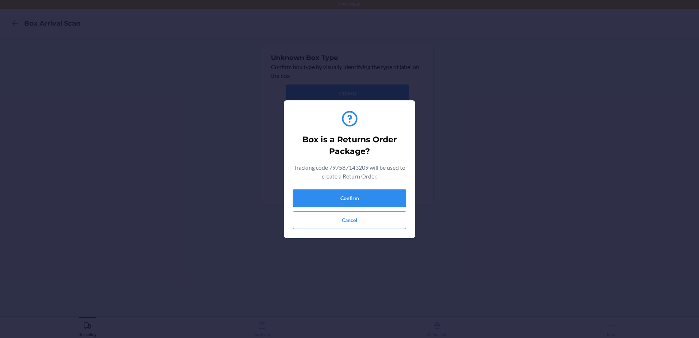
click at [360, 199] on button "Confirm" at bounding box center [349, 198] width 113 height 18
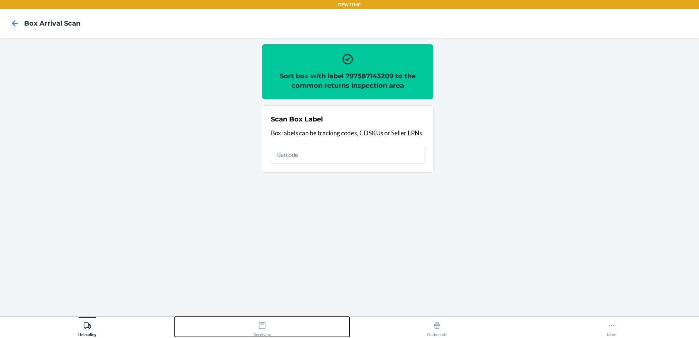
click at [270, 330] on div "Receiving" at bounding box center [262, 327] width 18 height 18
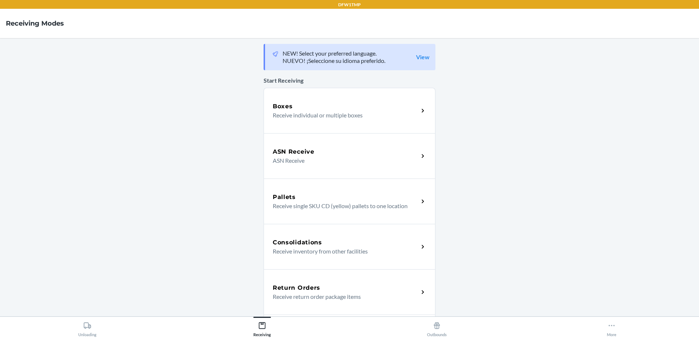
click at [367, 293] on p "Receive return order package items" at bounding box center [343, 296] width 140 height 9
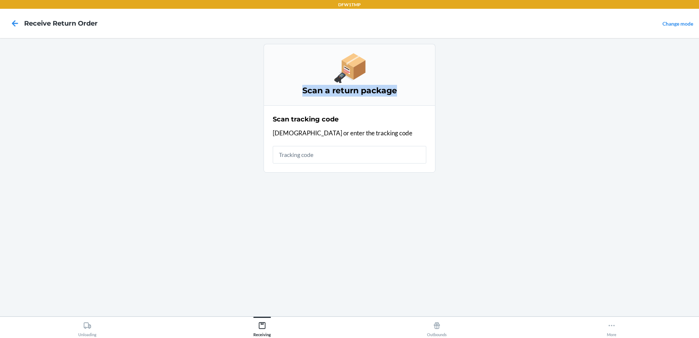
drag, startPoint x: 699, startPoint y: 82, endPoint x: 700, endPoint y: 108, distance: 25.6
click at [541, 108] on html "DFW1TMP Receive Return Order Change mode Scan a return package Scan tracking co…" at bounding box center [349, 169] width 699 height 338
click at [541, 117] on html "DFW1TMP Receive Return Order Change mode Scan a return package Scan tracking co…" at bounding box center [349, 169] width 699 height 338
drag, startPoint x: 699, startPoint y: 130, endPoint x: 700, endPoint y: 356, distance: 226.7
click at [541, 337] on html "DFW1TMP Receive Return Order Change mode Scan a return package Scan tracking co…" at bounding box center [349, 169] width 699 height 338
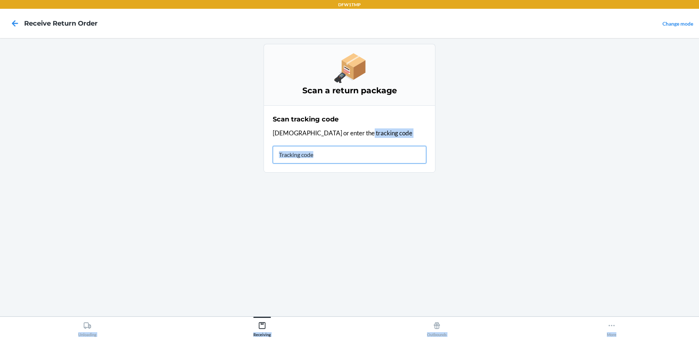
click at [341, 151] on input "text" at bounding box center [350, 155] width 154 height 18
type input "810139860952"
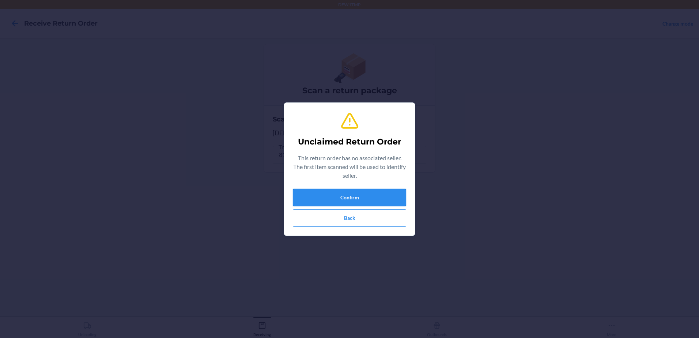
click at [330, 196] on button "Confirm" at bounding box center [349, 198] width 113 height 18
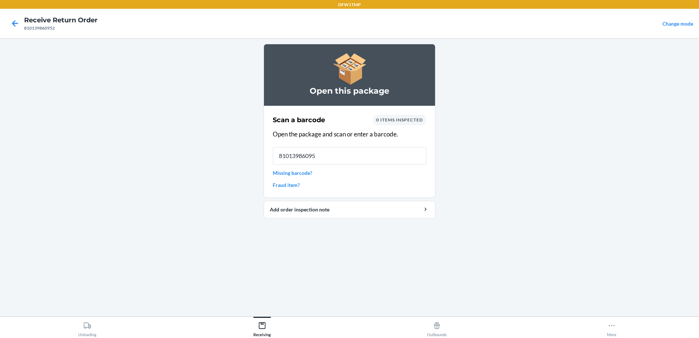
type input "810139860952"
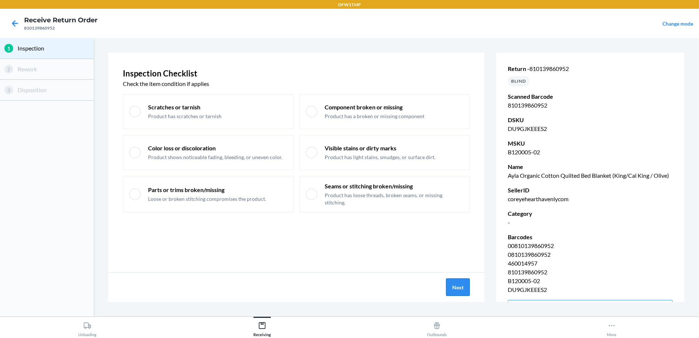
click at [459, 292] on button "Next" at bounding box center [458, 287] width 24 height 18
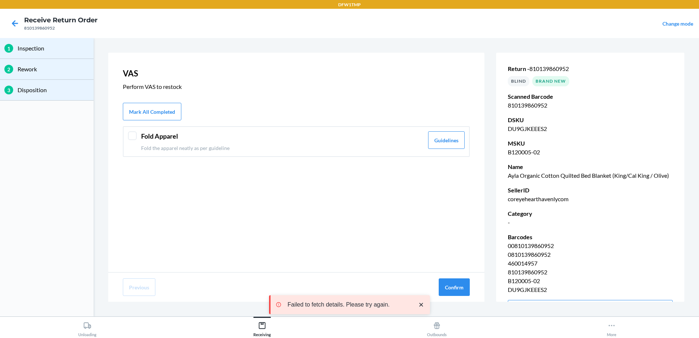
click at [132, 136] on div at bounding box center [132, 135] width 9 height 9
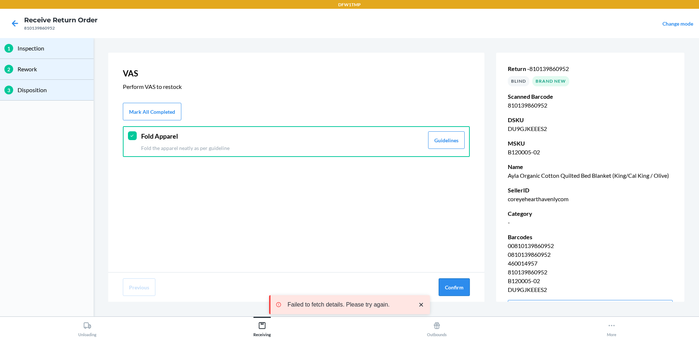
click at [454, 289] on button "Confirm" at bounding box center [454, 287] width 31 height 18
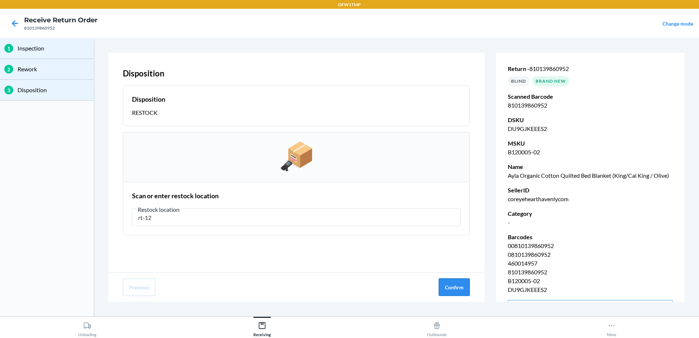
type input "rt-12"
click at [453, 290] on button "Confirm" at bounding box center [454, 287] width 31 height 18
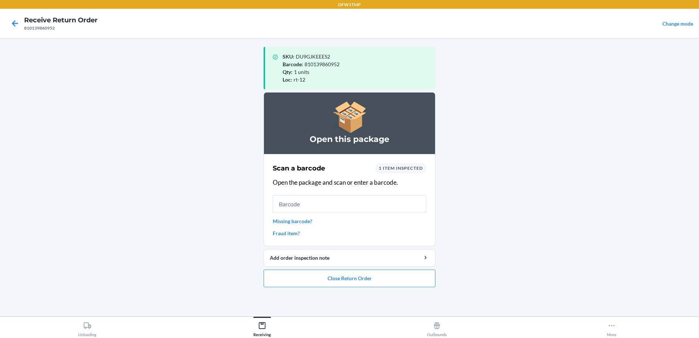
click at [60, 337] on div "Unloading Receiving Outbounds More" at bounding box center [349, 327] width 699 height 22
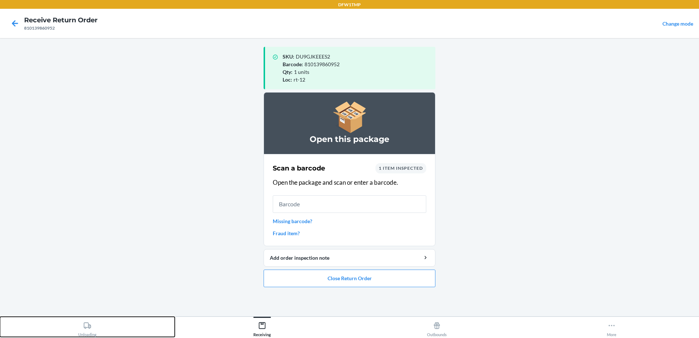
click at [85, 330] on div "Unloading" at bounding box center [87, 327] width 18 height 18
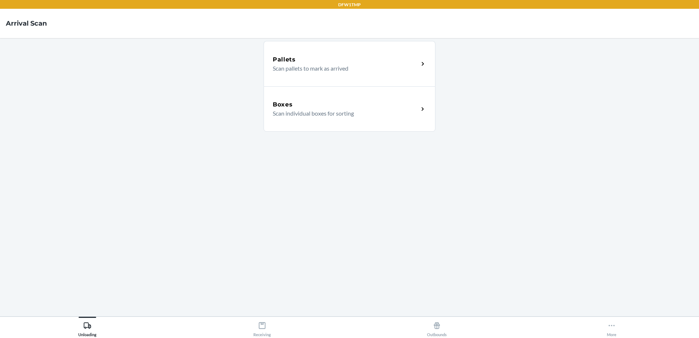
click at [290, 102] on h5 "Boxes" at bounding box center [283, 104] width 20 height 9
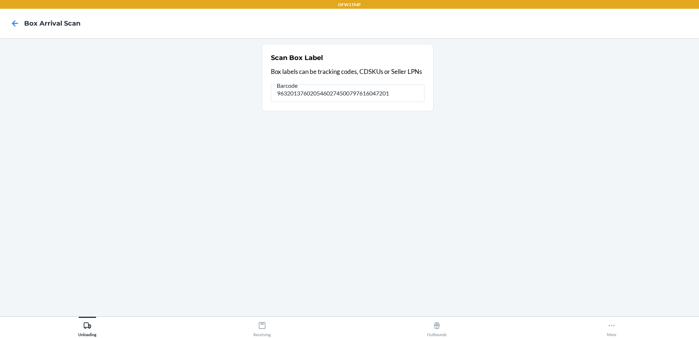
type input "9632013760205460274500797616047201"
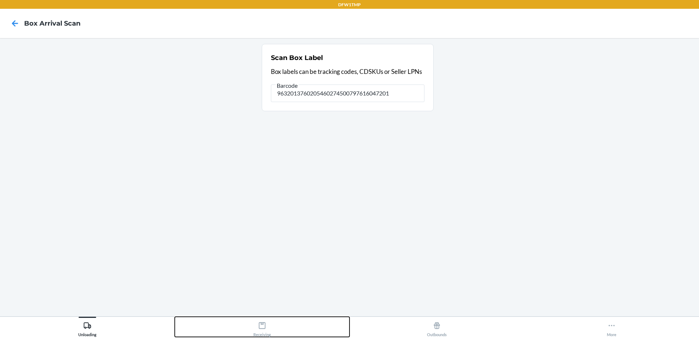
click at [265, 330] on div "Receiving" at bounding box center [262, 327] width 18 height 18
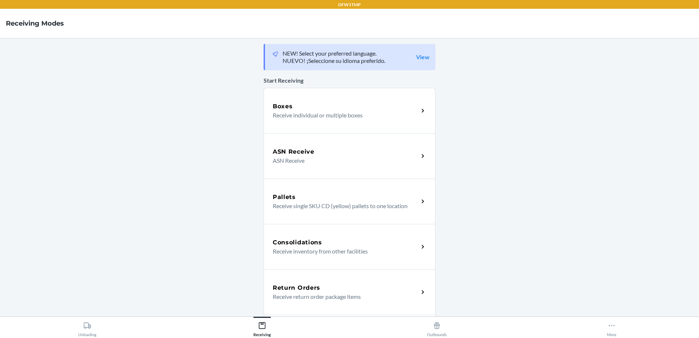
click at [297, 290] on h5 "Return Orders" at bounding box center [297, 287] width 48 height 9
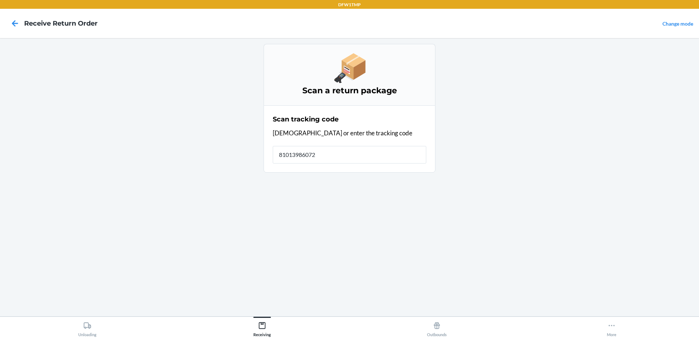
type input "810139860723"
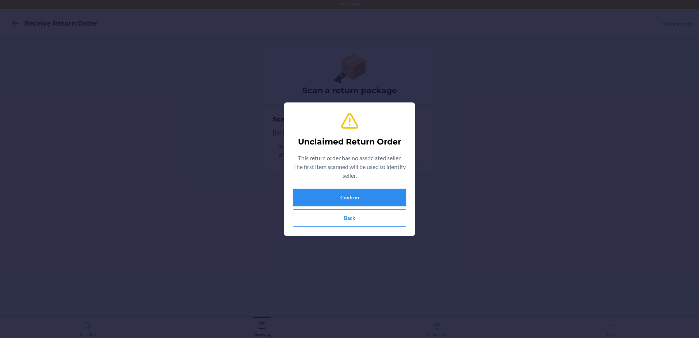
click at [308, 197] on button "Confirm" at bounding box center [349, 198] width 113 height 18
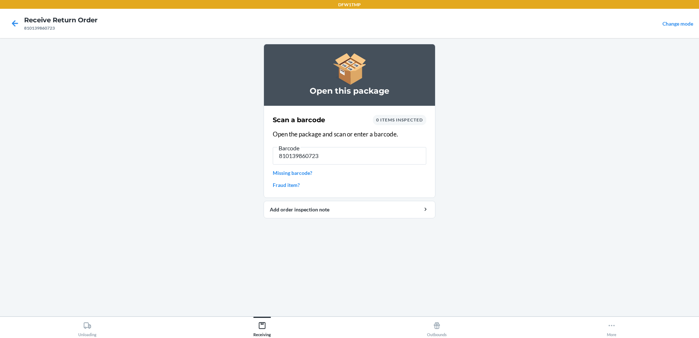
type input "810139860723"
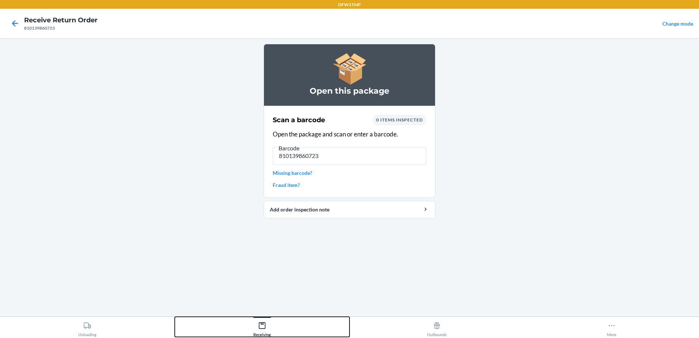
click at [262, 326] on icon at bounding box center [262, 325] width 8 height 8
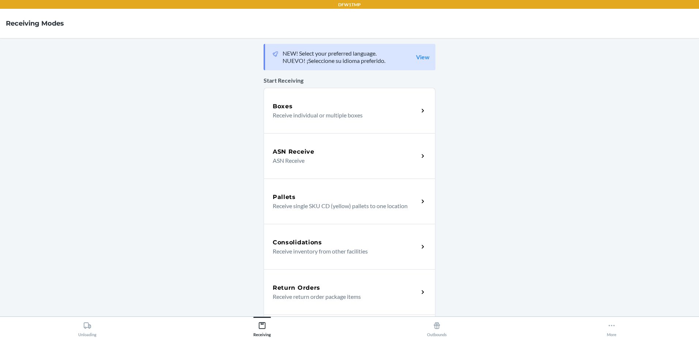
click at [296, 298] on p "Receive return order package items" at bounding box center [343, 296] width 140 height 9
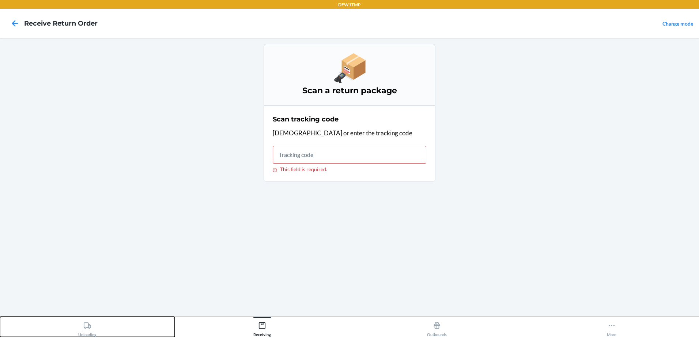
click at [94, 328] on div "Unloading" at bounding box center [87, 327] width 18 height 18
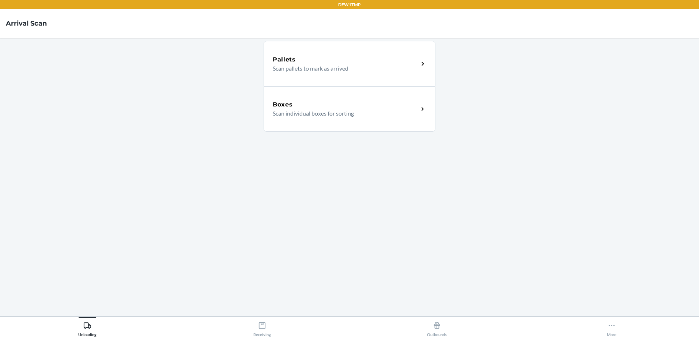
click at [317, 107] on div "Boxes" at bounding box center [346, 104] width 146 height 9
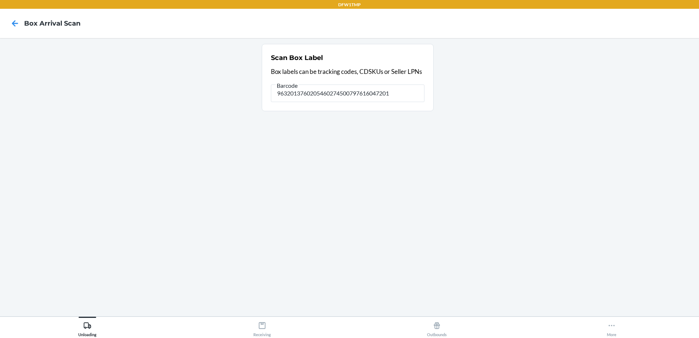
type input "9632013760205460274500797616047201"
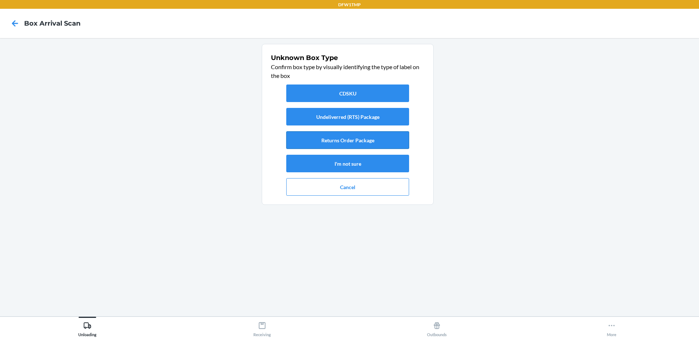
click at [311, 136] on button "Returns Order Package" at bounding box center [347, 140] width 123 height 18
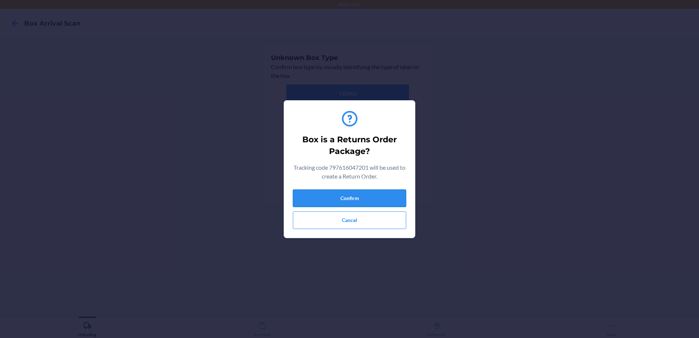
click at [317, 197] on button "Confirm" at bounding box center [349, 198] width 113 height 18
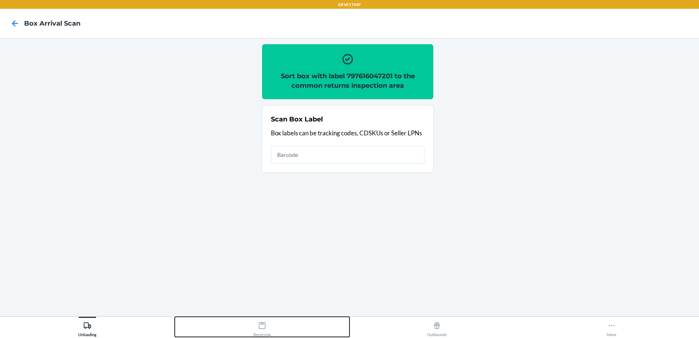
click at [248, 327] on button "Receiving" at bounding box center [262, 327] width 175 height 20
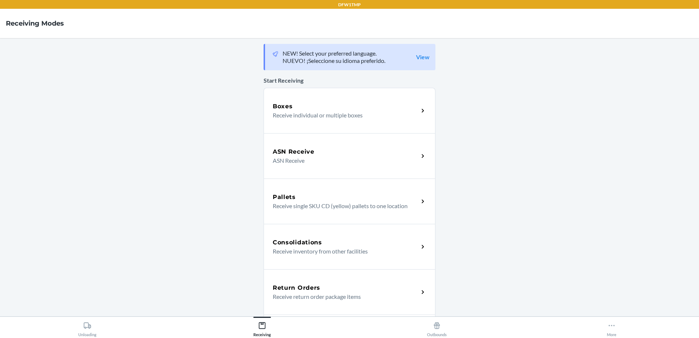
click at [336, 286] on div "Return Orders" at bounding box center [346, 287] width 146 height 9
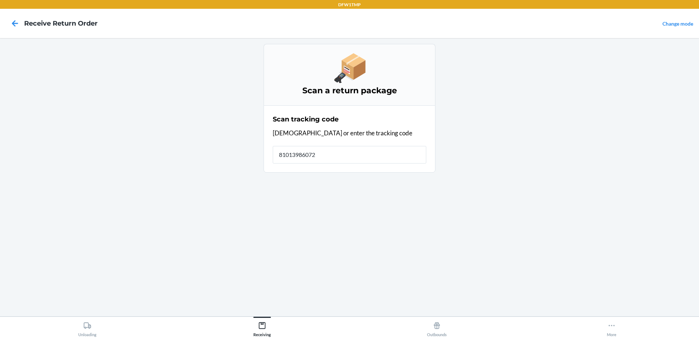
type input "810139860723"
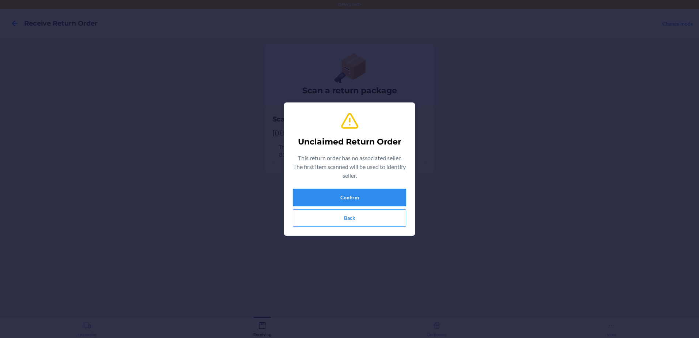
click at [346, 198] on button "Confirm" at bounding box center [349, 198] width 113 height 18
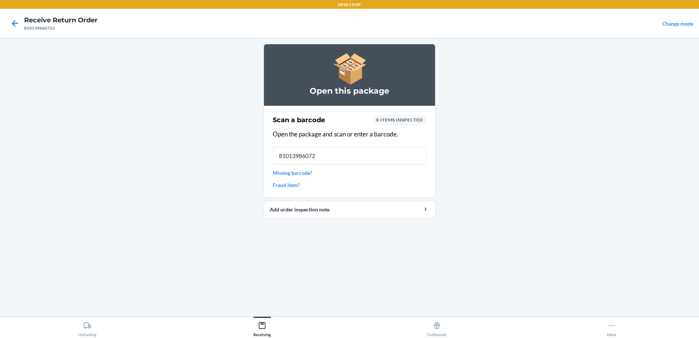
type input "810139860723"
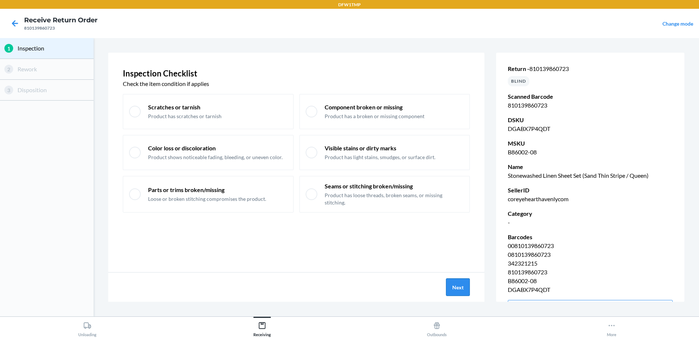
click at [469, 284] on button "Next" at bounding box center [458, 287] width 24 height 18
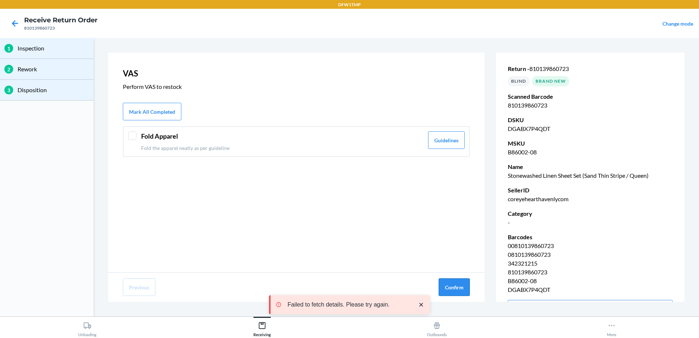
click at [468, 285] on button "Confirm" at bounding box center [454, 287] width 31 height 18
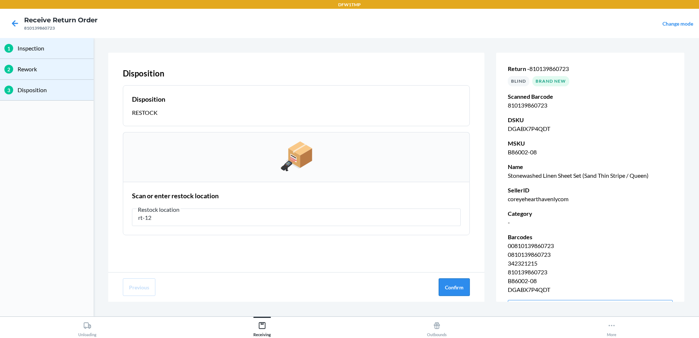
type input "rt-12"
click at [459, 289] on button "Confirm" at bounding box center [454, 287] width 31 height 18
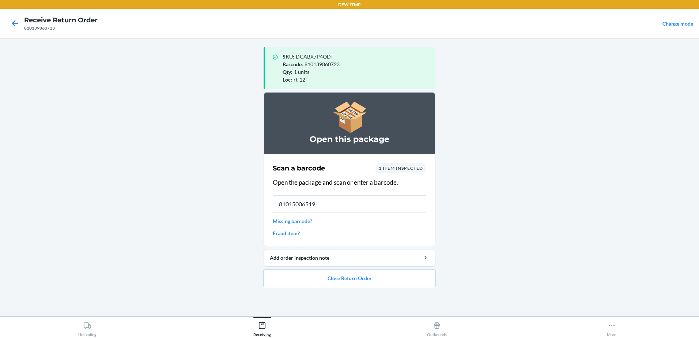
type input "810150065190"
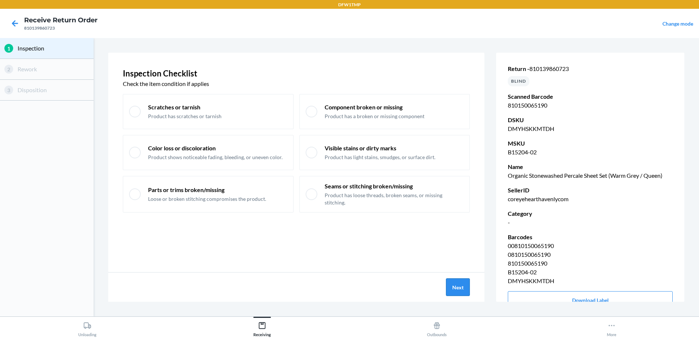
click at [452, 286] on button "Next" at bounding box center [458, 287] width 24 height 18
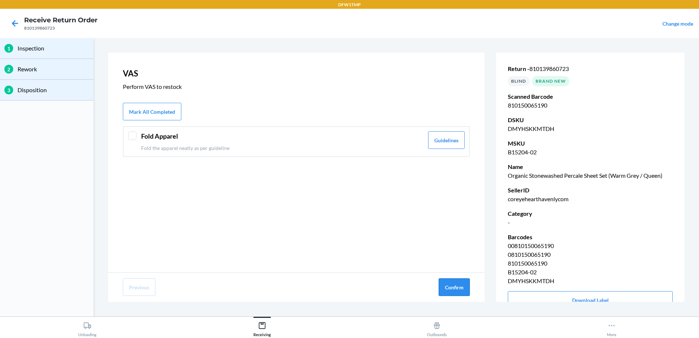
click at [453, 285] on button "Confirm" at bounding box center [454, 287] width 31 height 18
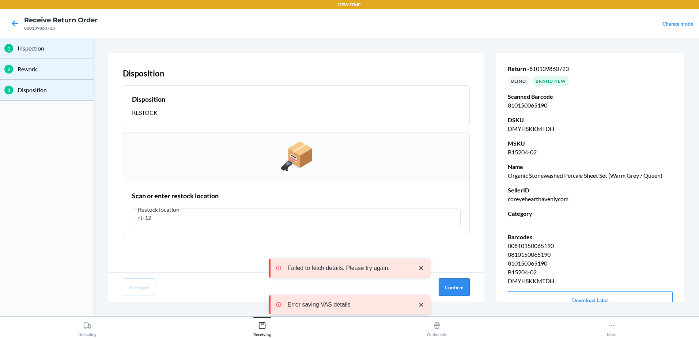
type input "rt-12"
click at [457, 287] on button "Confirm" at bounding box center [454, 287] width 31 height 18
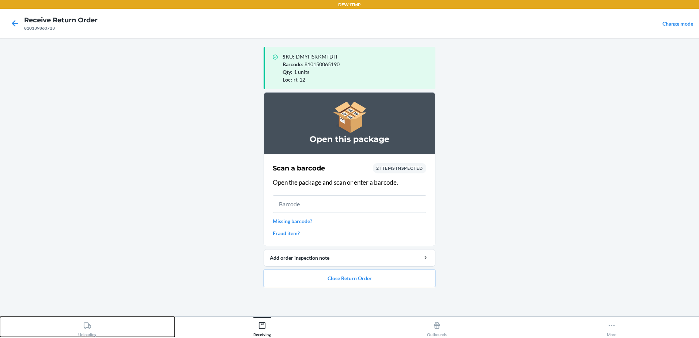
click at [89, 332] on div "Unloading" at bounding box center [87, 327] width 18 height 18
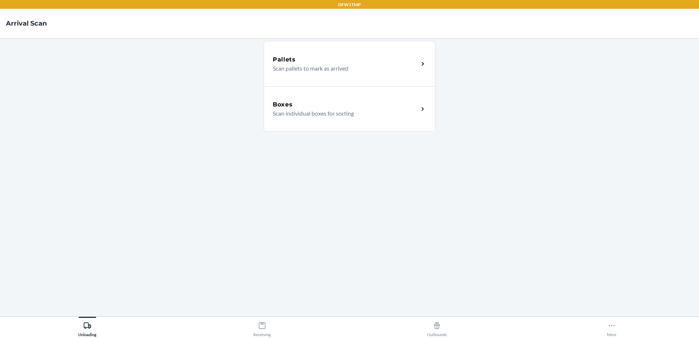
click at [339, 112] on p "Scan individual boxes for sorting" at bounding box center [343, 113] width 140 height 9
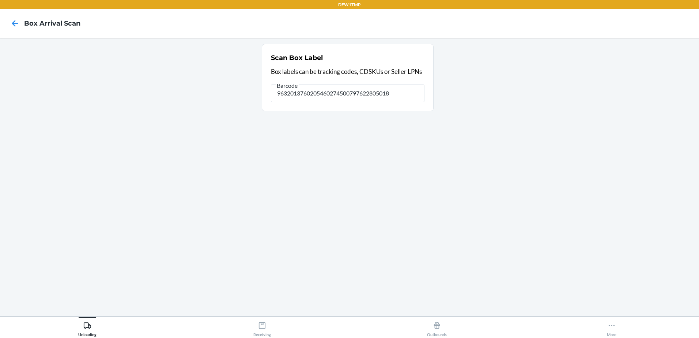
type input "9632013760205460274500797622805018"
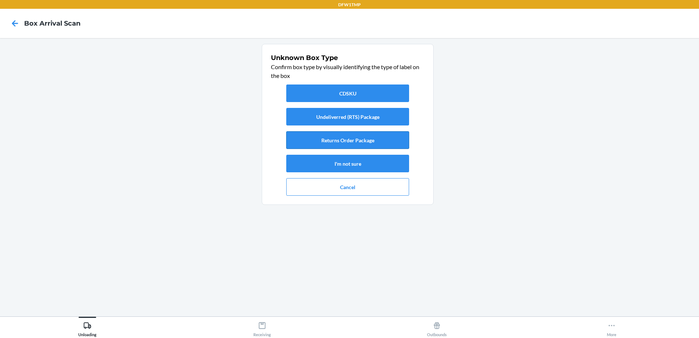
click at [373, 146] on button "Returns Order Package" at bounding box center [347, 140] width 123 height 18
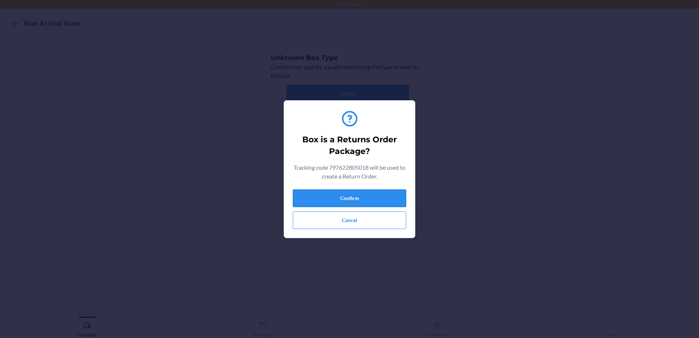
drag, startPoint x: 356, startPoint y: 194, endPoint x: 350, endPoint y: 198, distance: 7.1
click at [356, 194] on button "Confirm" at bounding box center [349, 198] width 113 height 18
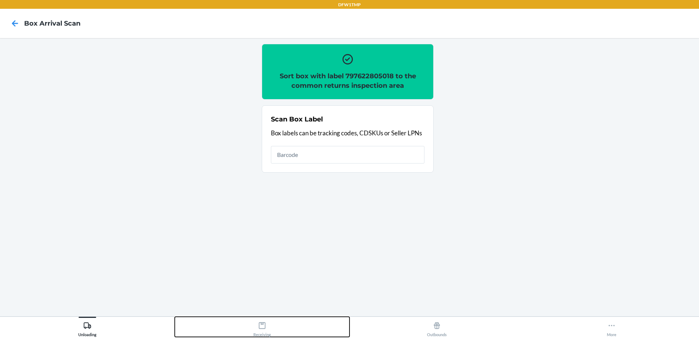
click at [262, 327] on icon at bounding box center [262, 325] width 8 height 8
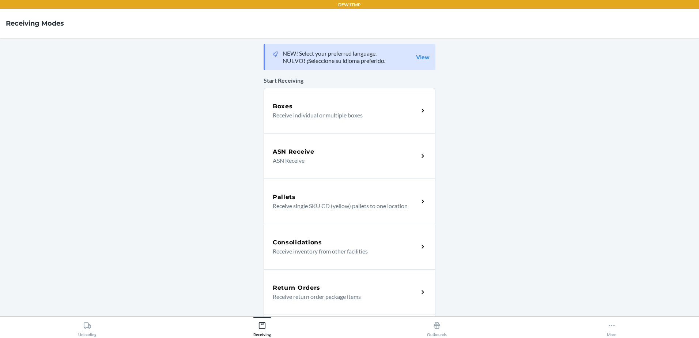
click at [350, 298] on p "Receive return order package items" at bounding box center [343, 296] width 140 height 9
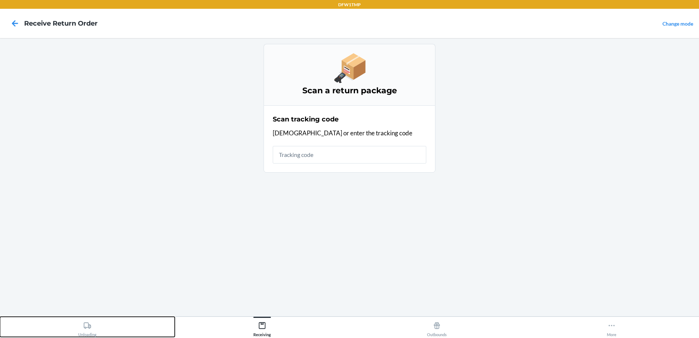
click at [91, 325] on icon at bounding box center [87, 325] width 8 height 8
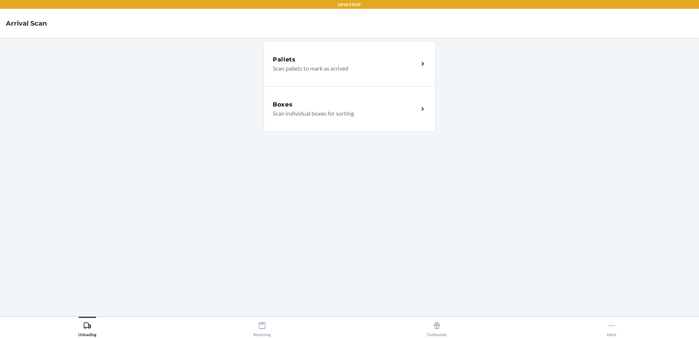
click at [333, 102] on div "Boxes" at bounding box center [346, 104] width 146 height 9
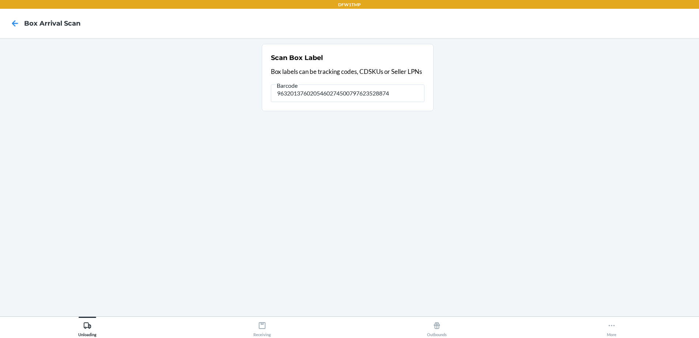
type input "9632013760205460274500797623528874"
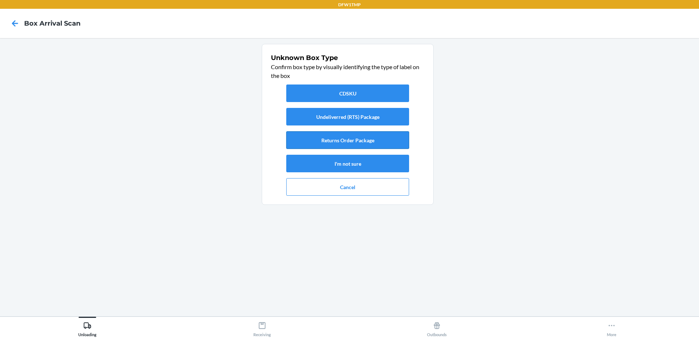
click at [344, 143] on button "Returns Order Package" at bounding box center [347, 140] width 123 height 18
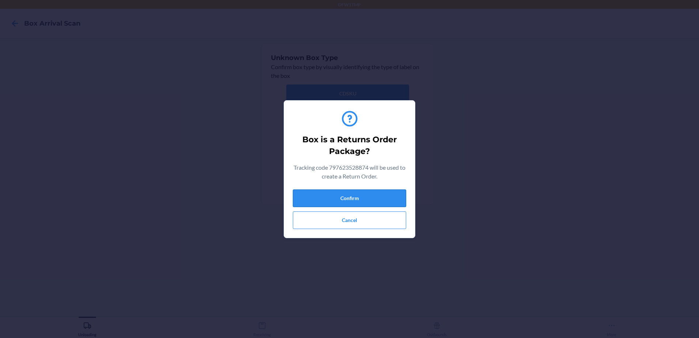
click at [350, 199] on button "Confirm" at bounding box center [349, 198] width 113 height 18
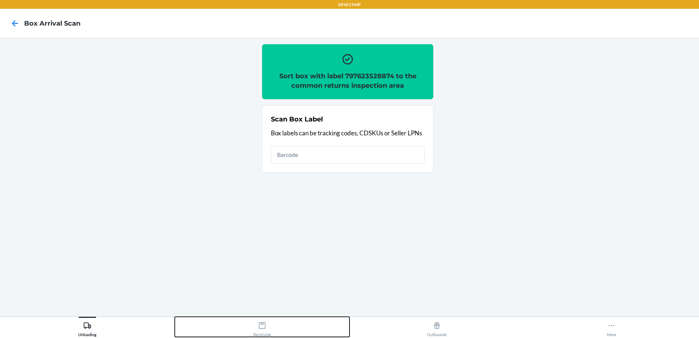
click at [265, 331] on div "Receiving" at bounding box center [262, 327] width 18 height 18
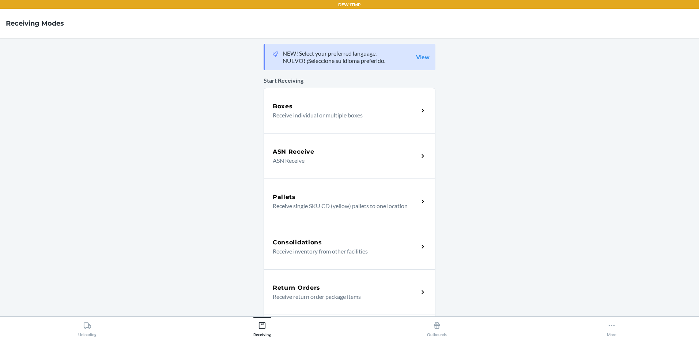
click at [305, 284] on h5 "Return Orders" at bounding box center [297, 287] width 48 height 9
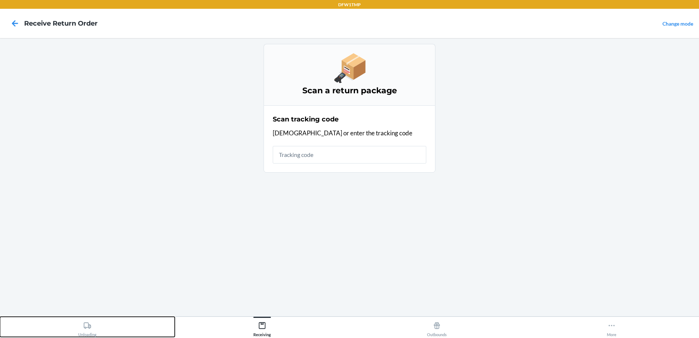
click at [89, 324] on icon at bounding box center [87, 325] width 7 height 6
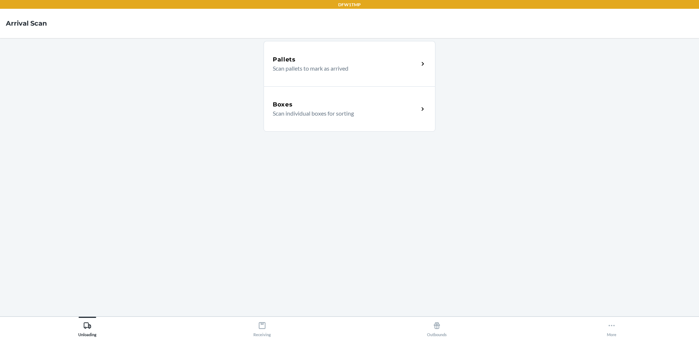
click at [329, 114] on p "Scan individual boxes for sorting" at bounding box center [343, 113] width 140 height 9
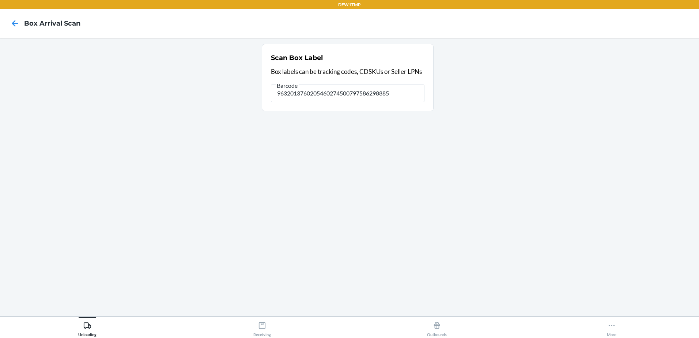
type input "9632013760205460274500797586298885"
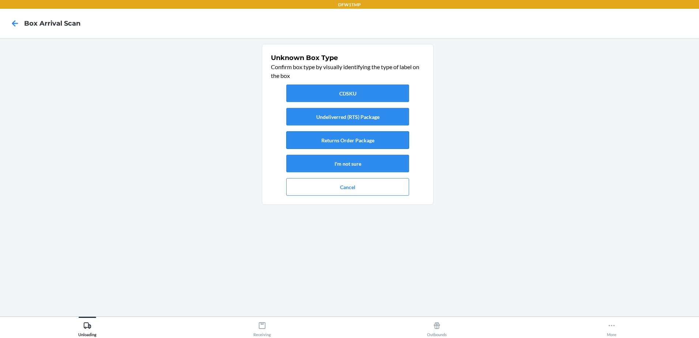
click at [370, 137] on button "Returns Order Package" at bounding box center [347, 140] width 123 height 18
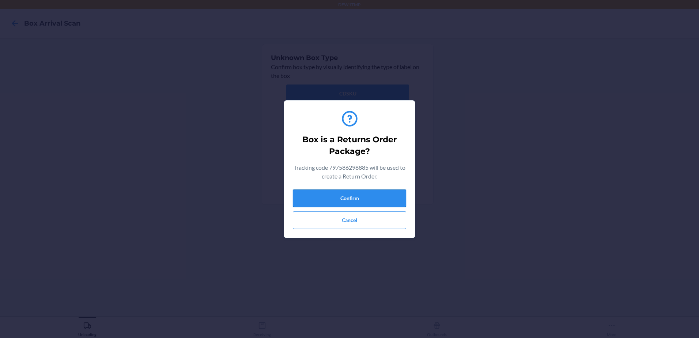
click at [355, 197] on button "Confirm" at bounding box center [349, 198] width 113 height 18
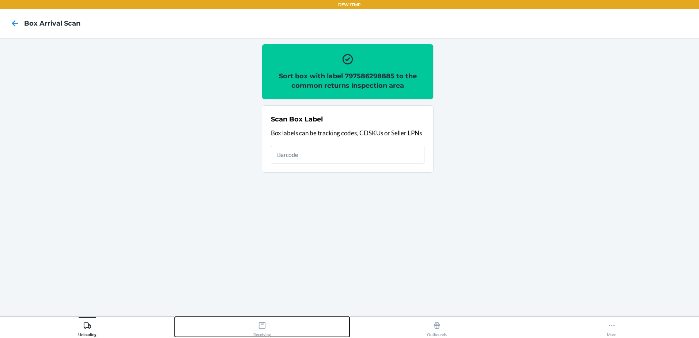
click at [272, 327] on button "Receiving" at bounding box center [262, 327] width 175 height 20
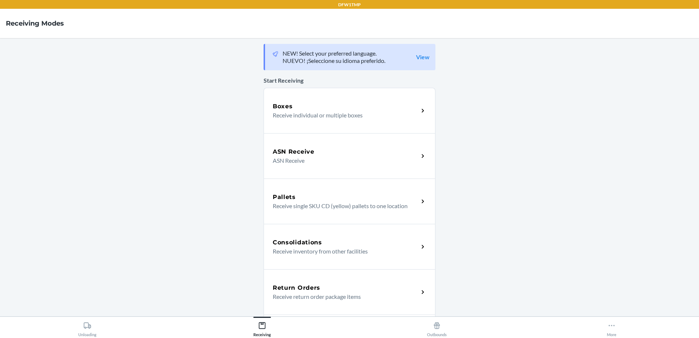
click at [302, 291] on h5 "Return Orders" at bounding box center [297, 287] width 48 height 9
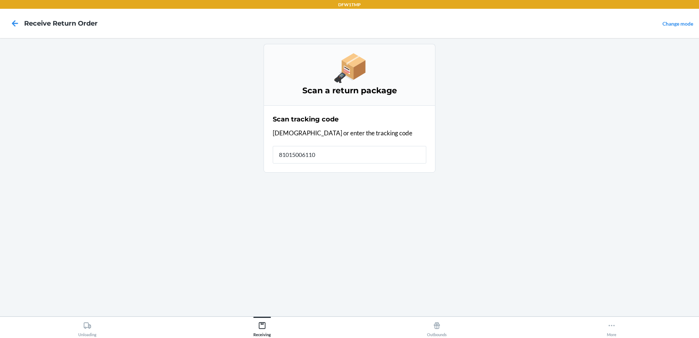
type input "810150061109"
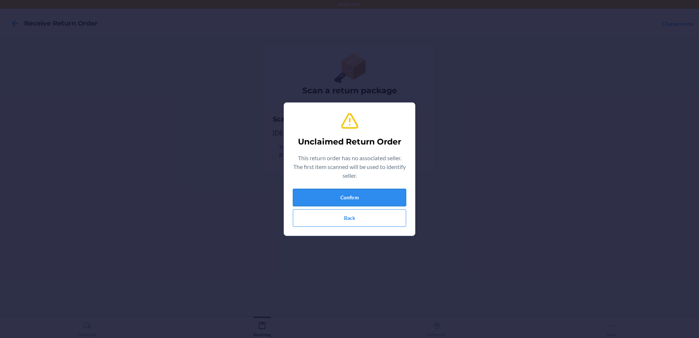
click at [352, 194] on button "Confirm" at bounding box center [349, 198] width 113 height 18
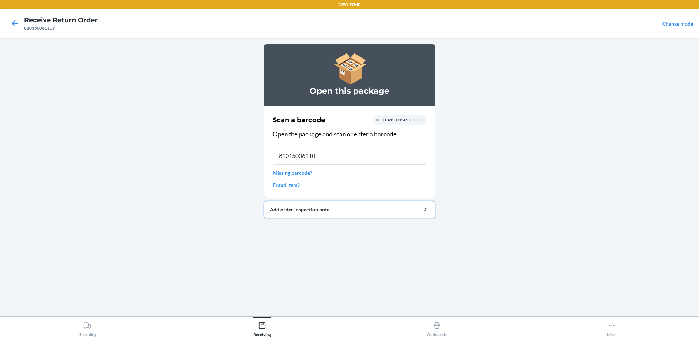
type input "810150061109"
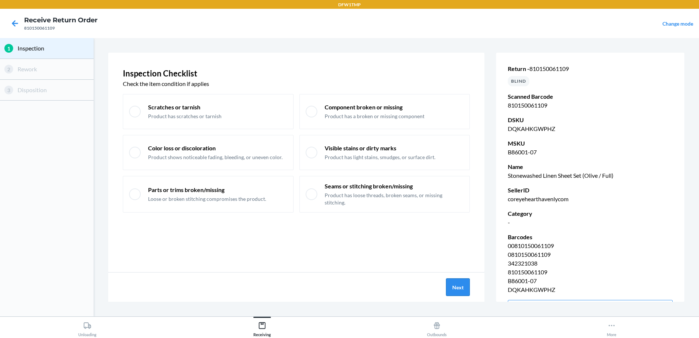
click at [457, 282] on button "Next" at bounding box center [458, 287] width 24 height 18
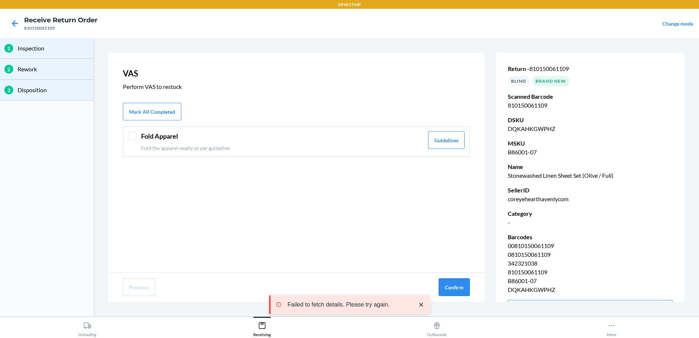
click at [446, 285] on button "Confirm" at bounding box center [454, 287] width 31 height 18
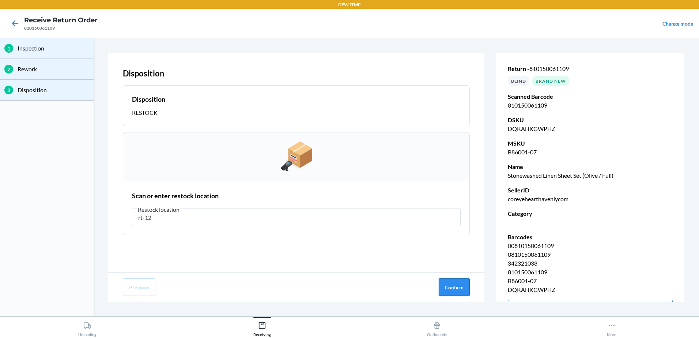
type input "rt-12"
click at [444, 289] on button "Confirm" at bounding box center [454, 287] width 31 height 18
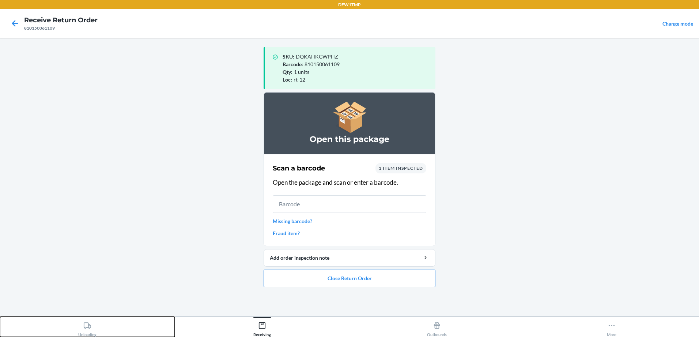
click at [91, 329] on icon at bounding box center [87, 325] width 8 height 8
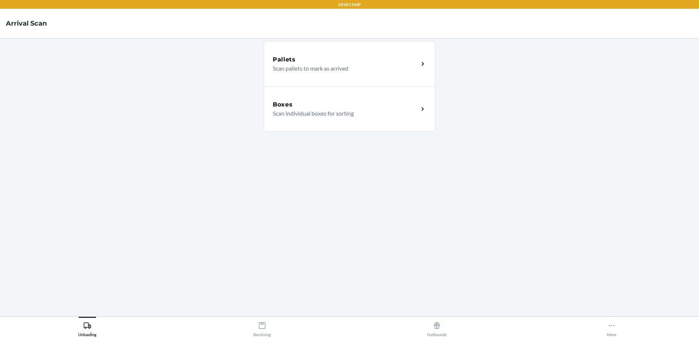
click at [352, 114] on p "Scan individual boxes for sorting" at bounding box center [343, 113] width 140 height 9
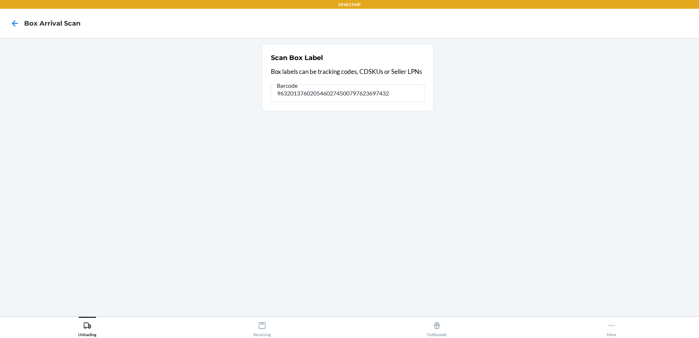
type input "9632013760205460274500797623697432"
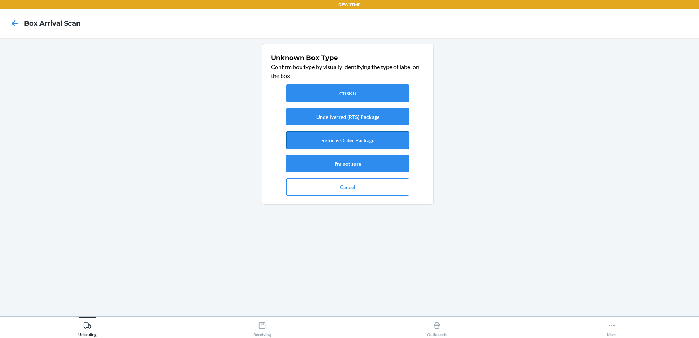
click at [330, 137] on button "Returns Order Package" at bounding box center [347, 140] width 123 height 18
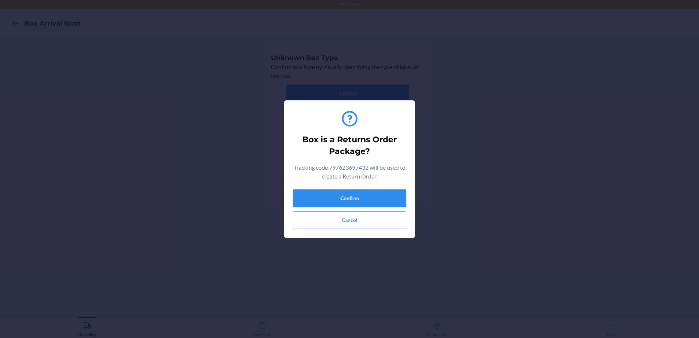
click at [334, 196] on button "Confirm" at bounding box center [349, 198] width 113 height 18
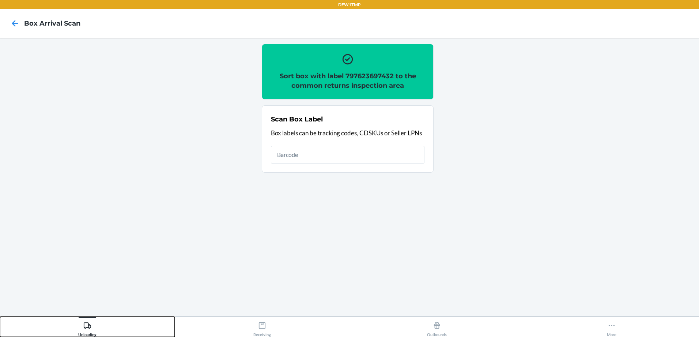
click at [87, 332] on div "Unloading" at bounding box center [87, 327] width 18 height 18
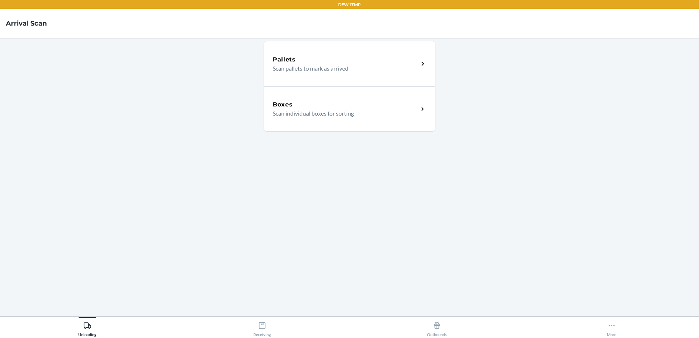
click at [302, 117] on p "Scan individual boxes for sorting" at bounding box center [343, 113] width 140 height 9
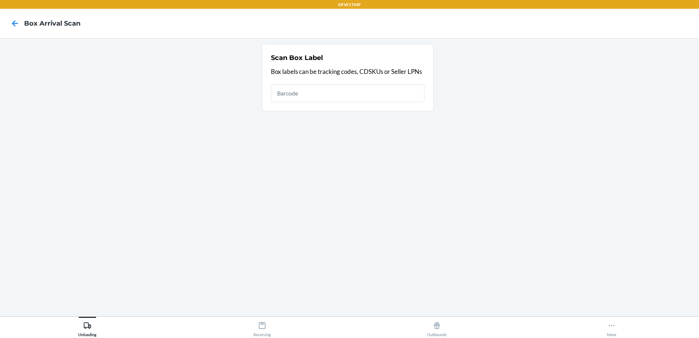
click at [286, 98] on input "text" at bounding box center [348, 93] width 154 height 18
click at [280, 94] on input "text" at bounding box center [348, 93] width 154 height 18
click at [277, 94] on input "text" at bounding box center [348, 93] width 154 height 18
type input "9632013760205460274500797623500150"
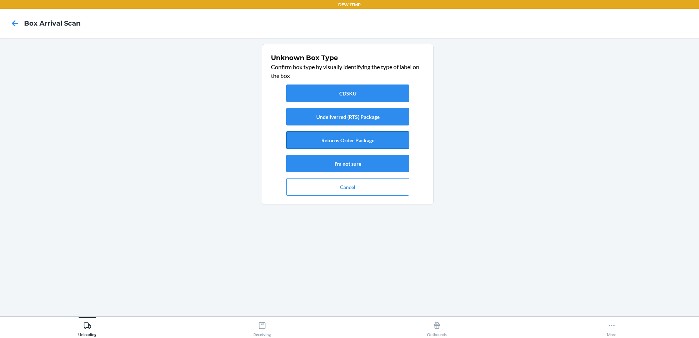
click at [321, 138] on button "Returns Order Package" at bounding box center [347, 140] width 123 height 18
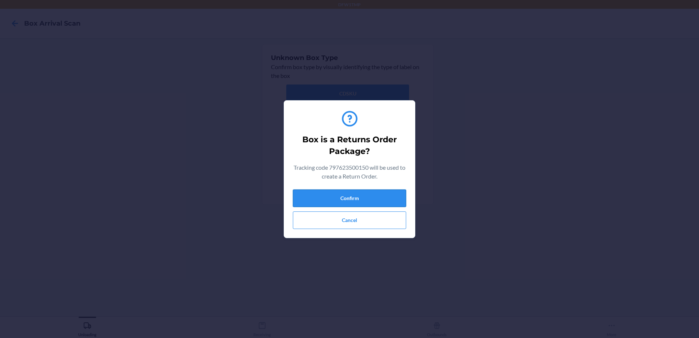
click at [328, 194] on button "Confirm" at bounding box center [349, 198] width 113 height 18
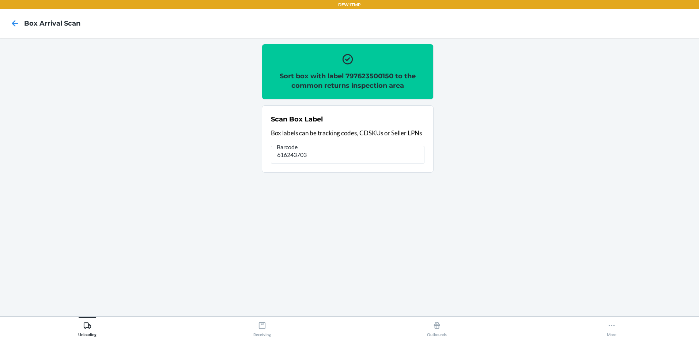
type input "616243703"
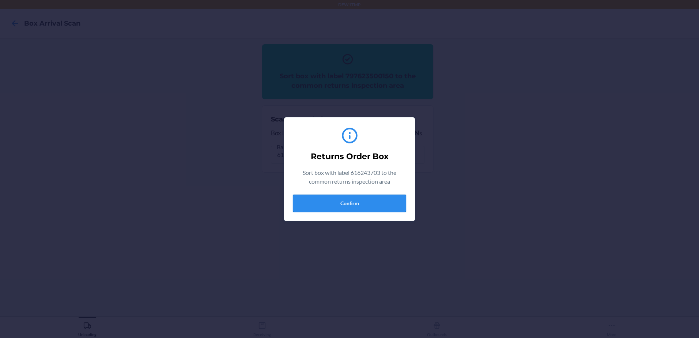
click at [343, 203] on button "Confirm" at bounding box center [349, 203] width 113 height 18
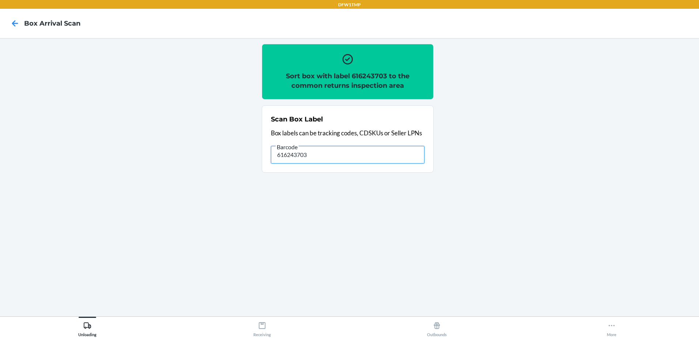
type input "616243703"
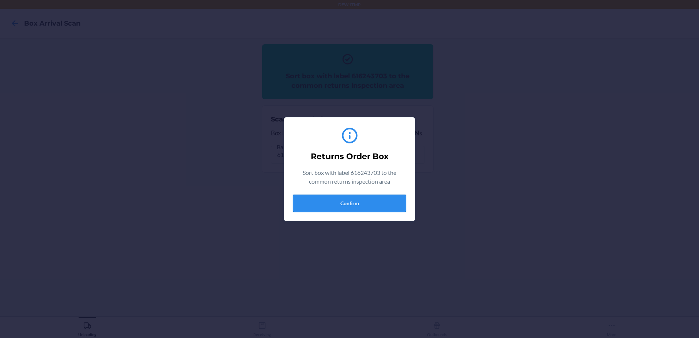
click at [358, 200] on button "Confirm" at bounding box center [349, 203] width 113 height 18
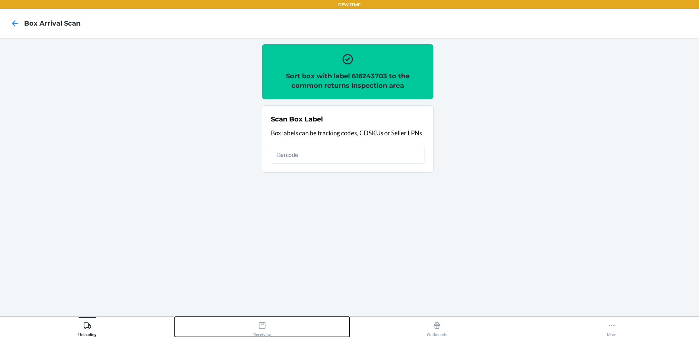
click at [262, 327] on icon at bounding box center [262, 325] width 8 height 8
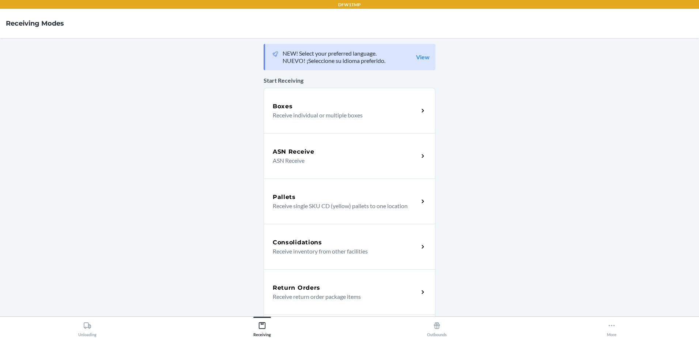
click at [308, 295] on p "Receive return order package items" at bounding box center [343, 296] width 140 height 9
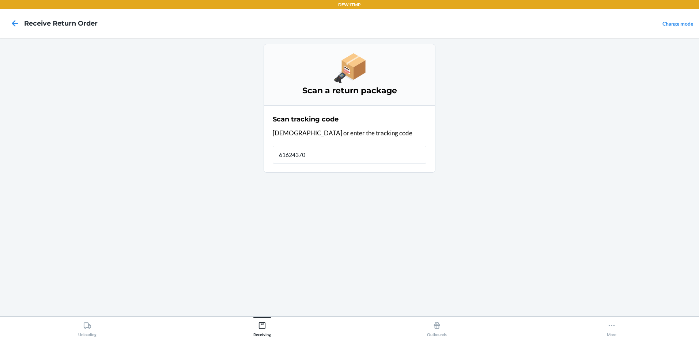
type input "616243703"
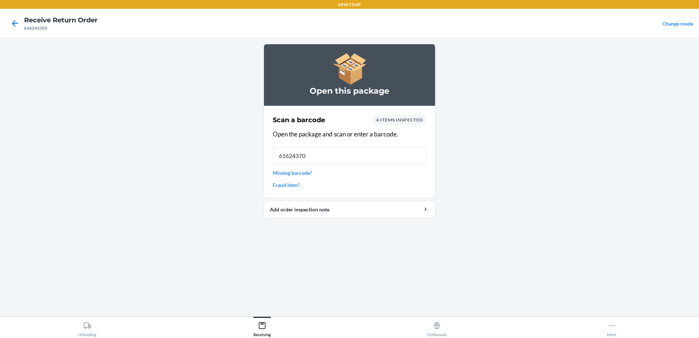
type input "616243703"
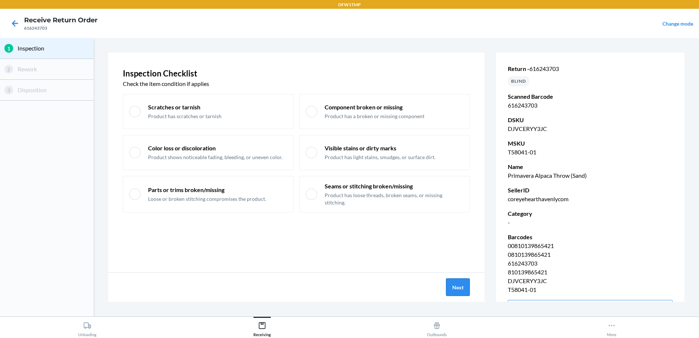
click at [459, 290] on button "Next" at bounding box center [458, 287] width 24 height 18
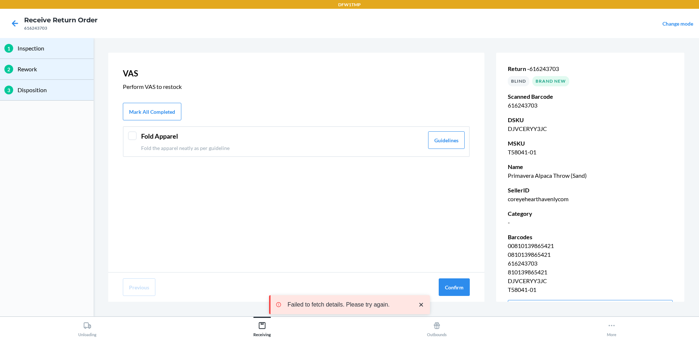
click at [128, 133] on div at bounding box center [132, 135] width 9 height 9
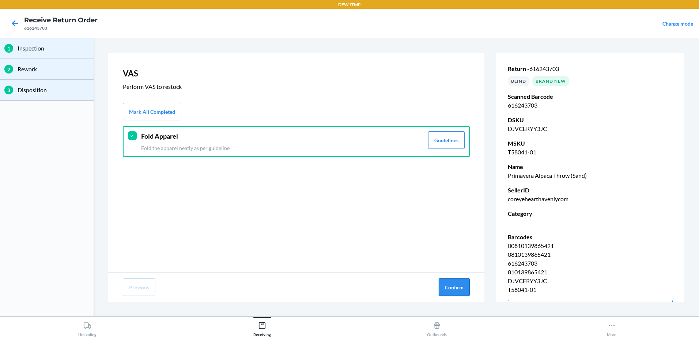
click at [457, 287] on button "Confirm" at bounding box center [454, 287] width 31 height 18
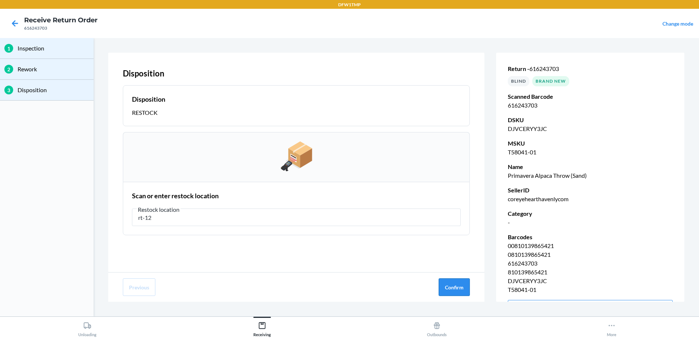
type input "rt-12"
click at [457, 289] on button "Confirm" at bounding box center [454, 287] width 31 height 18
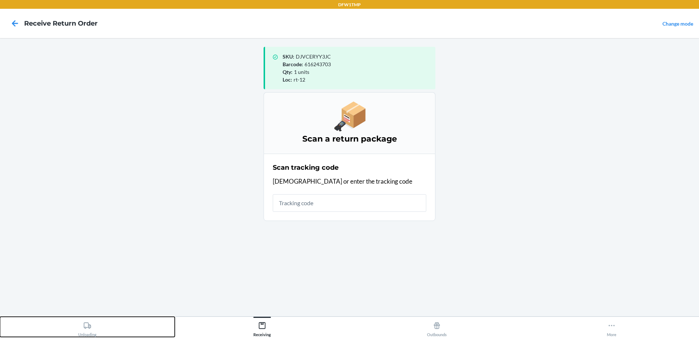
click at [82, 329] on div "Unloading" at bounding box center [87, 327] width 18 height 18
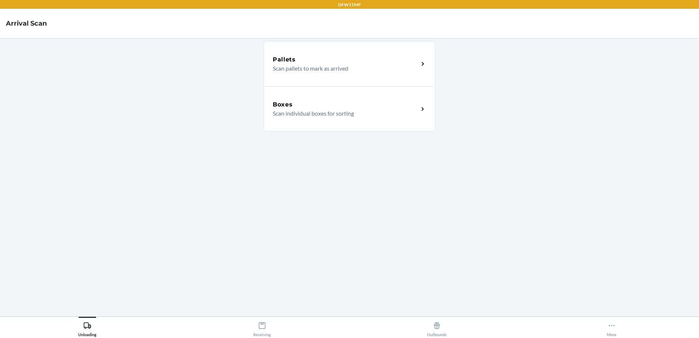
click at [387, 103] on div "Boxes" at bounding box center [346, 104] width 146 height 9
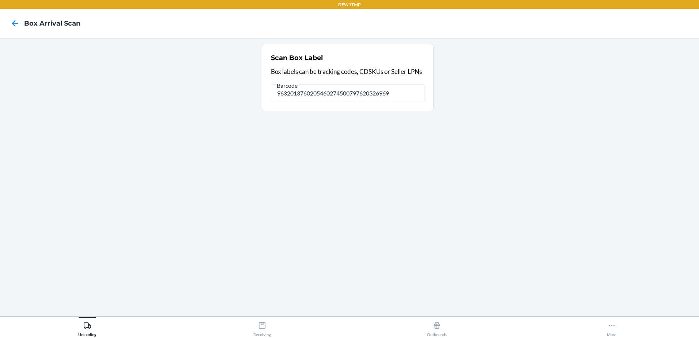
type input "9632013760205460274500797620326969"
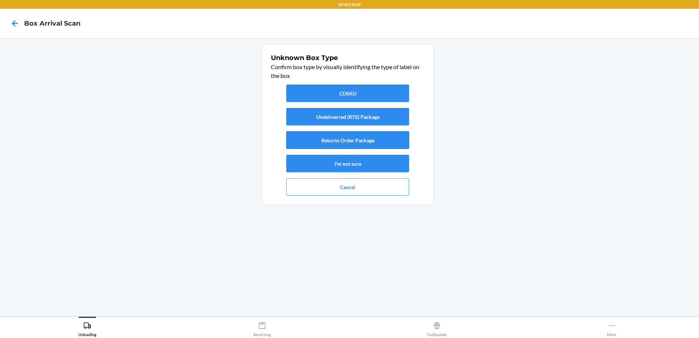
click at [311, 142] on button "Returns Order Package" at bounding box center [347, 140] width 123 height 18
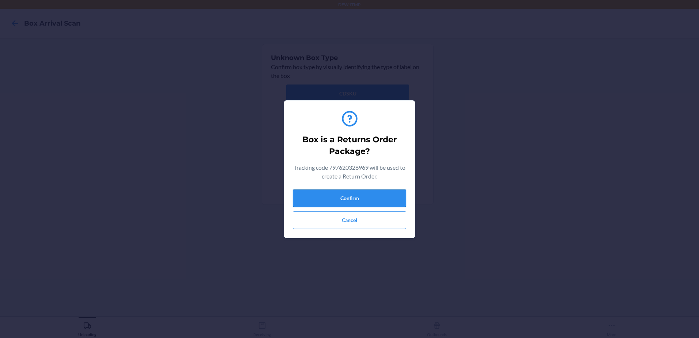
click at [359, 196] on button "Confirm" at bounding box center [349, 198] width 113 height 18
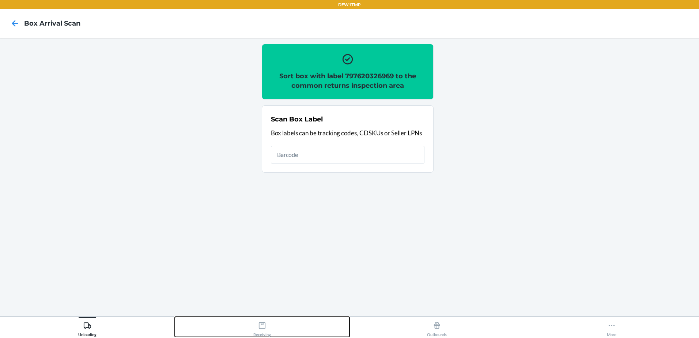
click at [283, 328] on button "Receiving" at bounding box center [262, 327] width 175 height 20
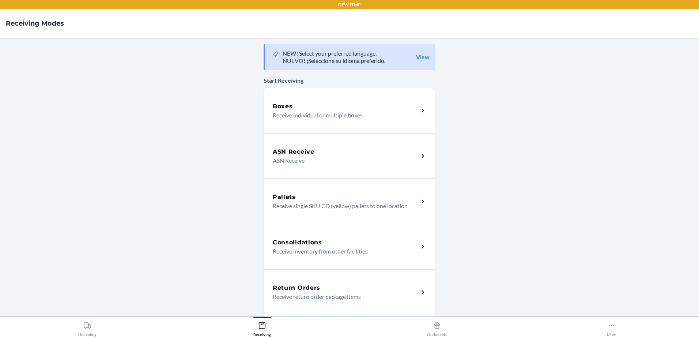
click at [397, 295] on p "Receive return order package items" at bounding box center [343, 296] width 140 height 9
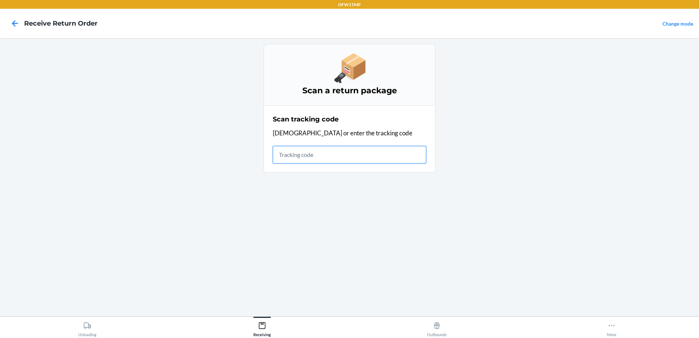
click at [305, 154] on input "text" at bounding box center [350, 155] width 154 height 18
type input "810150066715"
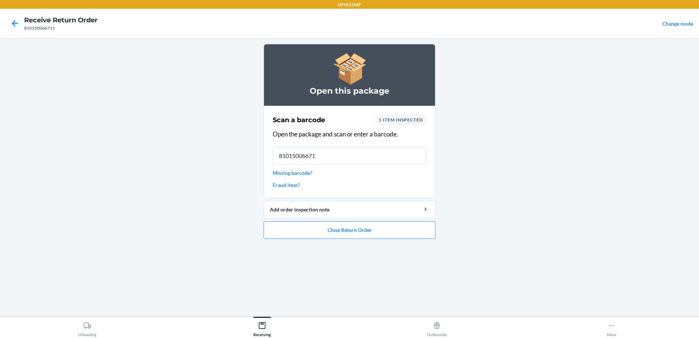
type input "810150066715"
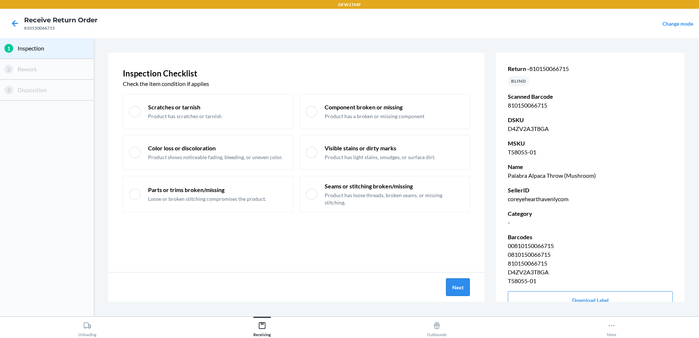
click at [460, 285] on button "Next" at bounding box center [458, 287] width 24 height 18
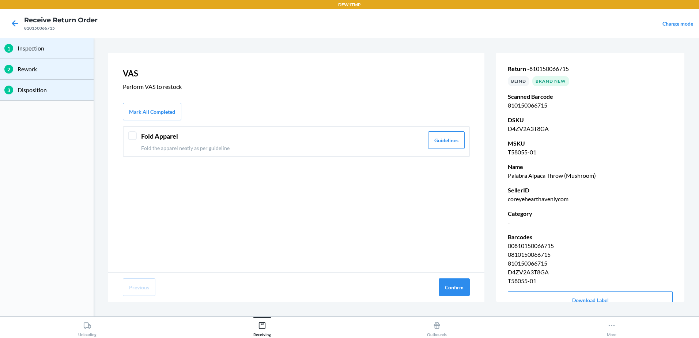
click at [147, 133] on header "Fold Apparel" at bounding box center [282, 136] width 283 height 10
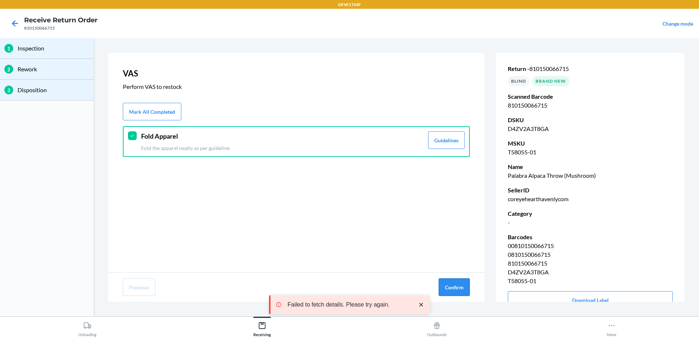
click at [454, 287] on button "Confirm" at bounding box center [454, 287] width 31 height 18
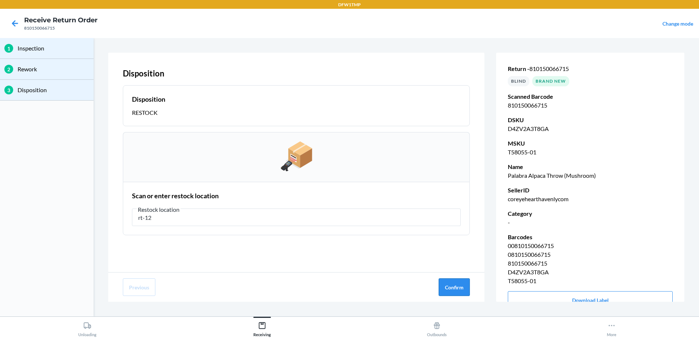
type input "rt-12"
click at [453, 288] on button "Confirm" at bounding box center [454, 287] width 31 height 18
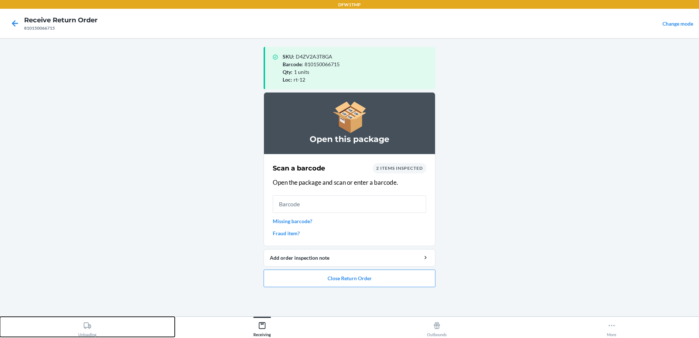
click at [90, 329] on icon at bounding box center [87, 325] width 8 height 8
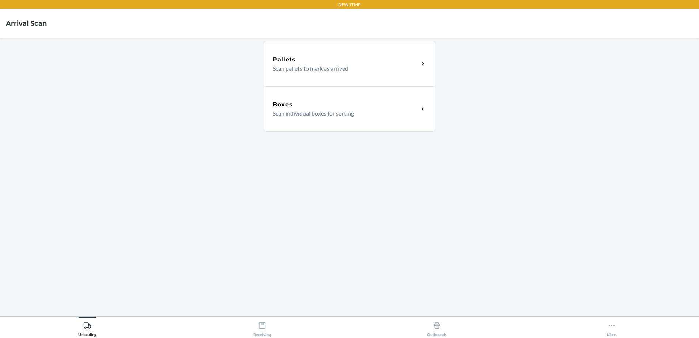
click at [316, 105] on div "Boxes" at bounding box center [346, 104] width 146 height 9
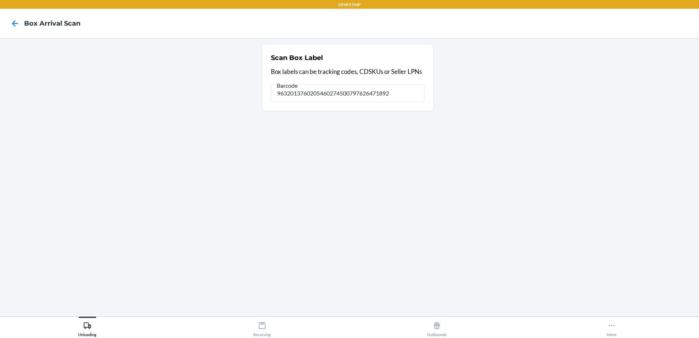
type input "9632013760205460274500797626471892"
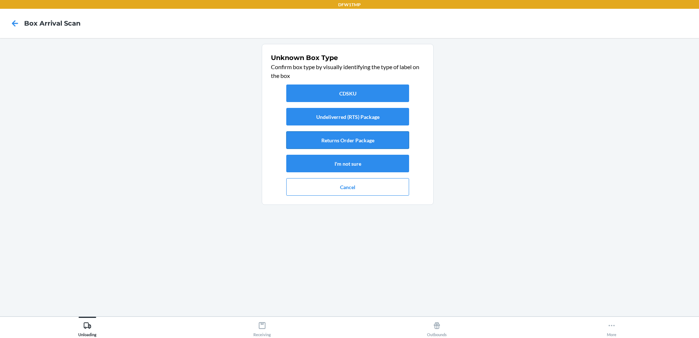
click at [381, 140] on button "Returns Order Package" at bounding box center [347, 140] width 123 height 18
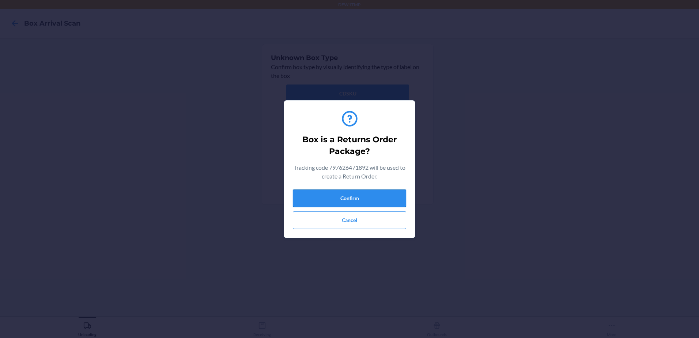
click at [369, 194] on button "Confirm" at bounding box center [349, 198] width 113 height 18
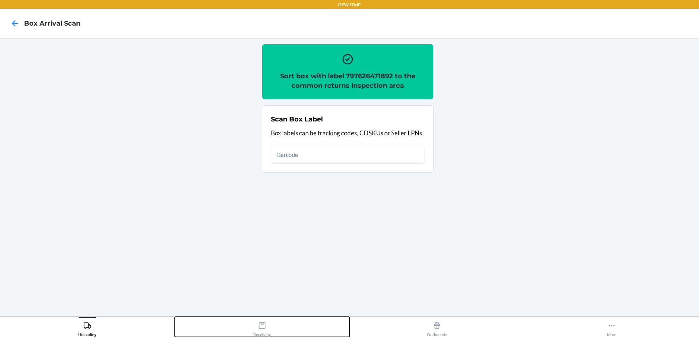
click at [264, 331] on div "Receiving" at bounding box center [262, 327] width 18 height 18
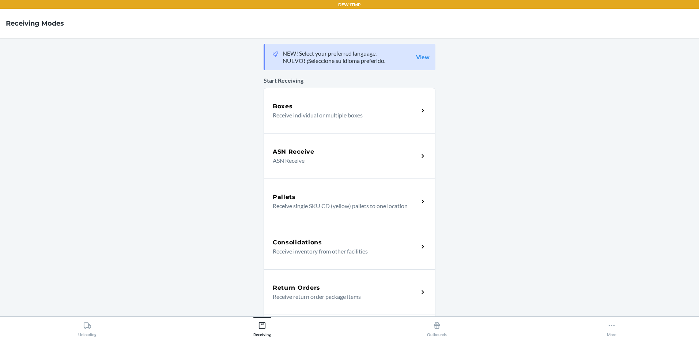
click at [310, 287] on h5 "Return Orders" at bounding box center [297, 287] width 48 height 9
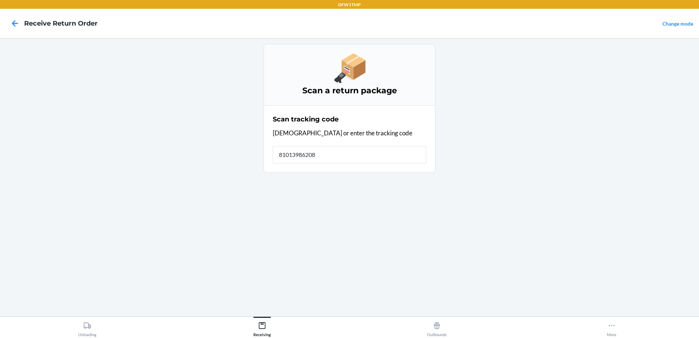
type input "810139862086"
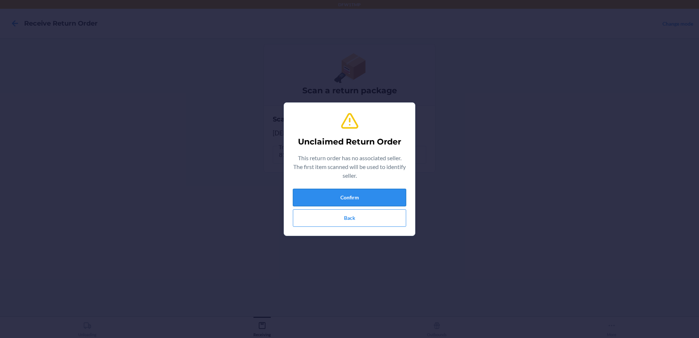
click at [338, 197] on button "Confirm" at bounding box center [349, 198] width 113 height 18
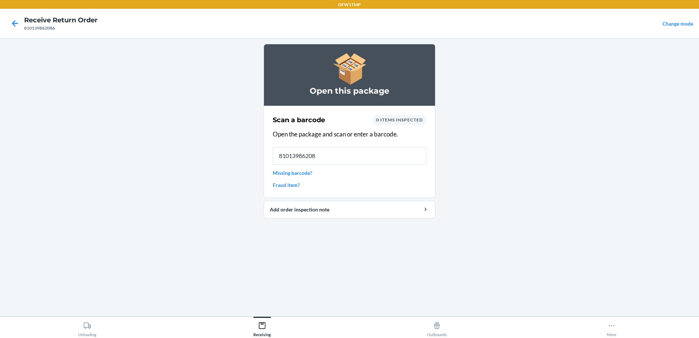
type input "810139862086"
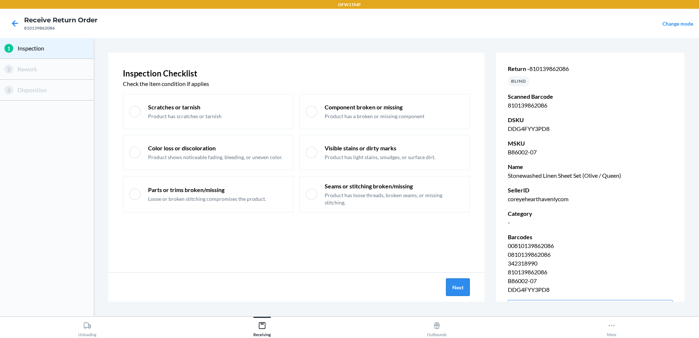
click at [453, 285] on button "Next" at bounding box center [458, 287] width 24 height 18
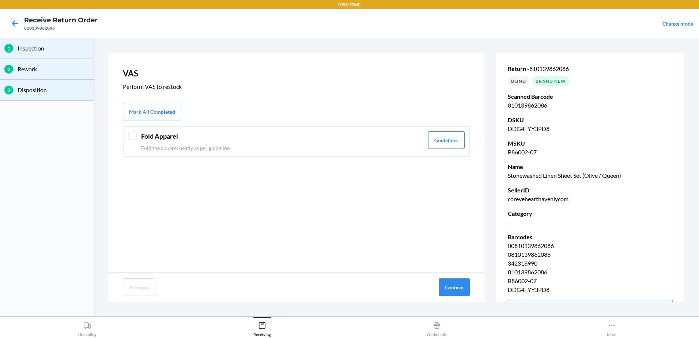
click at [131, 136] on div at bounding box center [132, 135] width 9 height 9
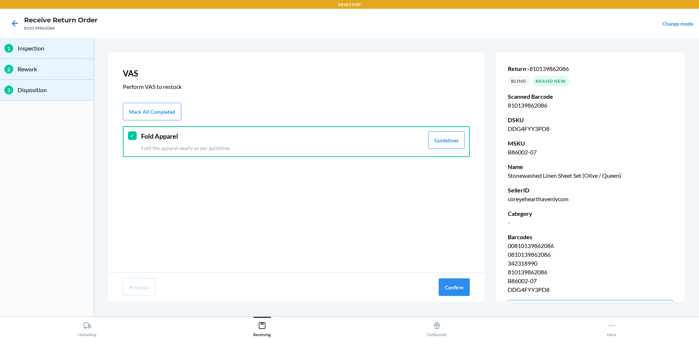
click at [131, 136] on icon at bounding box center [131, 135] width 5 height 5
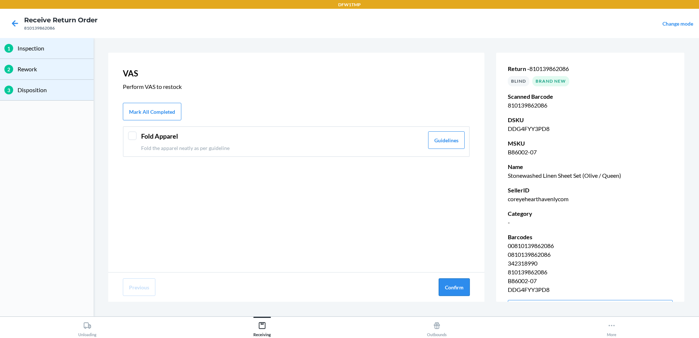
click at [459, 283] on button "Confirm" at bounding box center [454, 287] width 31 height 18
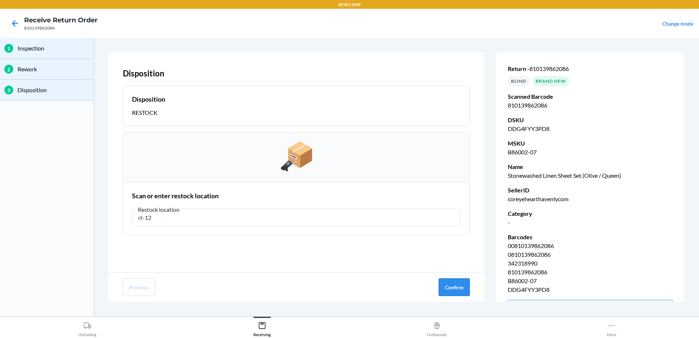
type input "rt-12"
click at [457, 288] on button "Confirm" at bounding box center [454, 287] width 31 height 18
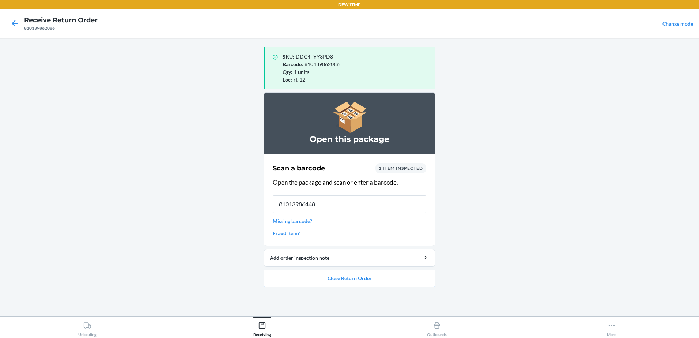
type input "810139864486"
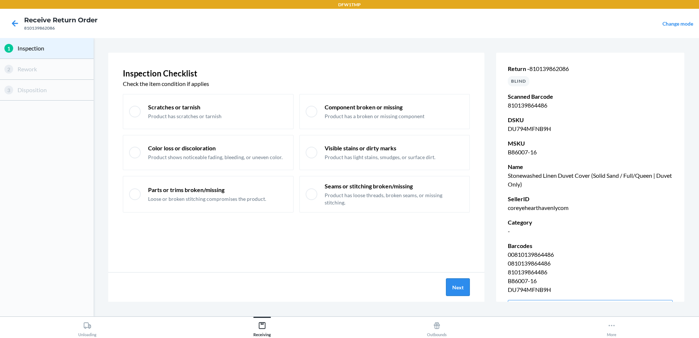
click at [454, 283] on button "Next" at bounding box center [458, 287] width 24 height 18
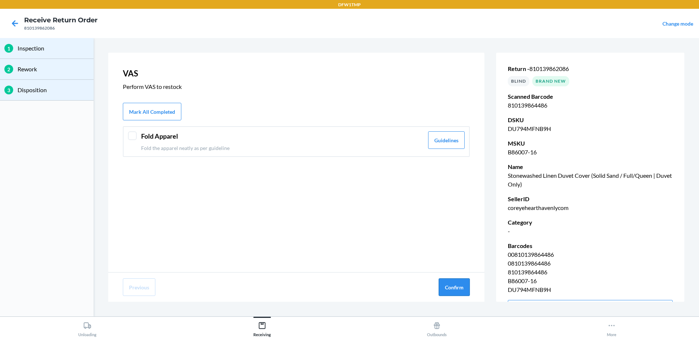
click at [461, 287] on button "Confirm" at bounding box center [454, 287] width 31 height 18
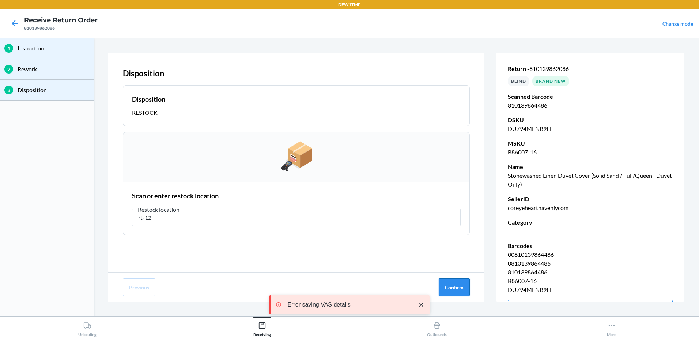
type input "rt-12"
click at [460, 284] on button "Confirm" at bounding box center [454, 287] width 31 height 18
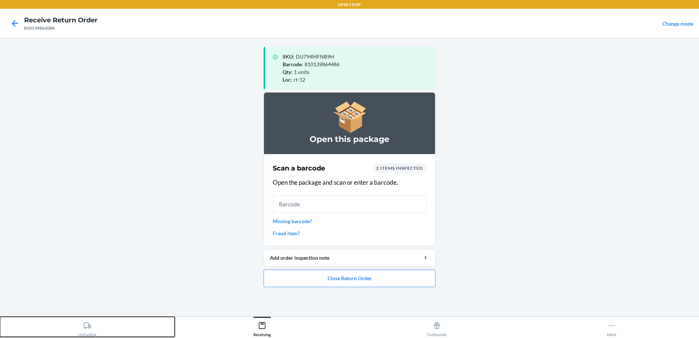
click at [90, 325] on icon at bounding box center [87, 325] width 8 height 8
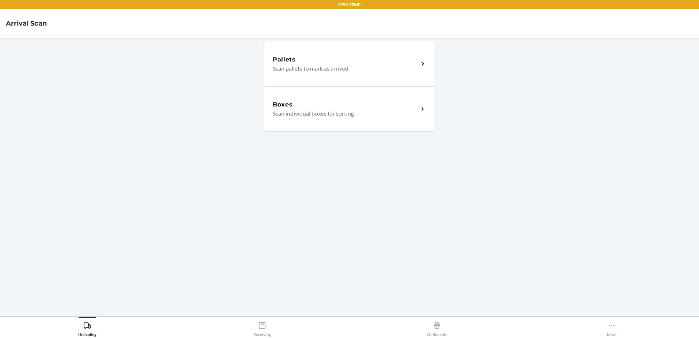
click at [322, 102] on div "Boxes" at bounding box center [346, 104] width 146 height 9
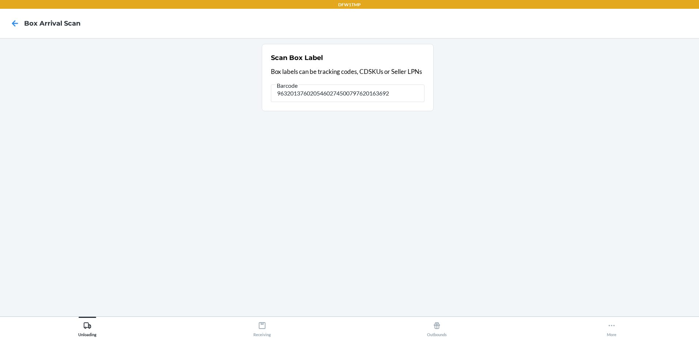
type input "9632013760205460274500797620163692"
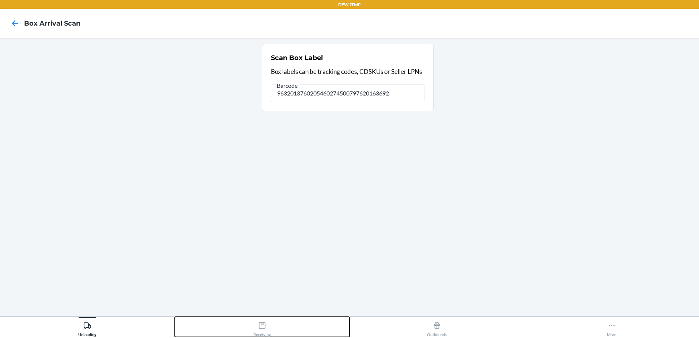
click at [262, 325] on icon at bounding box center [262, 325] width 8 height 8
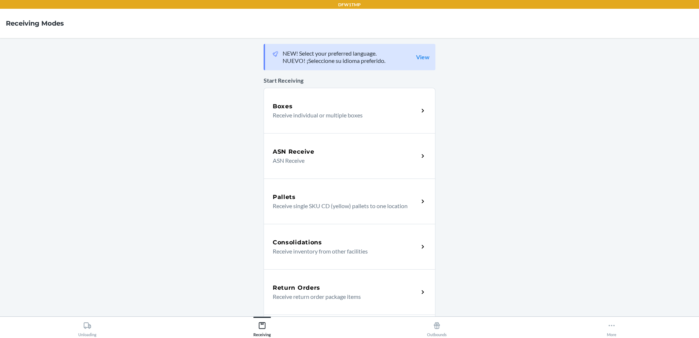
click at [309, 297] on p "Receive return order package items" at bounding box center [343, 296] width 140 height 9
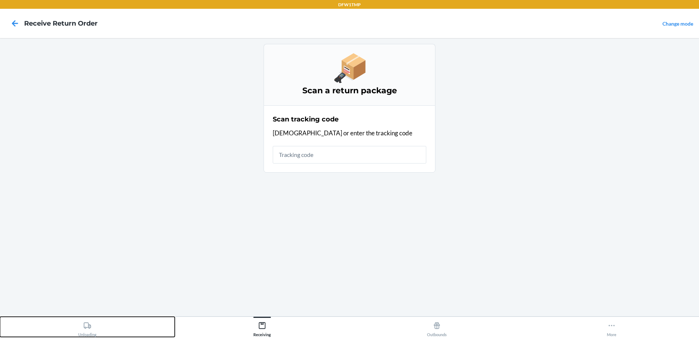
click at [99, 321] on button "Unloading" at bounding box center [87, 327] width 175 height 20
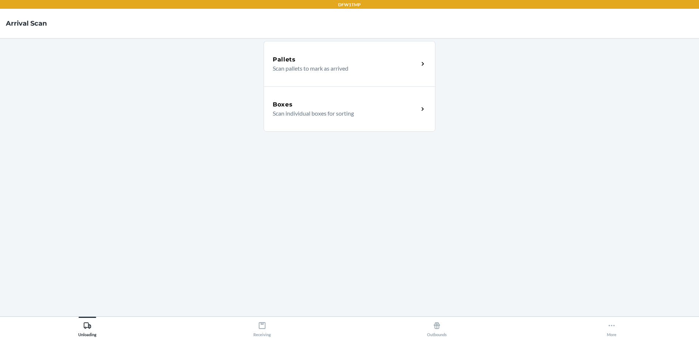
click at [326, 116] on p "Scan individual boxes for sorting" at bounding box center [343, 113] width 140 height 9
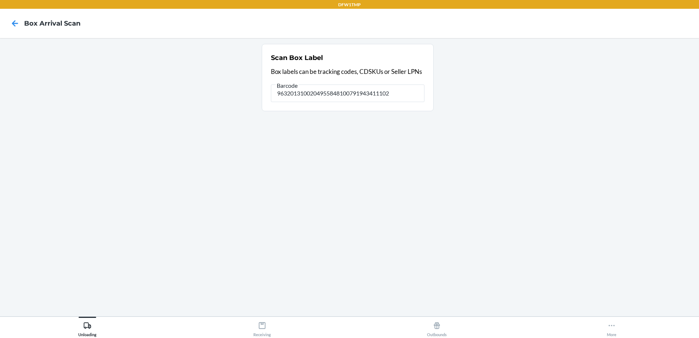
type input "9632013100204955848100791943411102"
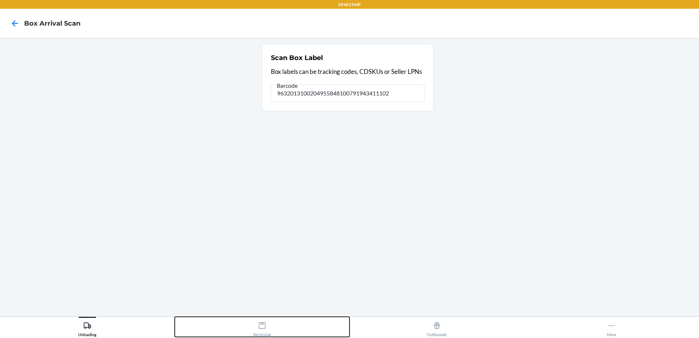
click at [254, 332] on div "Receiving" at bounding box center [262, 327] width 18 height 18
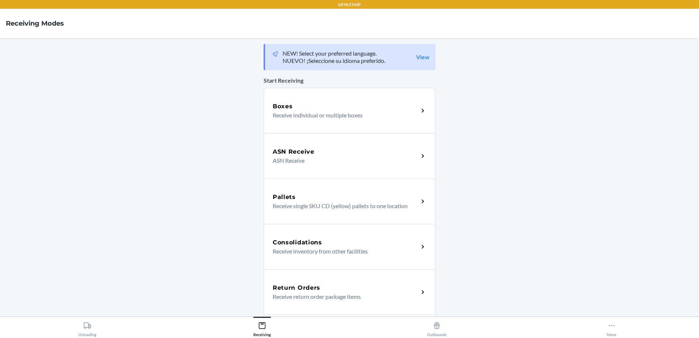
click at [301, 282] on div "Return Orders Receive return order package items" at bounding box center [350, 291] width 172 height 45
